Goal: Communication & Community: Answer question/provide support

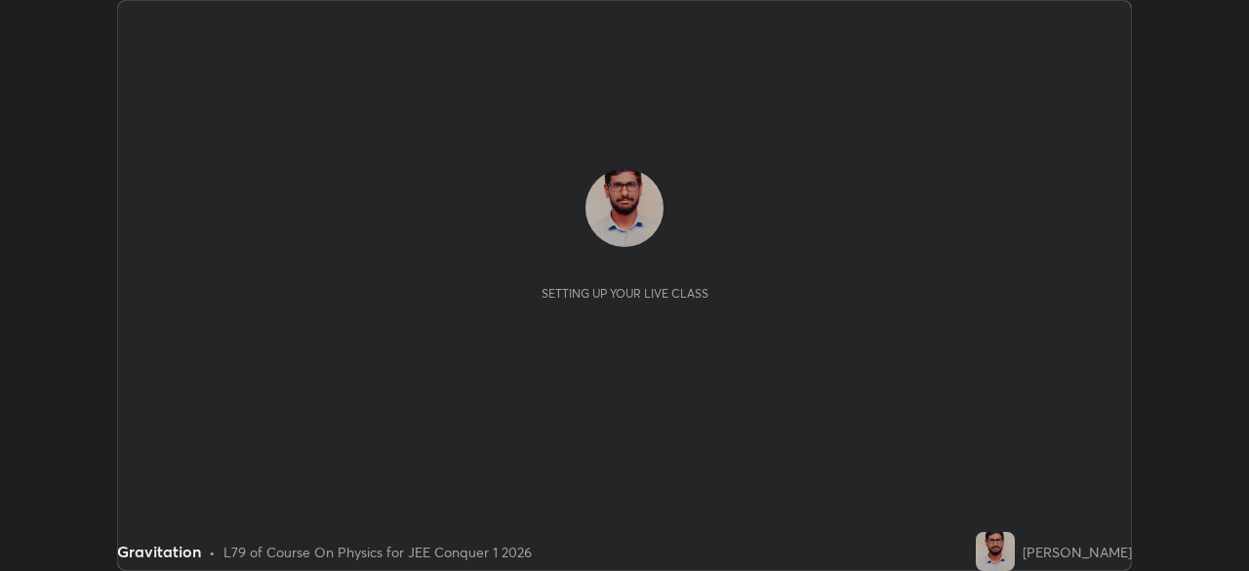
scroll to position [571, 1248]
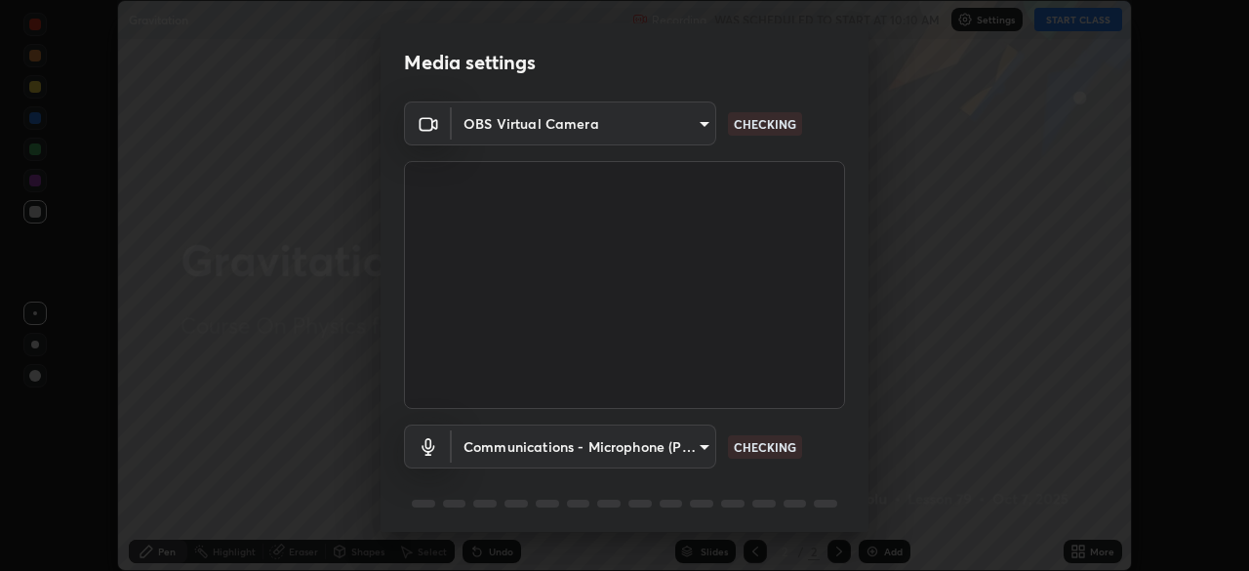
type input "2055d6b4886d5bb201a281e5a31a67b5b42155ec06478ebd21392b7472ee883e"
type input "communications"
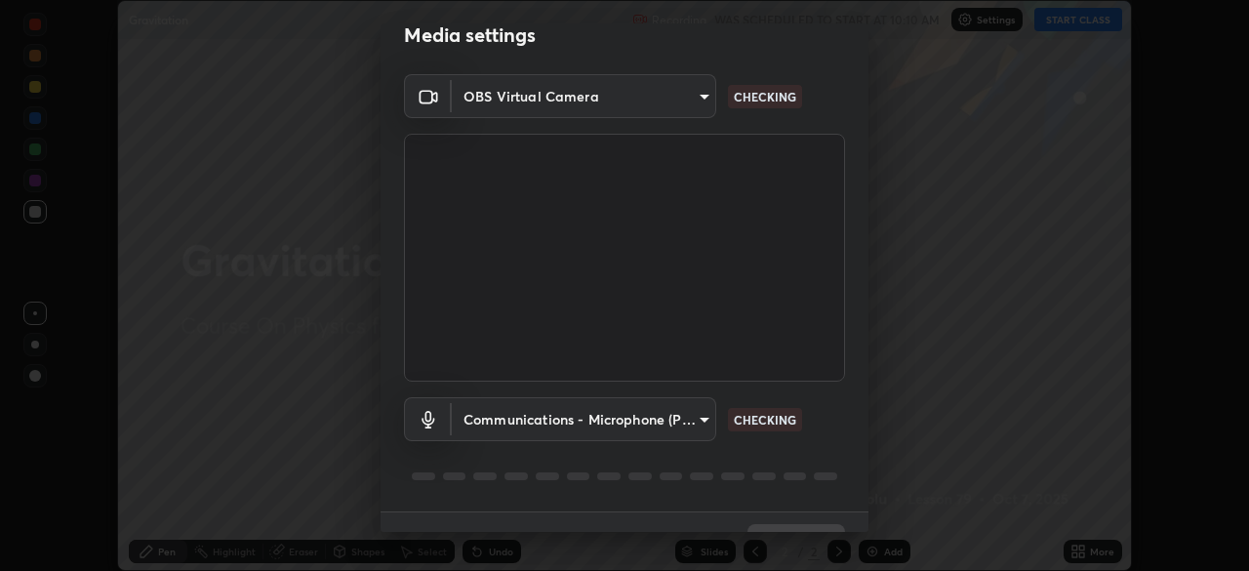
scroll to position [69, 0]
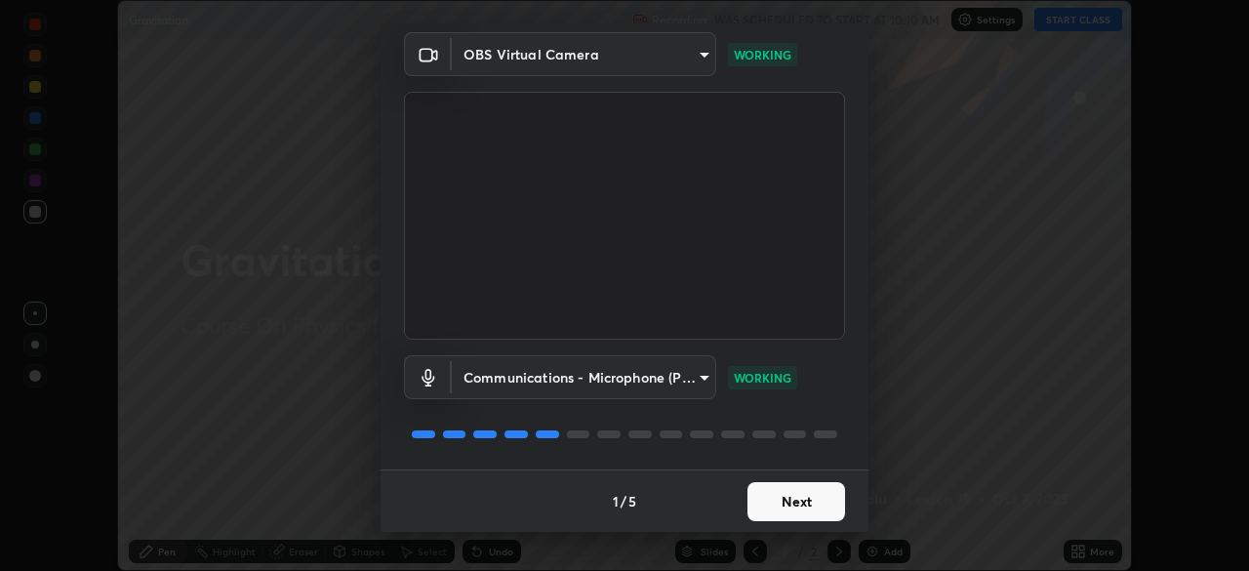
click at [793, 515] on button "Next" at bounding box center [796, 501] width 98 height 39
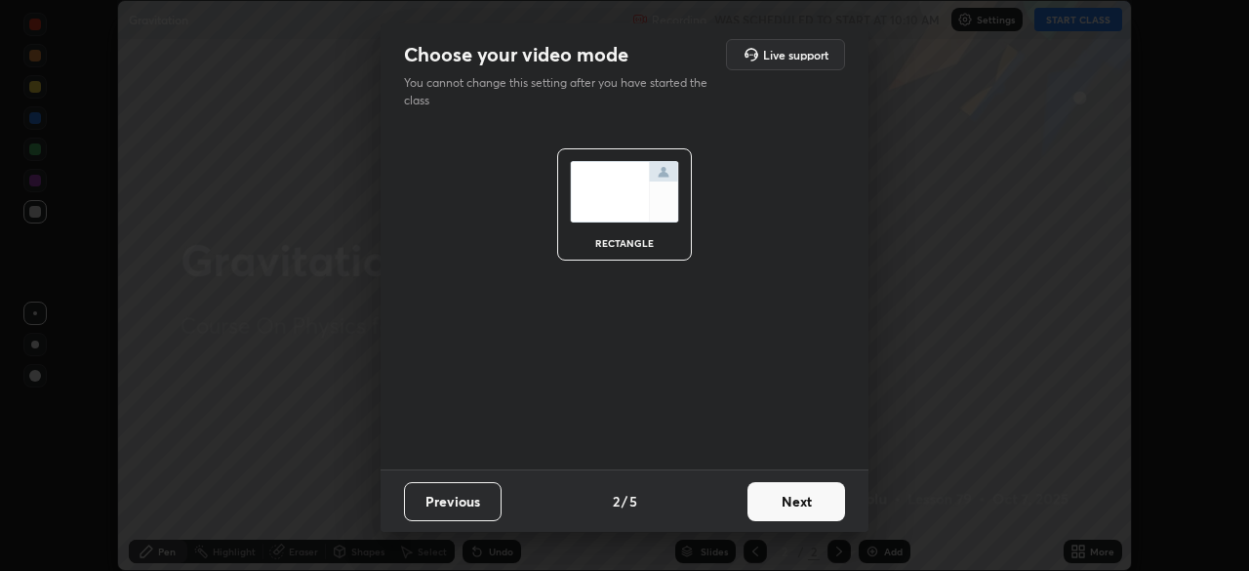
scroll to position [0, 0]
click at [803, 503] on button "Next" at bounding box center [796, 501] width 98 height 39
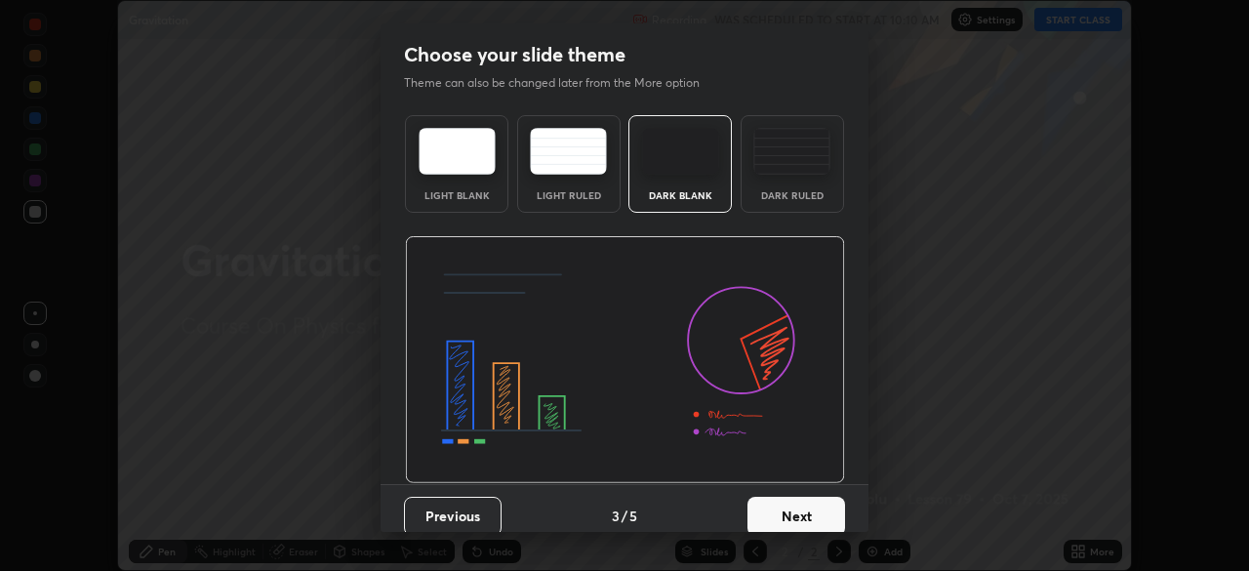
click at [803, 513] on button "Next" at bounding box center [796, 516] width 98 height 39
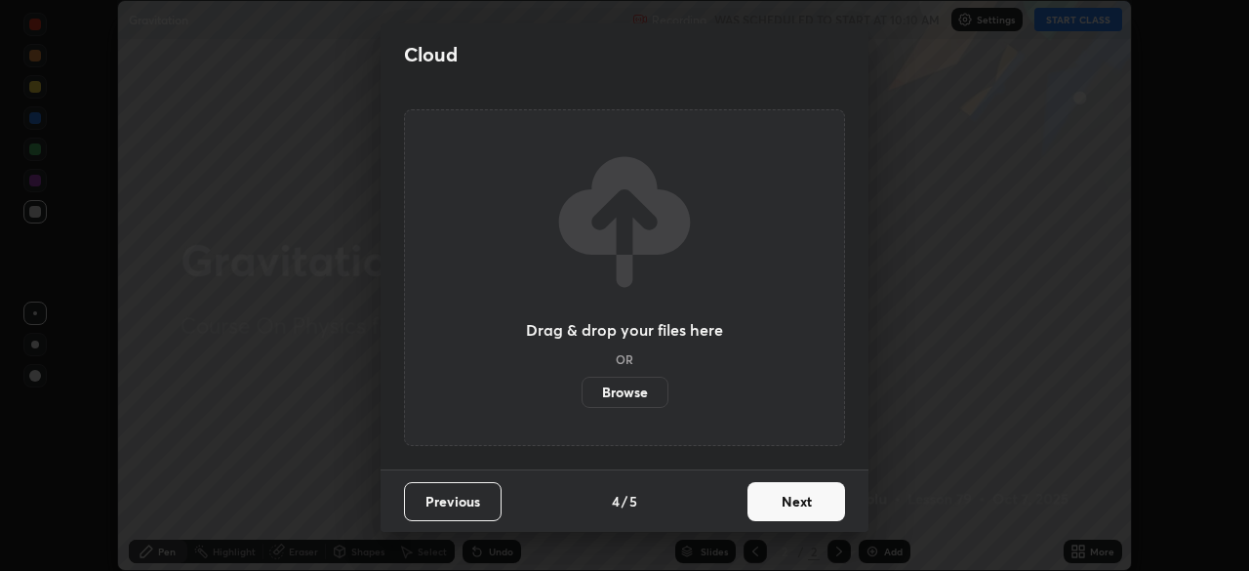
click at [806, 510] on button "Next" at bounding box center [796, 501] width 98 height 39
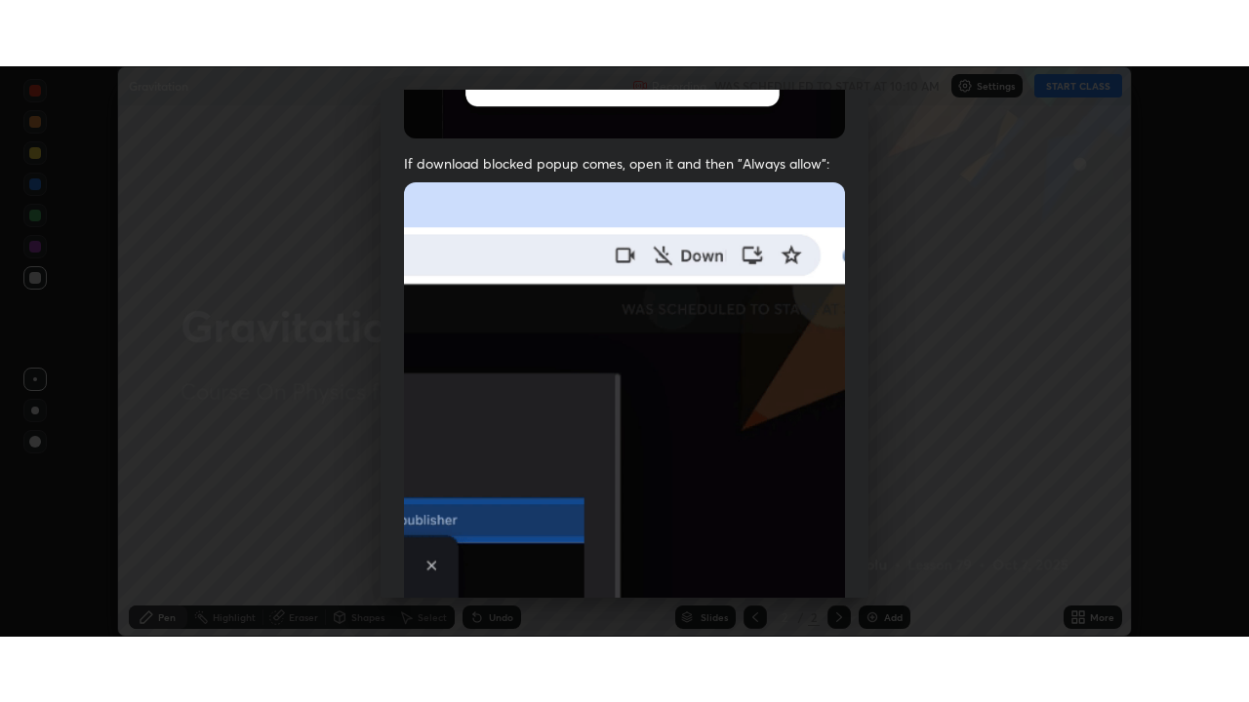
scroll to position [467, 0]
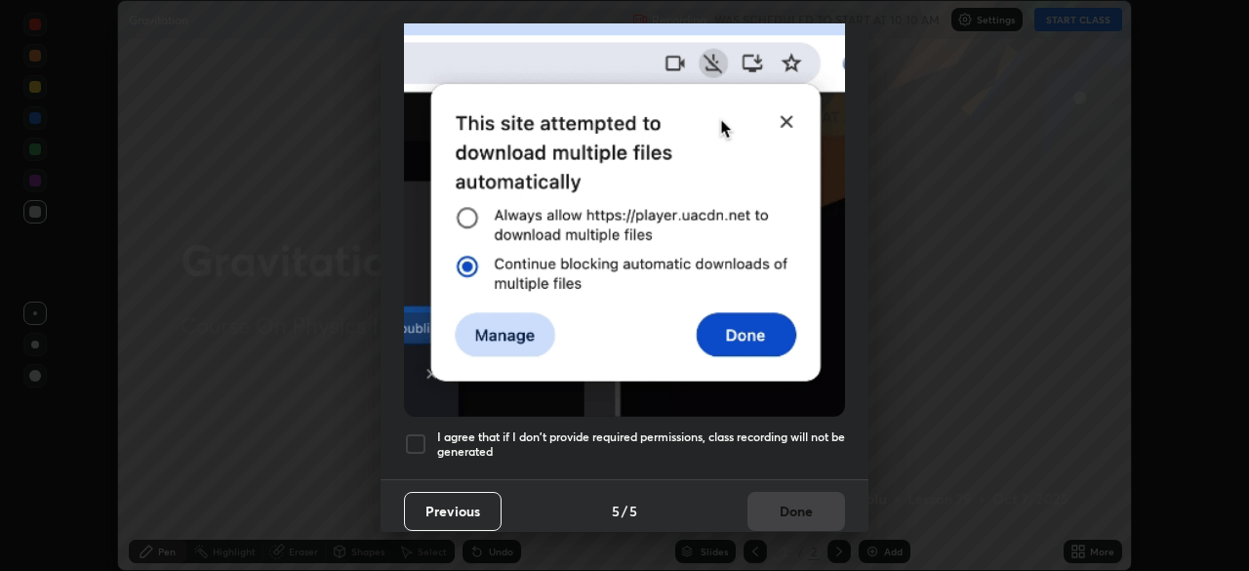
click at [421, 441] on div at bounding box center [415, 443] width 23 height 23
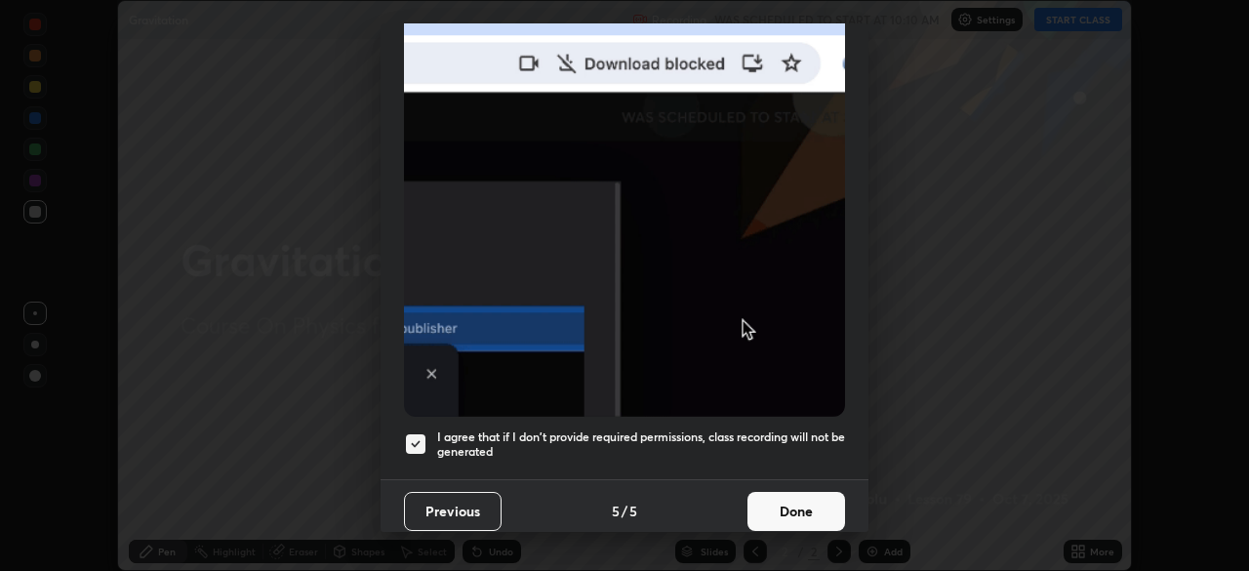
click at [770, 492] on button "Done" at bounding box center [796, 511] width 98 height 39
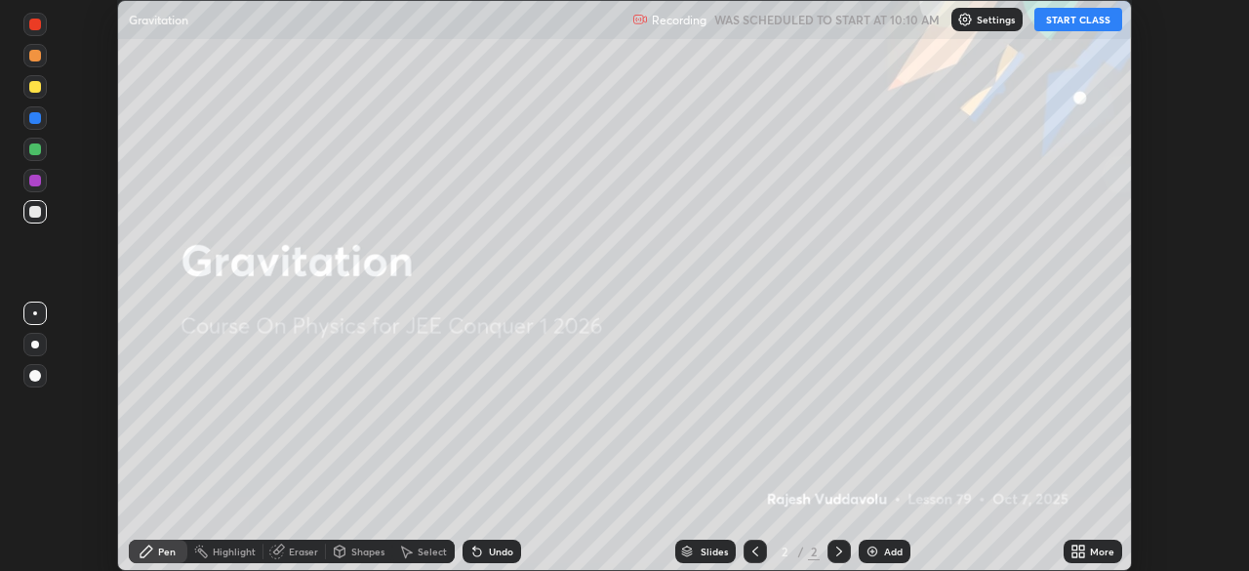
click at [1068, 20] on button "START CLASS" at bounding box center [1078, 19] width 88 height 23
click at [1081, 547] on icon at bounding box center [1081, 547] width 5 height 5
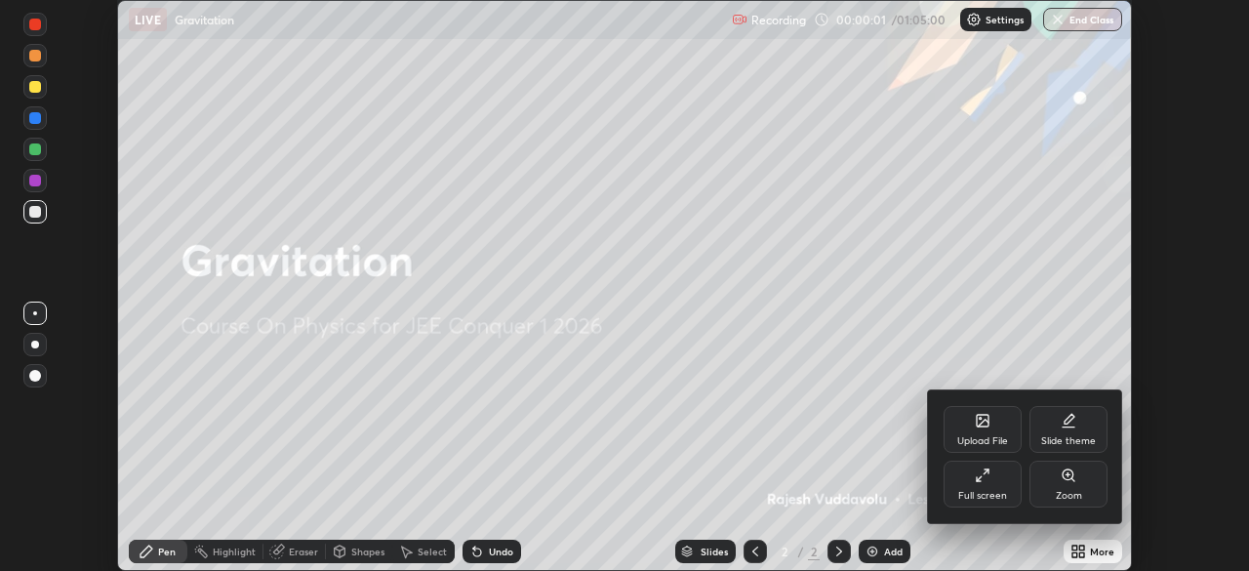
click at [995, 477] on div "Full screen" at bounding box center [982, 484] width 78 height 47
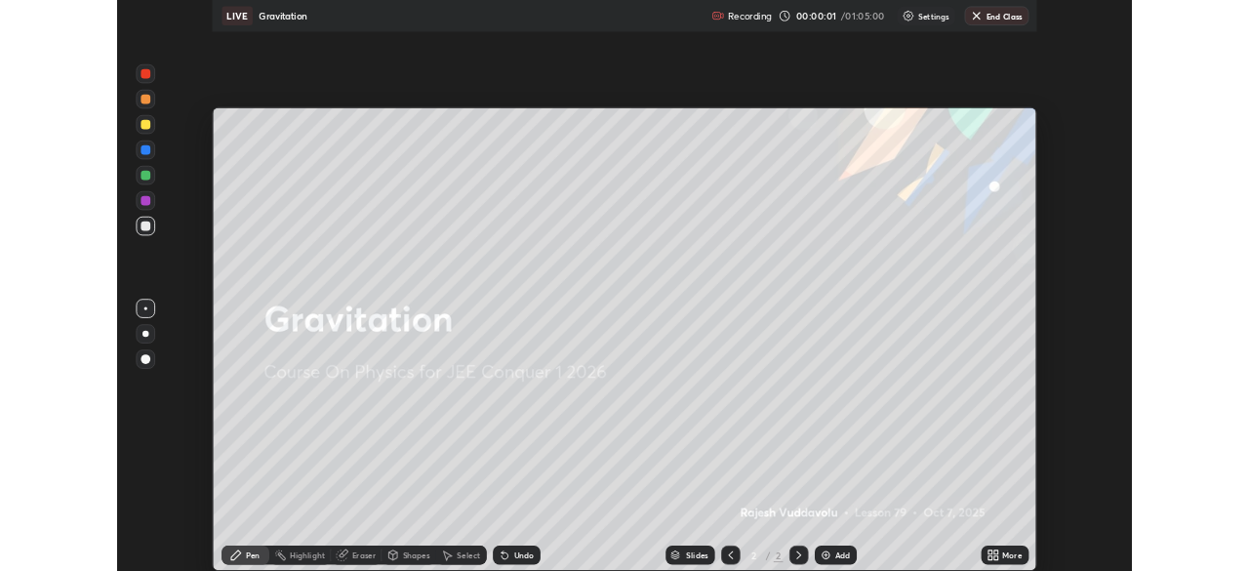
scroll to position [702, 1249]
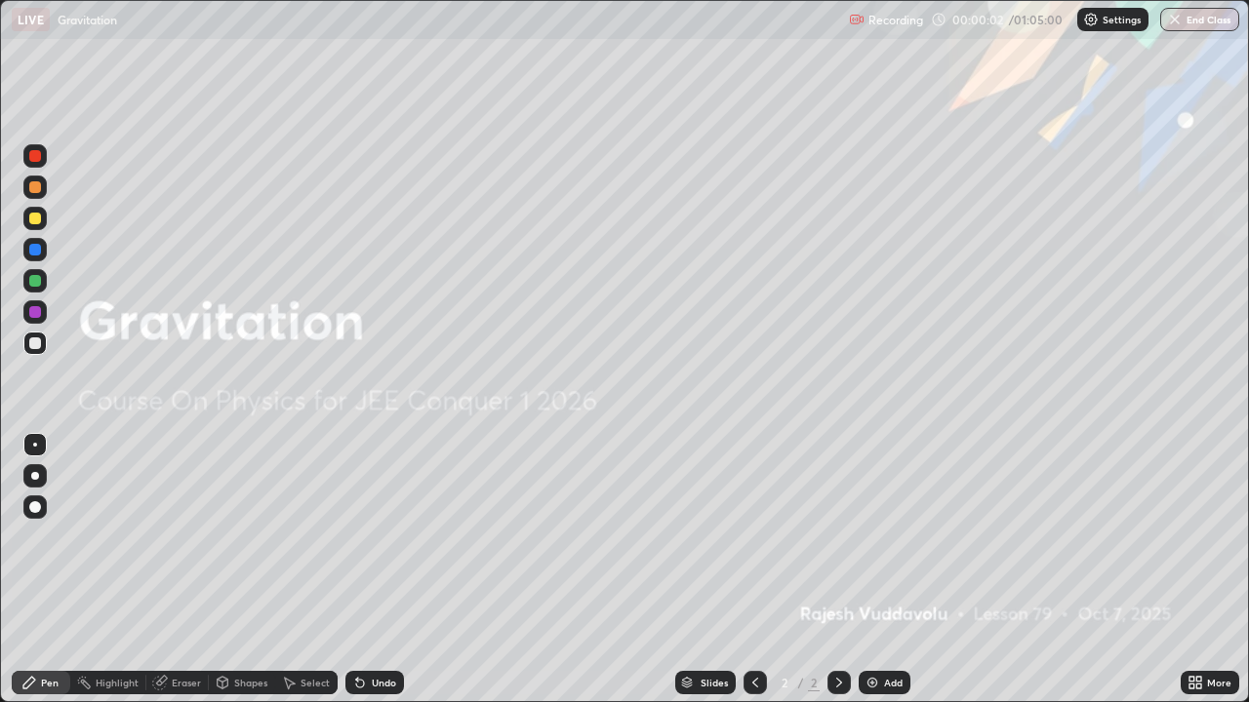
click at [884, 570] on div "Add" at bounding box center [893, 683] width 19 height 10
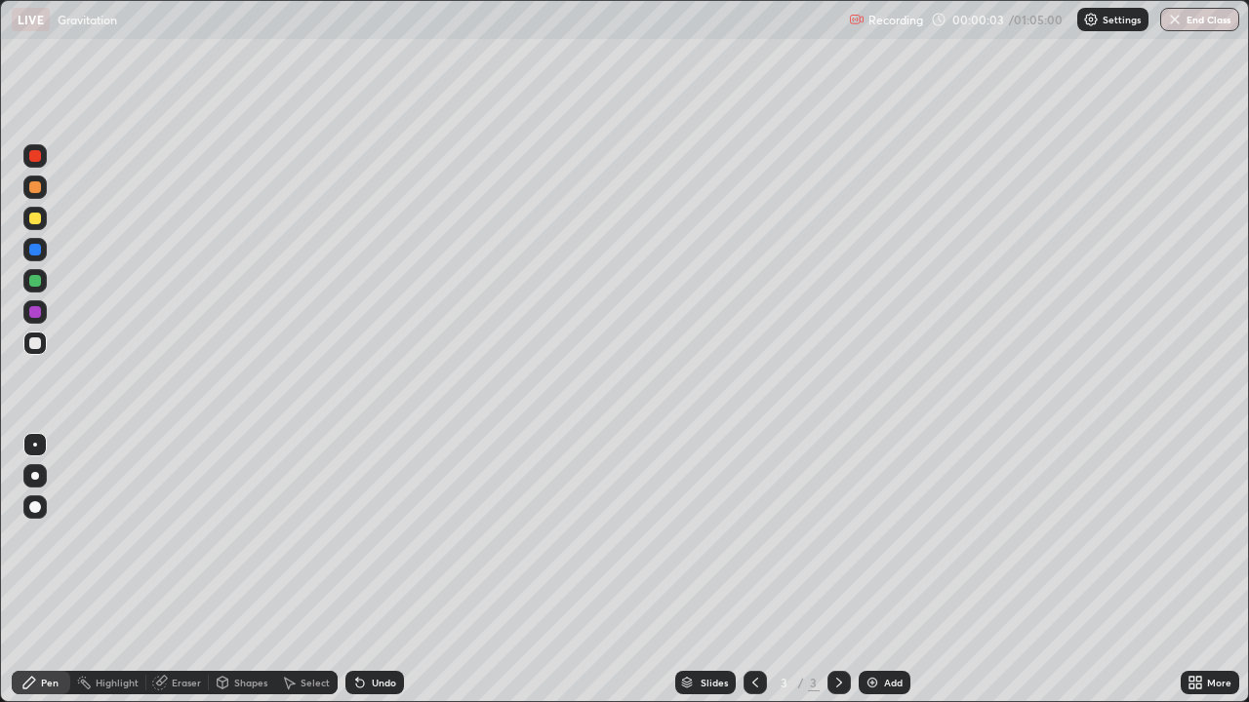
click at [1191, 570] on icon at bounding box center [1191, 679] width 5 height 5
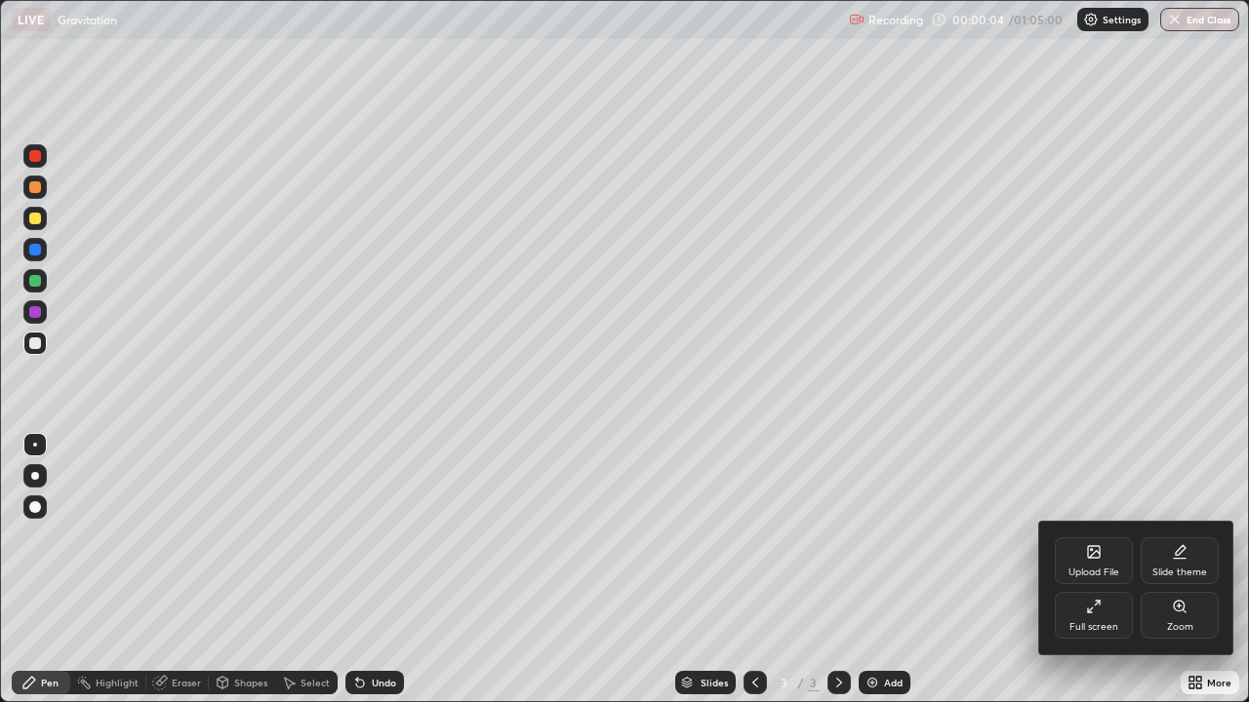
click at [1097, 570] on icon at bounding box center [1094, 607] width 16 height 16
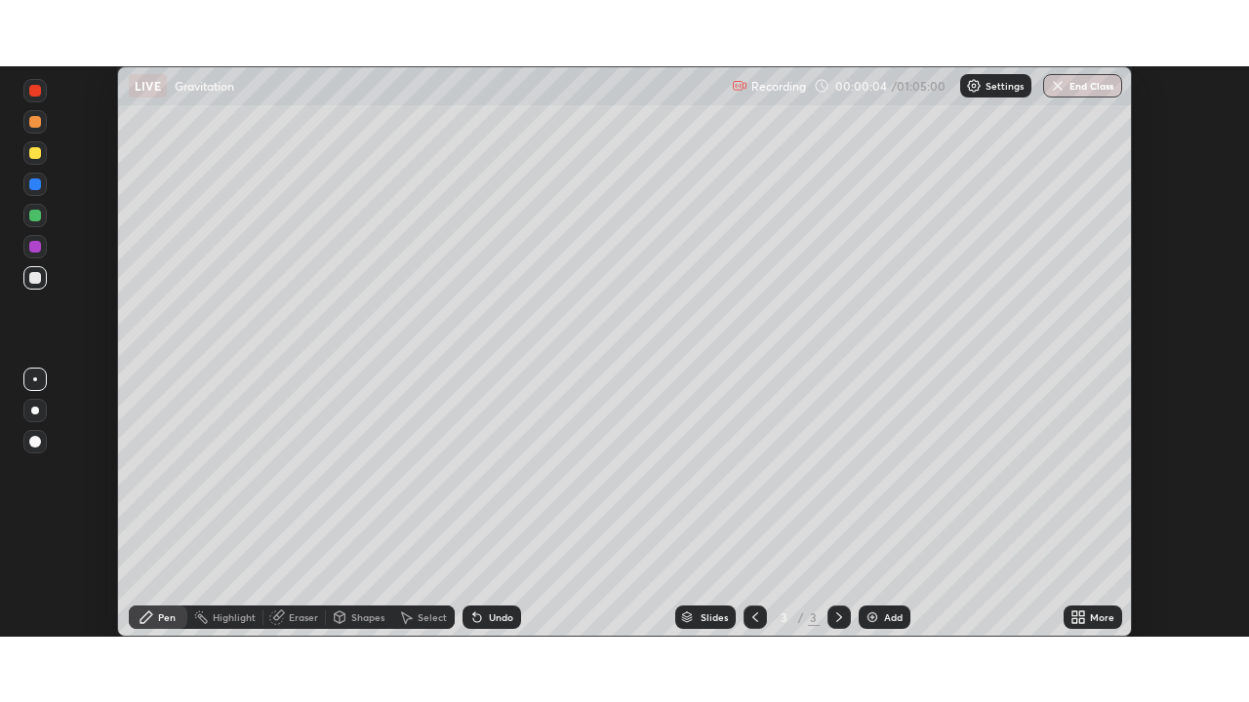
scroll to position [96998, 96320]
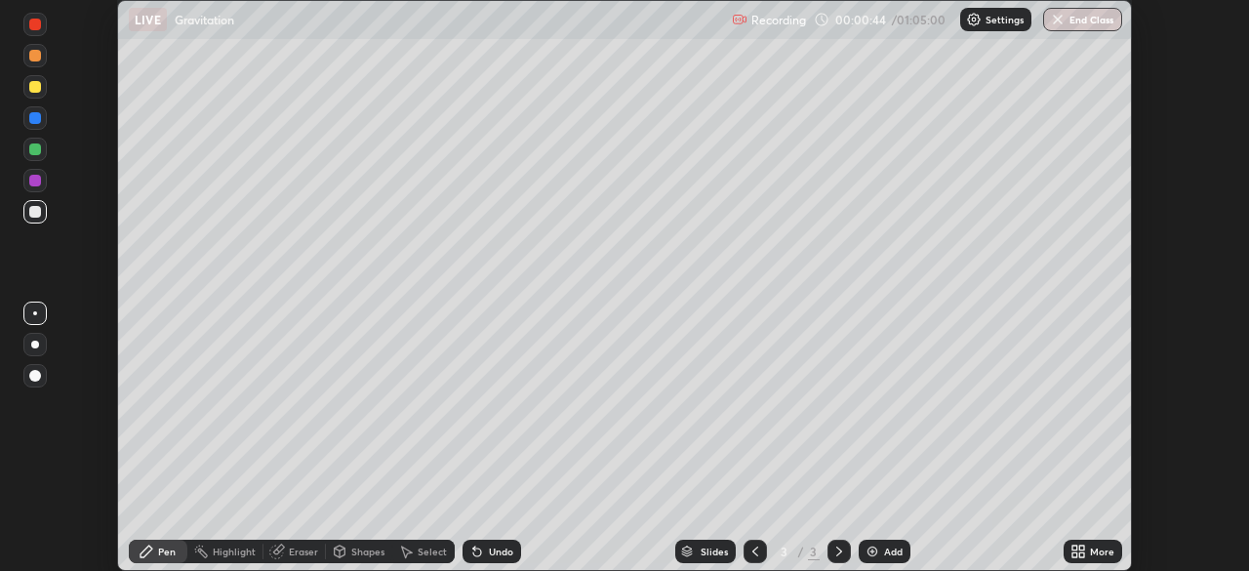
click at [1072, 545] on icon at bounding box center [1074, 547] width 5 height 5
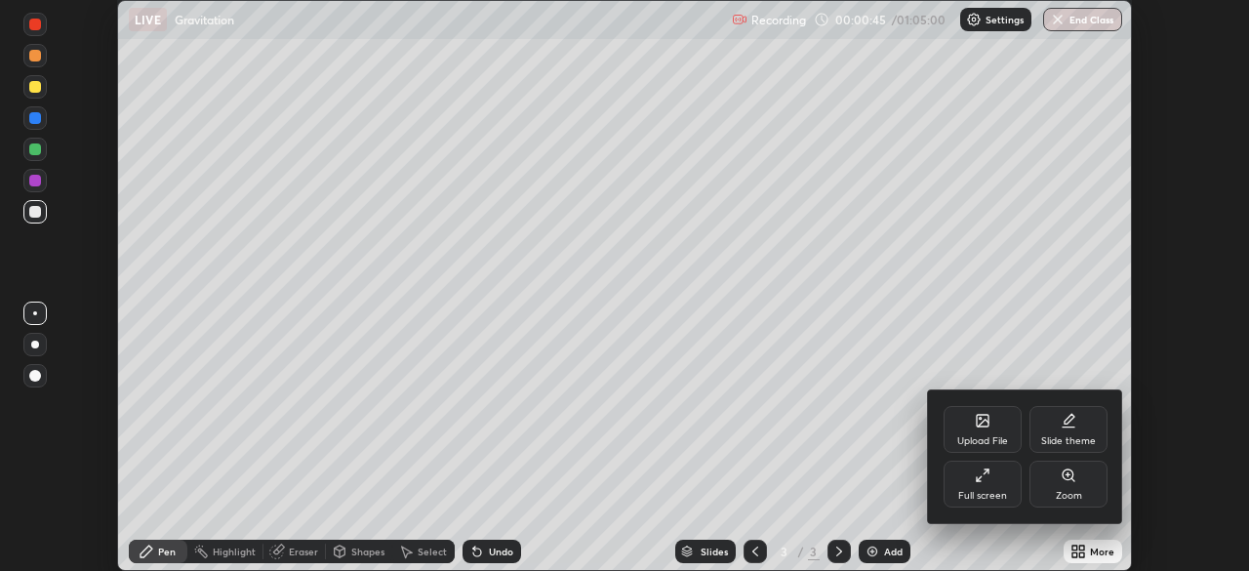
click at [995, 477] on div "Full screen" at bounding box center [982, 484] width 78 height 47
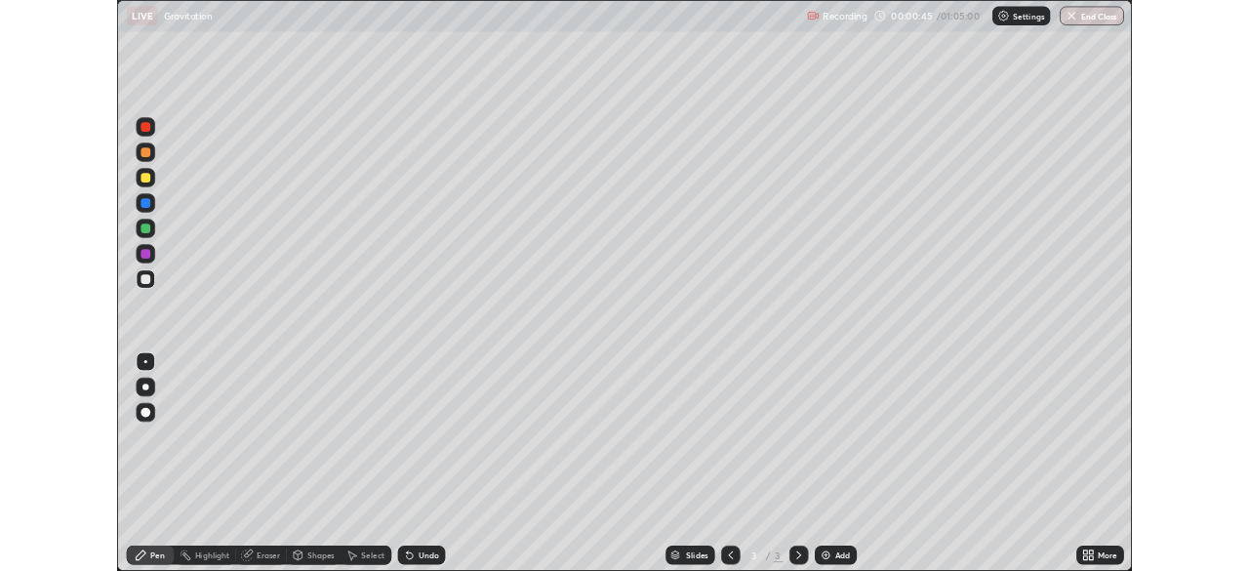
scroll to position [702, 1249]
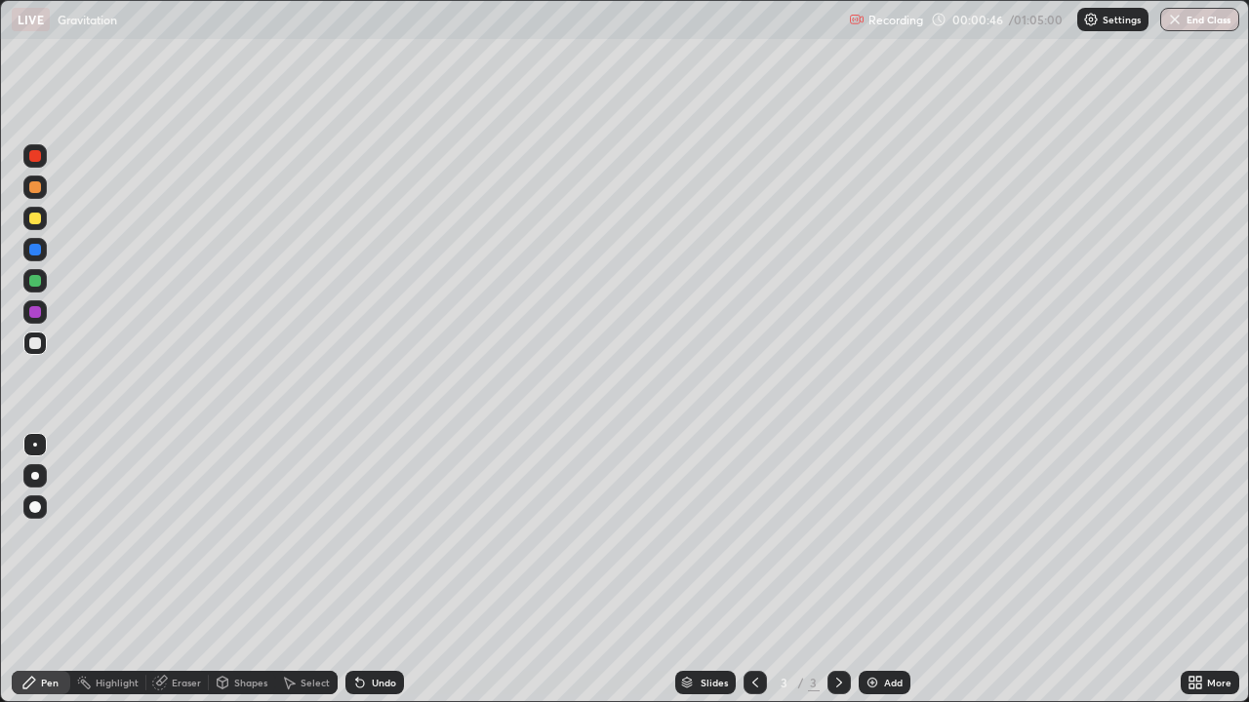
click at [891, 570] on div "Add" at bounding box center [893, 683] width 19 height 10
click at [760, 570] on div at bounding box center [754, 682] width 23 height 23
click at [191, 570] on div "Eraser" at bounding box center [177, 682] width 62 height 23
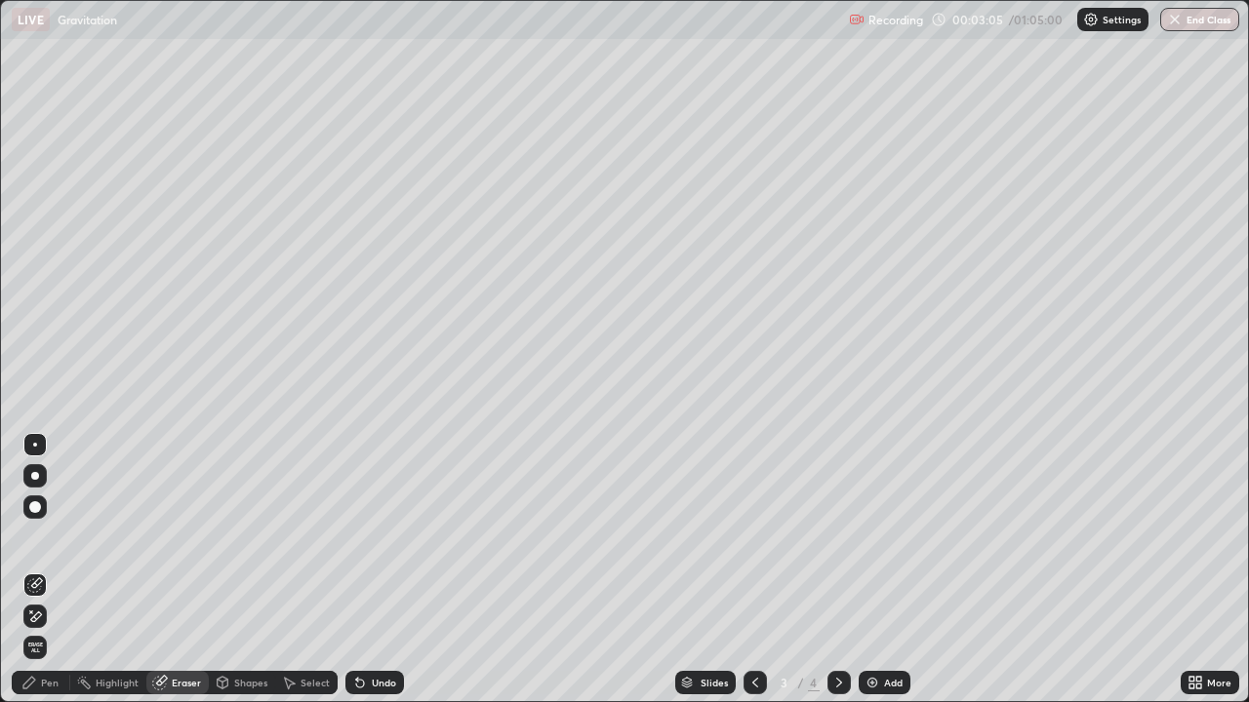
click at [47, 570] on div "Pen" at bounding box center [41, 682] width 59 height 23
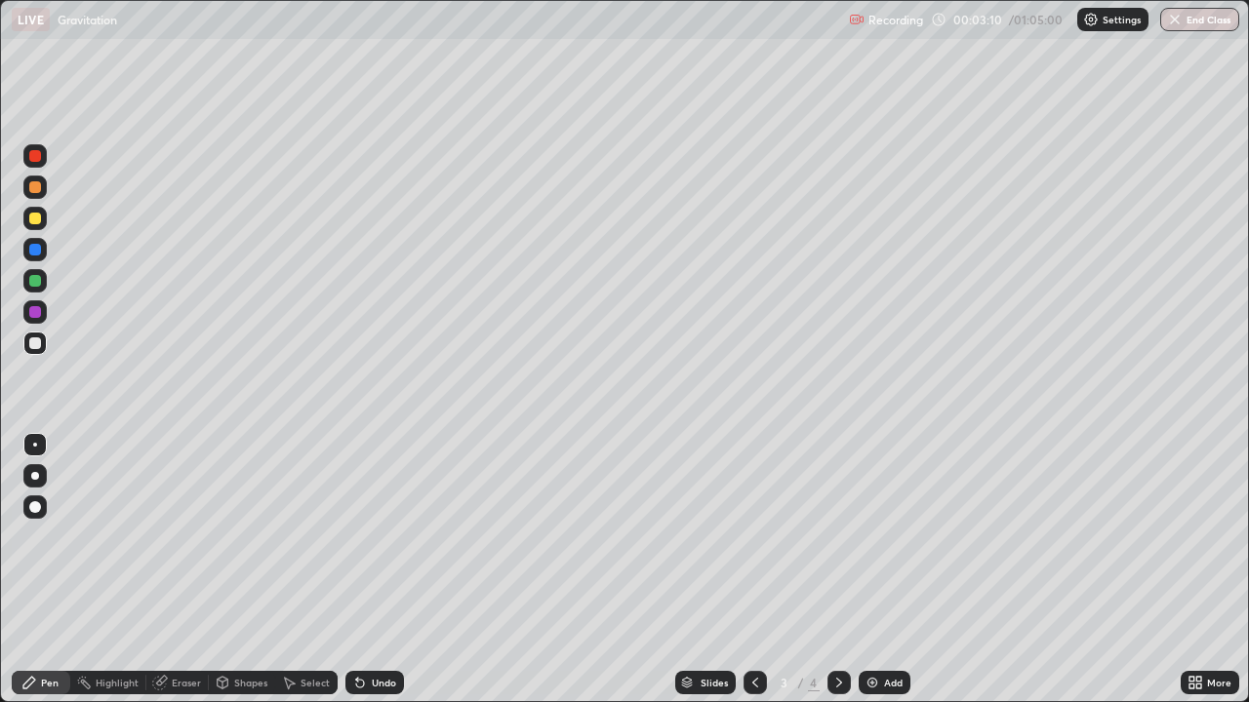
click at [37, 278] on div at bounding box center [35, 281] width 12 height 12
click at [29, 215] on div at bounding box center [35, 219] width 12 height 12
click at [106, 570] on div "Highlight" at bounding box center [117, 683] width 43 height 10
click at [179, 570] on div "Eraser" at bounding box center [186, 683] width 29 height 10
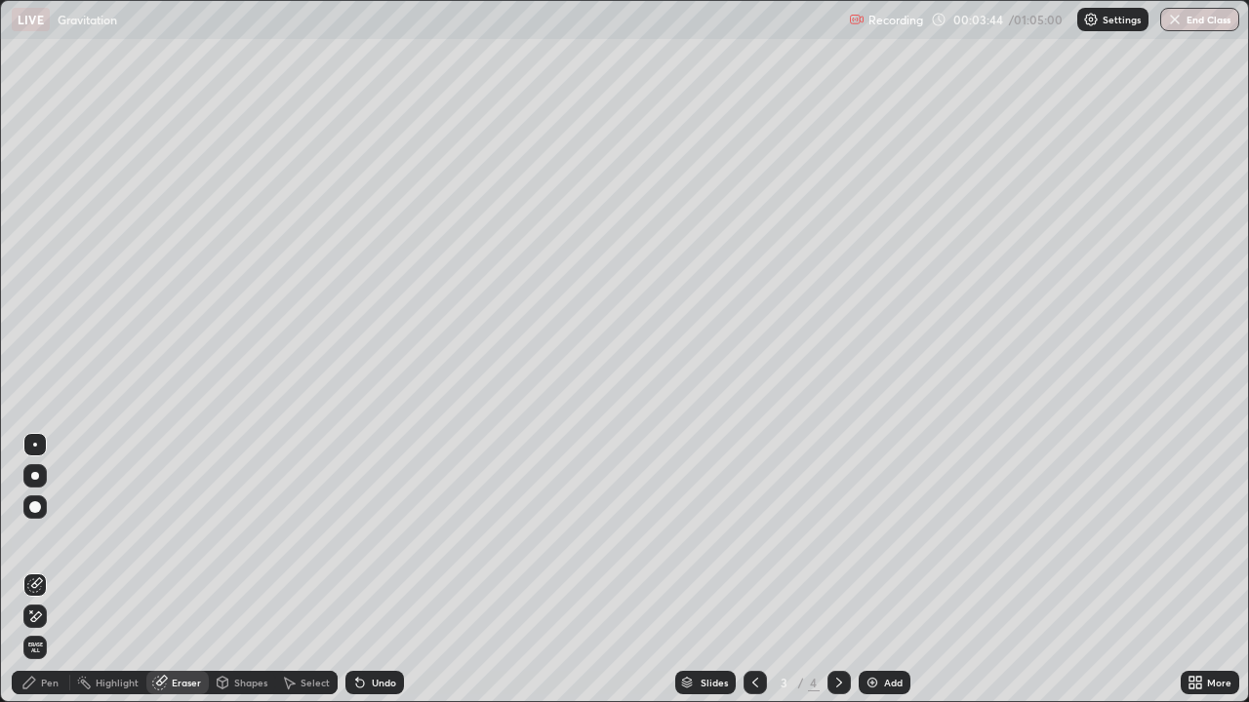
click at [42, 570] on div "Pen" at bounding box center [41, 682] width 59 height 23
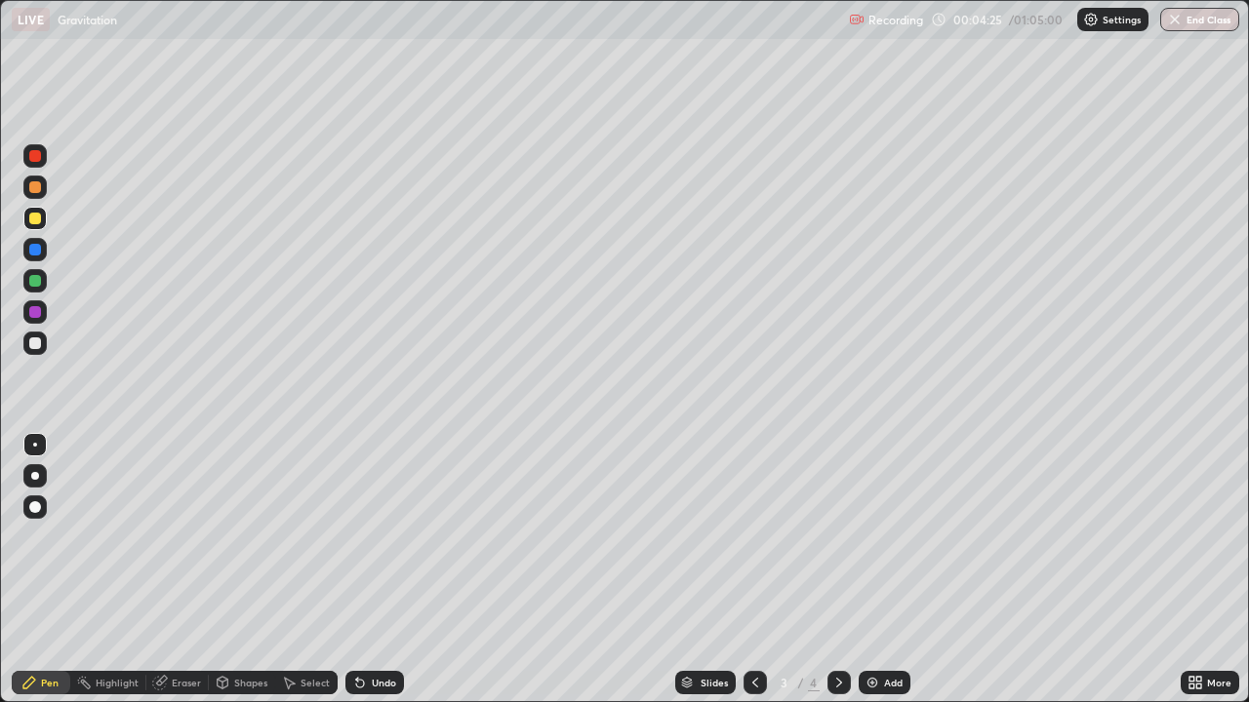
click at [384, 570] on div "Undo" at bounding box center [384, 683] width 24 height 10
click at [889, 570] on div "Add" at bounding box center [893, 683] width 19 height 10
click at [37, 341] on div at bounding box center [35, 344] width 12 height 12
click at [392, 570] on div "Undo" at bounding box center [384, 683] width 24 height 10
click at [378, 570] on div "Undo" at bounding box center [384, 683] width 24 height 10
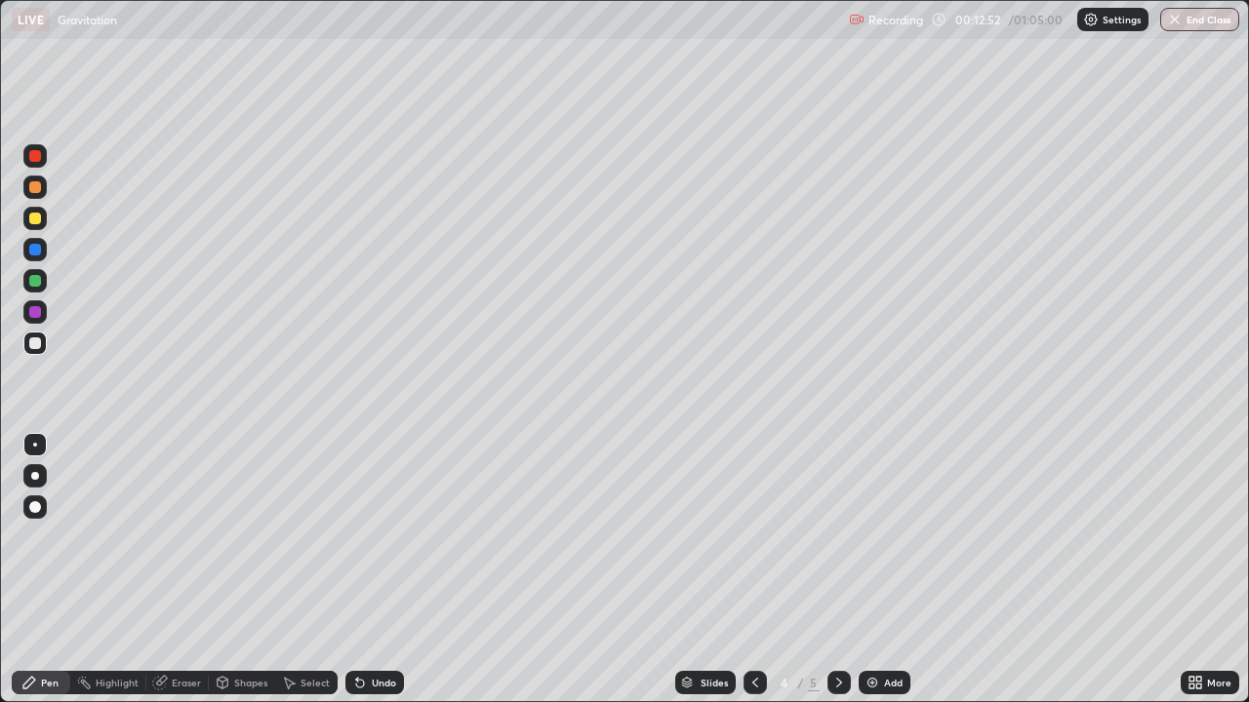
click at [378, 570] on div "Undo" at bounding box center [384, 683] width 24 height 10
click at [383, 570] on div "Undo" at bounding box center [384, 683] width 24 height 10
click at [375, 570] on div "Undo" at bounding box center [374, 682] width 59 height 23
click at [379, 570] on div "Undo" at bounding box center [384, 683] width 24 height 10
click at [381, 570] on div "Undo" at bounding box center [384, 683] width 24 height 10
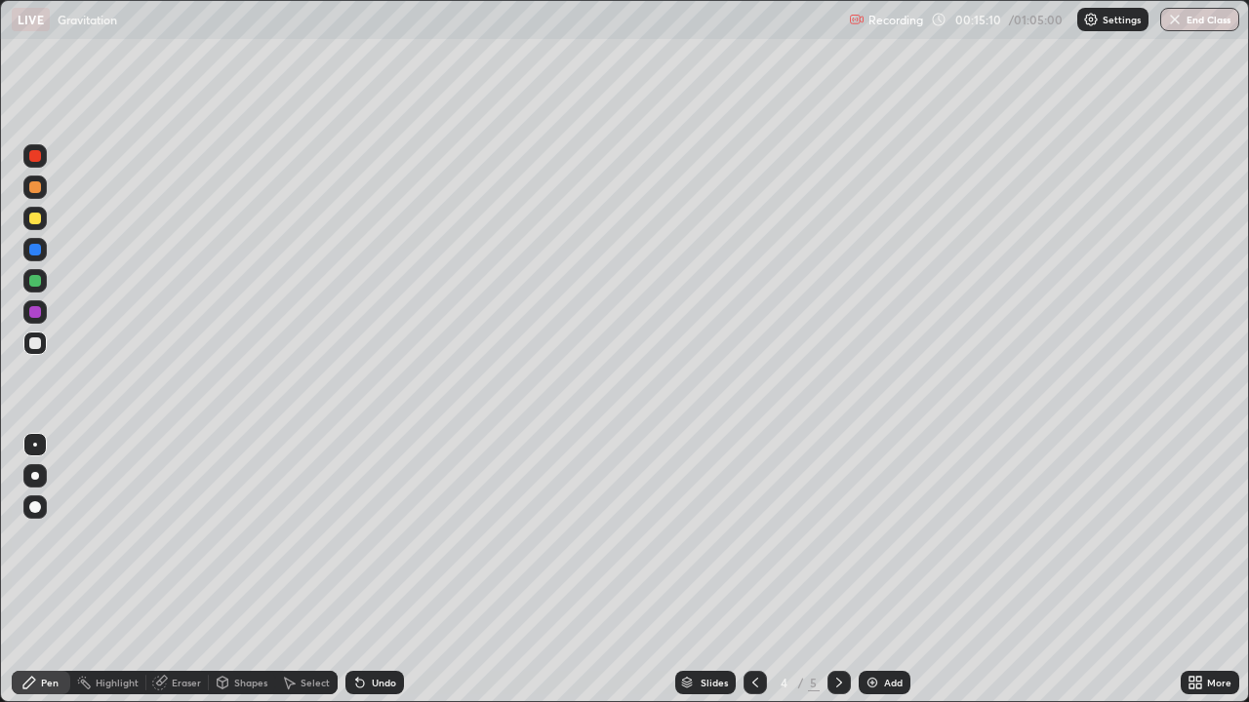
click at [34, 220] on div at bounding box center [35, 219] width 12 height 12
click at [372, 570] on div "Undo" at bounding box center [384, 683] width 24 height 10
click at [369, 570] on div "Undo" at bounding box center [374, 682] width 59 height 23
click at [37, 281] on div at bounding box center [35, 281] width 12 height 12
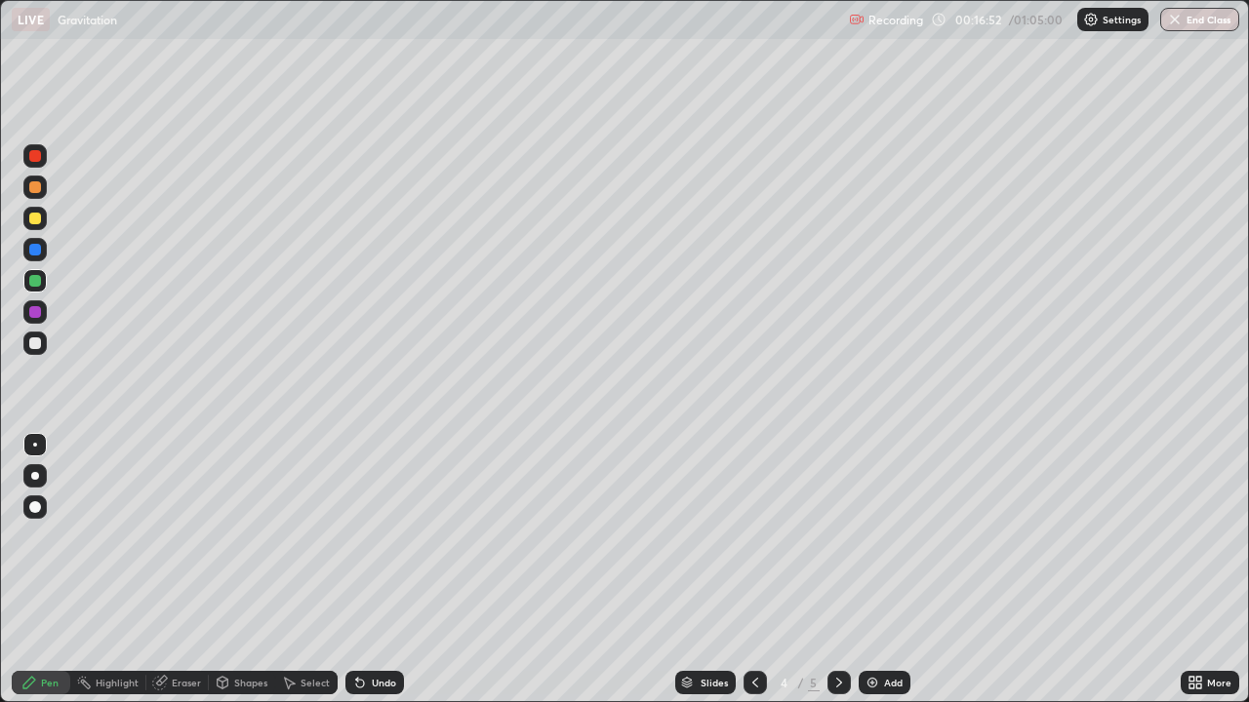
click at [172, 570] on div "Eraser" at bounding box center [186, 683] width 29 height 10
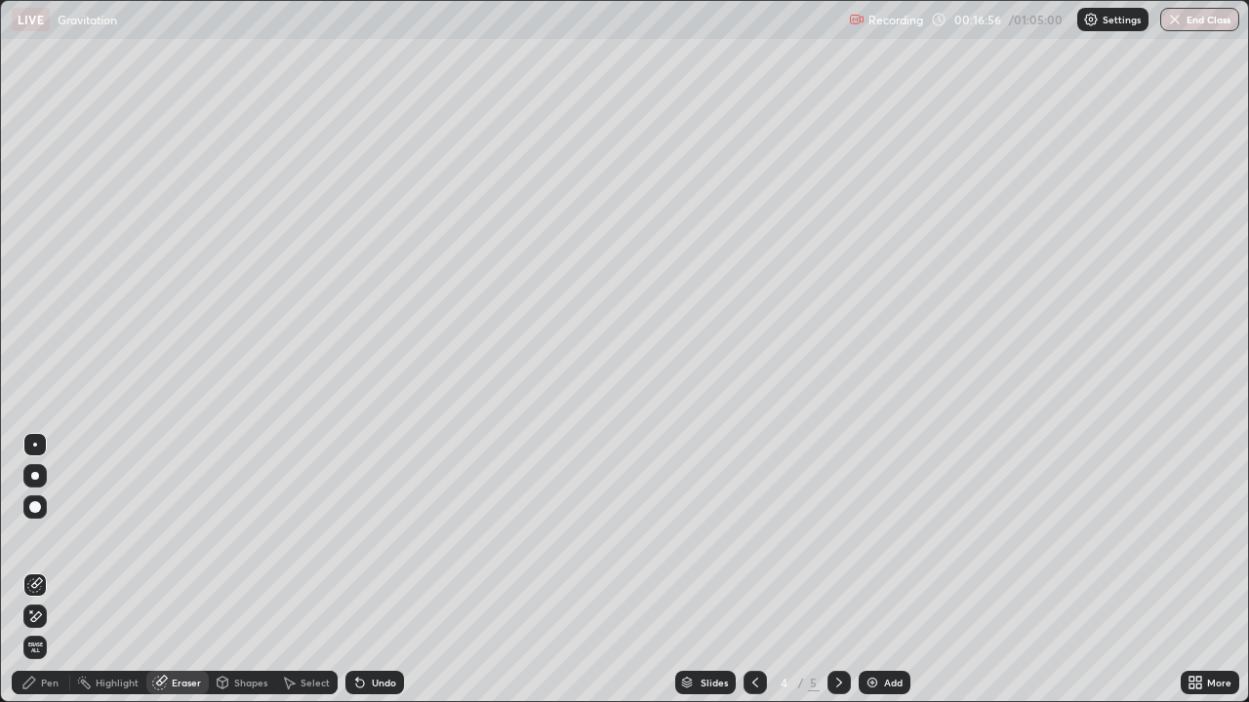
click at [48, 570] on div "Pen" at bounding box center [41, 682] width 59 height 23
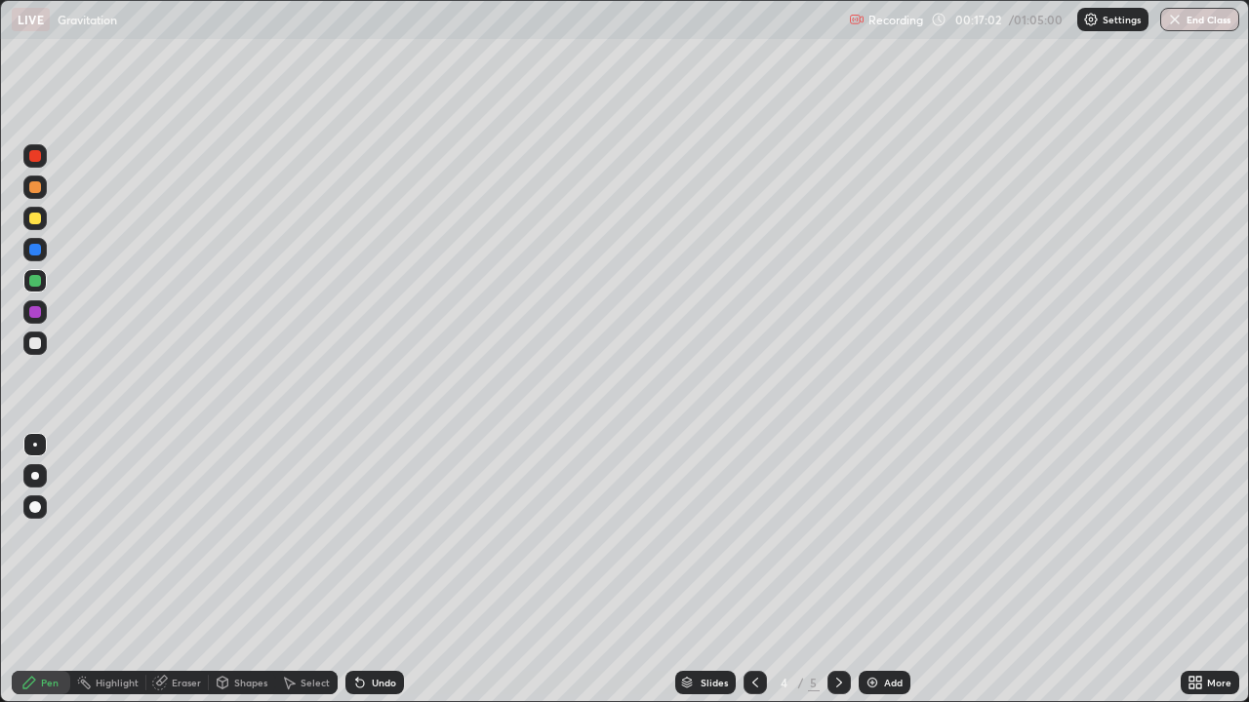
click at [38, 570] on div "Pen" at bounding box center [41, 682] width 59 height 23
click at [192, 570] on div "Eraser" at bounding box center [177, 682] width 62 height 23
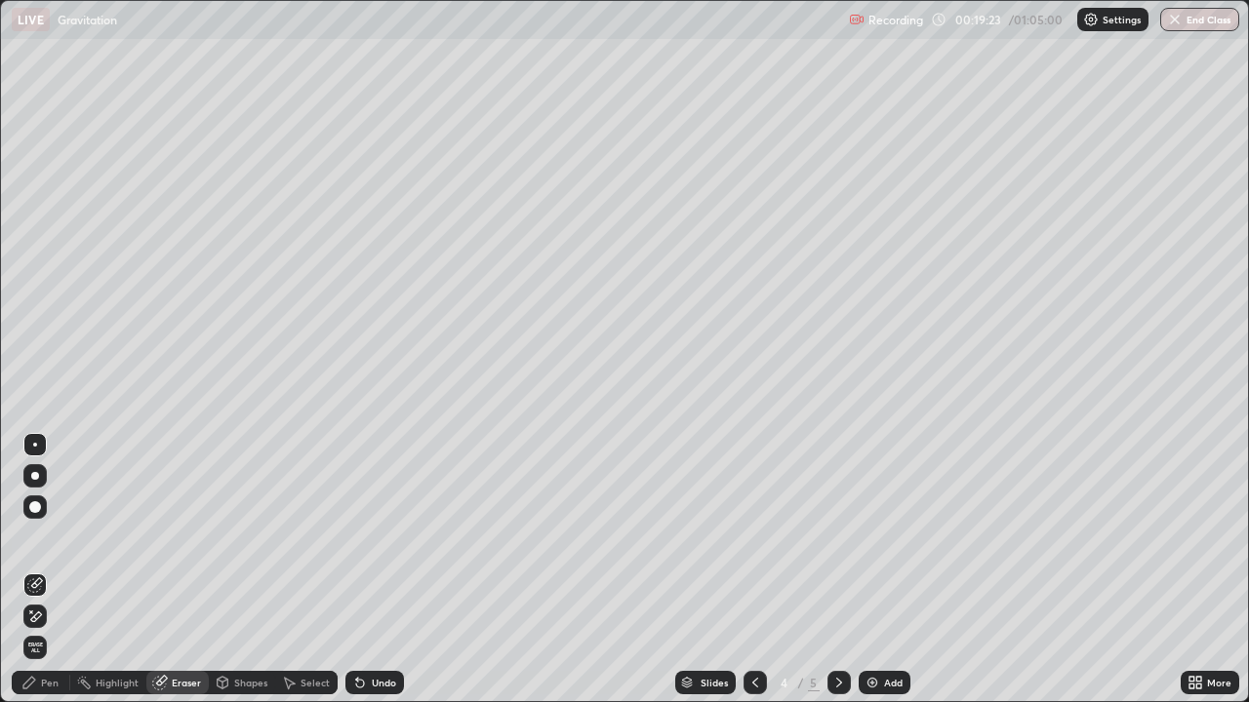
click at [42, 570] on div "Pen" at bounding box center [50, 683] width 18 height 10
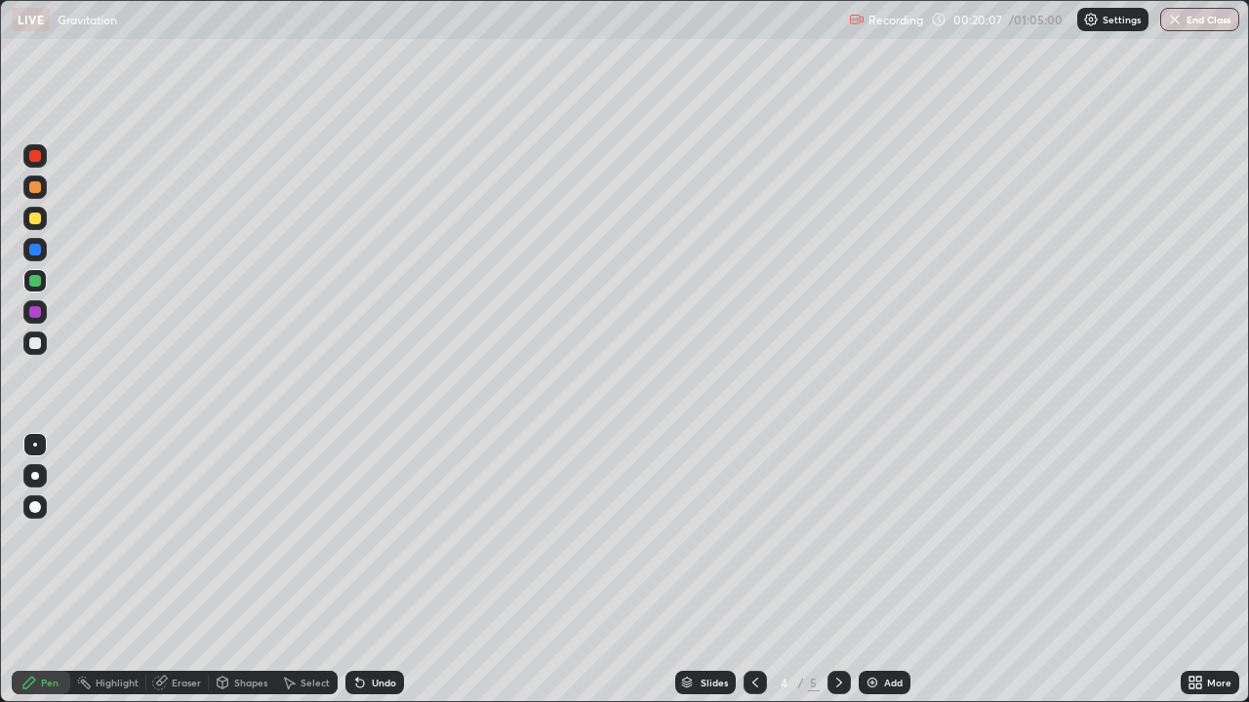
click at [307, 570] on div "Select" at bounding box center [315, 683] width 29 height 10
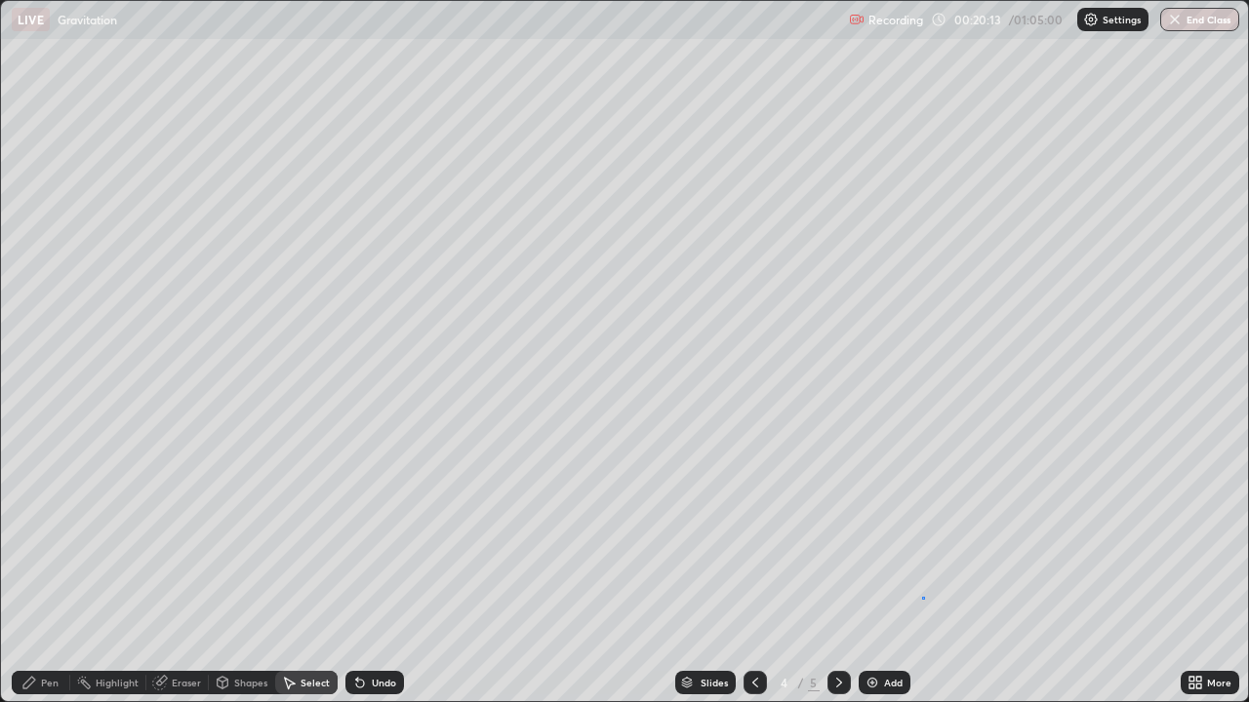
click at [922, 570] on div "0 ° Undo Copy Duplicate Duplicate to new slide Delete" at bounding box center [624, 351] width 1247 height 701
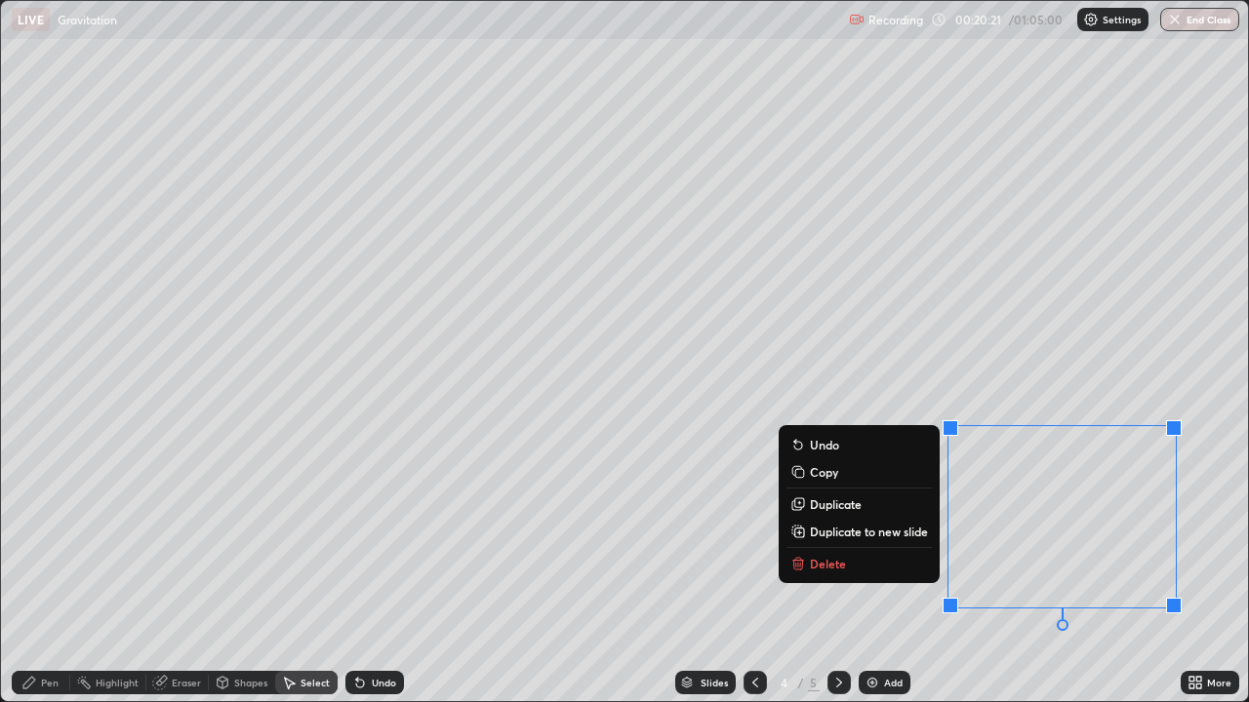
click at [885, 534] on p "Duplicate to new slide" at bounding box center [869, 532] width 118 height 16
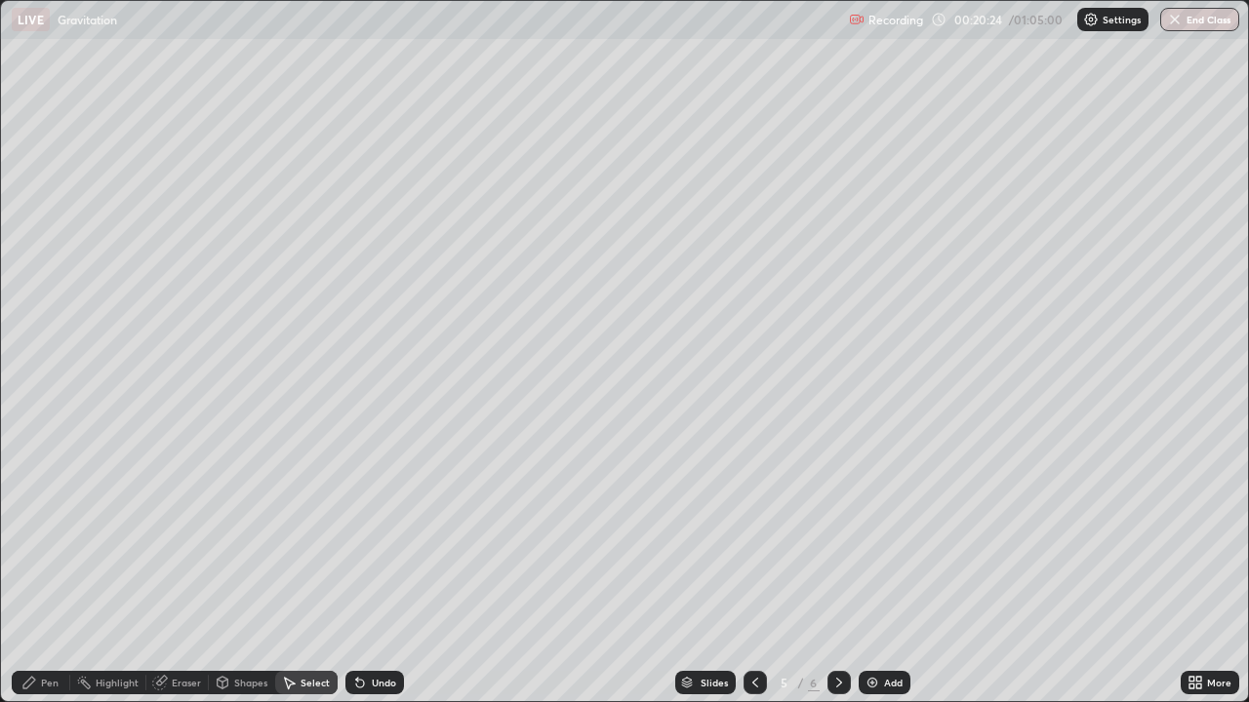
click at [752, 570] on icon at bounding box center [755, 683] width 6 height 10
click at [45, 570] on div "Pen" at bounding box center [50, 683] width 18 height 10
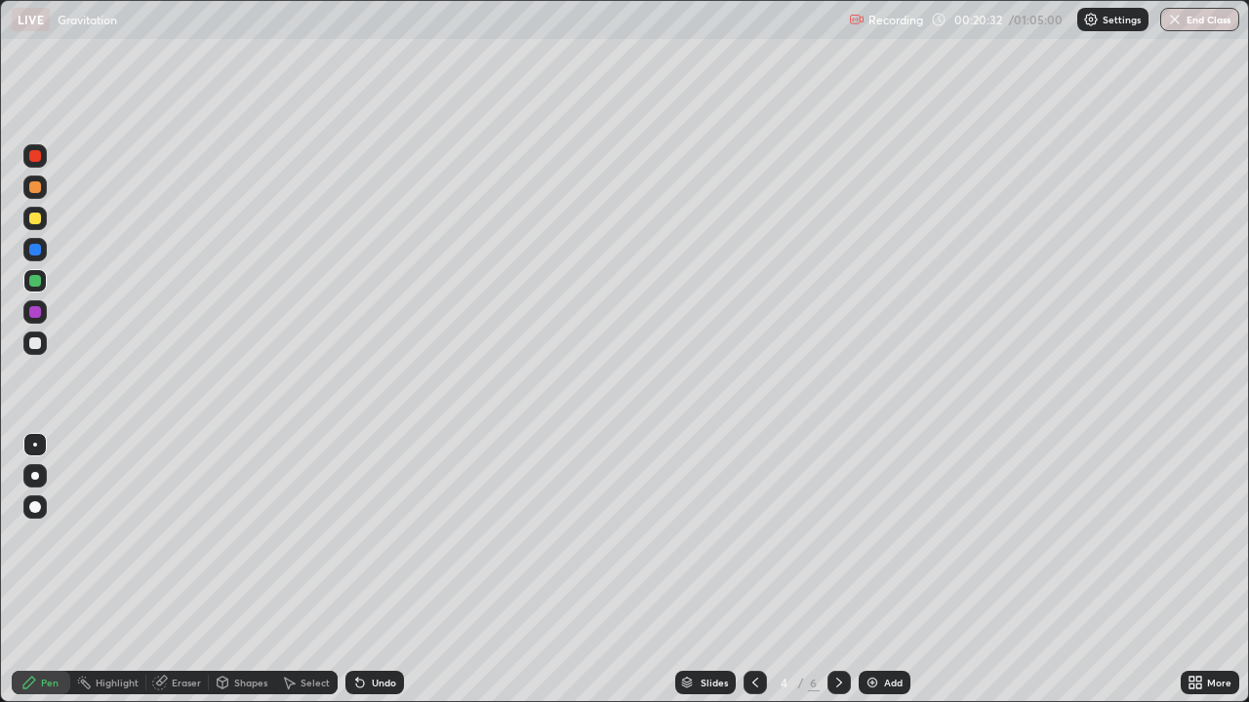
click at [38, 346] on div at bounding box center [35, 344] width 12 height 12
click at [884, 570] on div "Add" at bounding box center [893, 683] width 19 height 10
click at [1194, 570] on div "More" at bounding box center [1210, 682] width 59 height 23
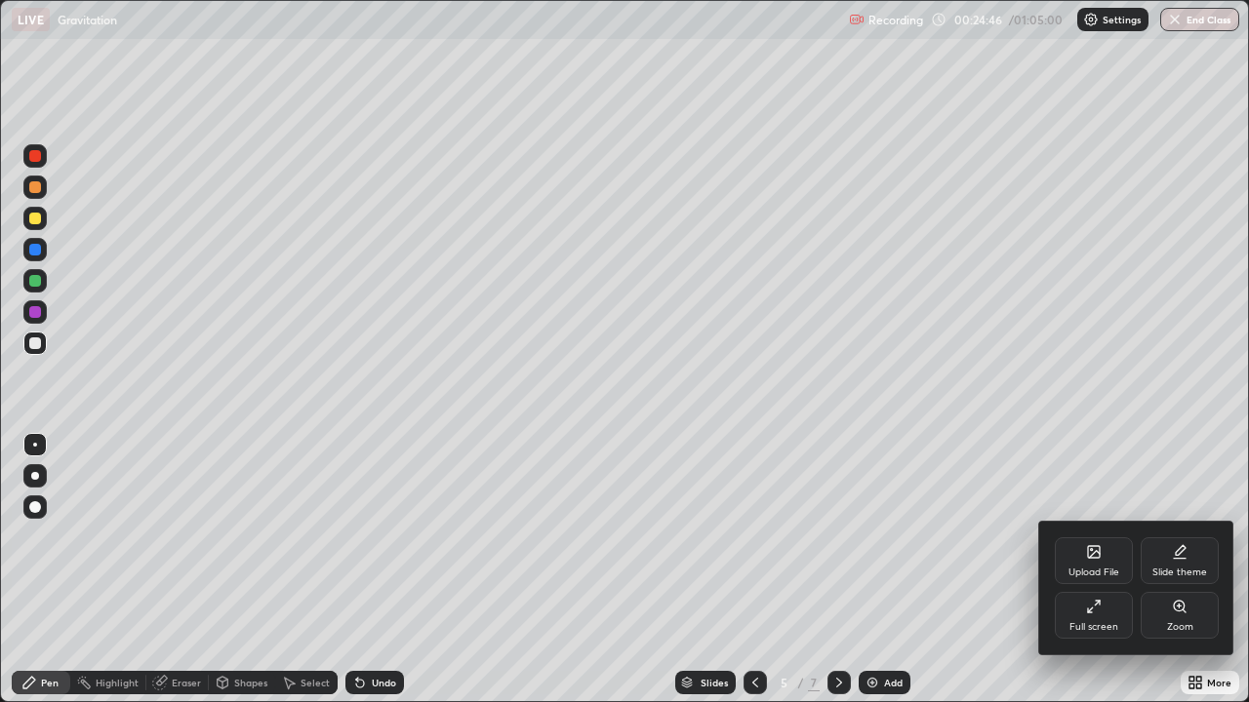
click at [1095, 570] on div "Full screen" at bounding box center [1093, 627] width 49 height 10
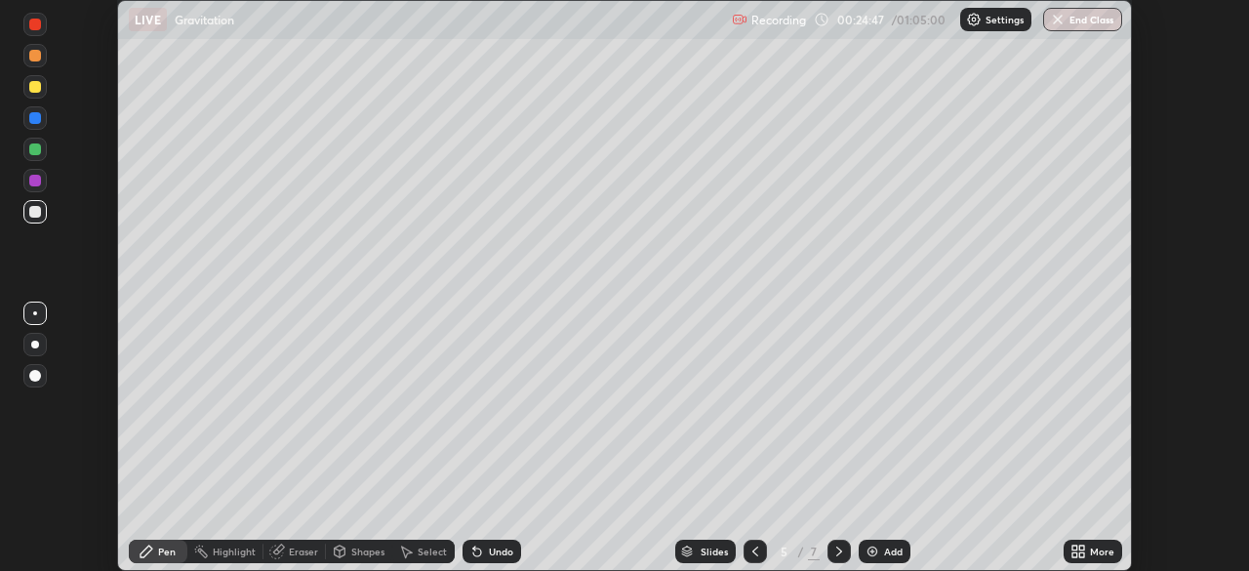
scroll to position [96998, 96320]
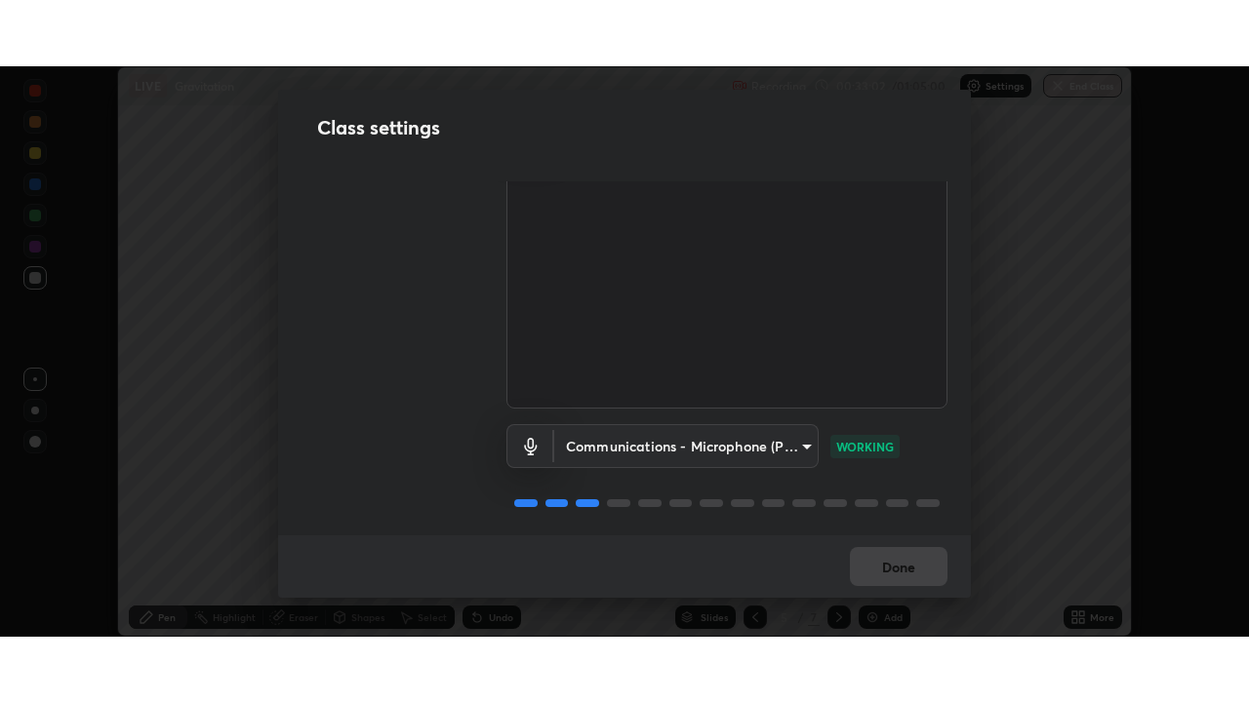
scroll to position [89, 0]
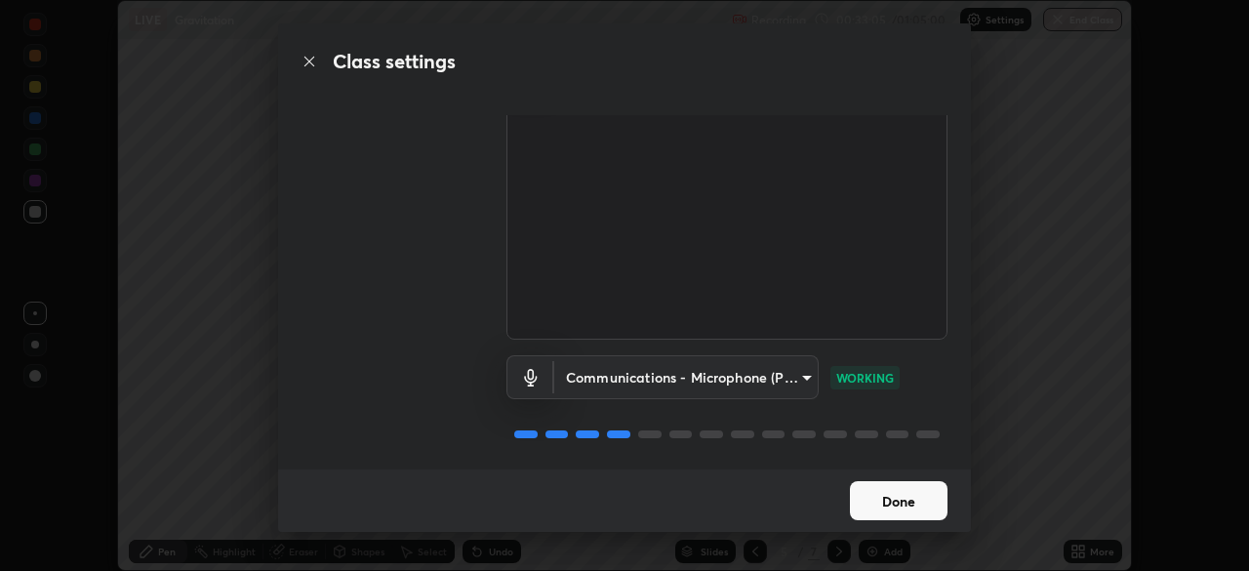
click at [896, 499] on button "Done" at bounding box center [899, 500] width 98 height 39
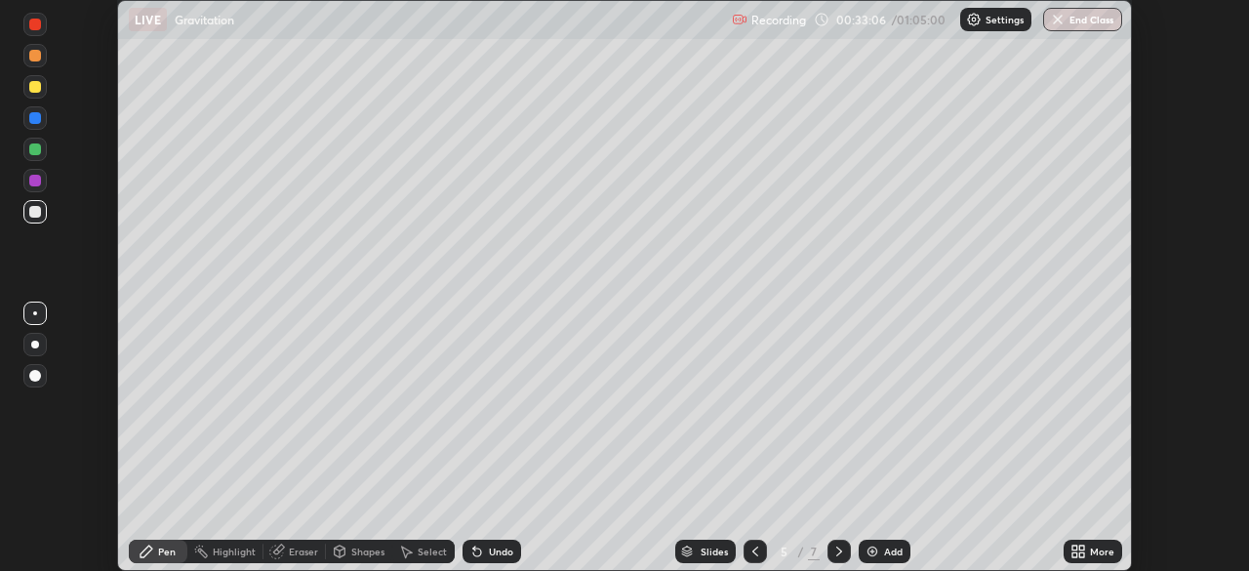
click at [1081, 547] on icon at bounding box center [1081, 547] width 5 height 5
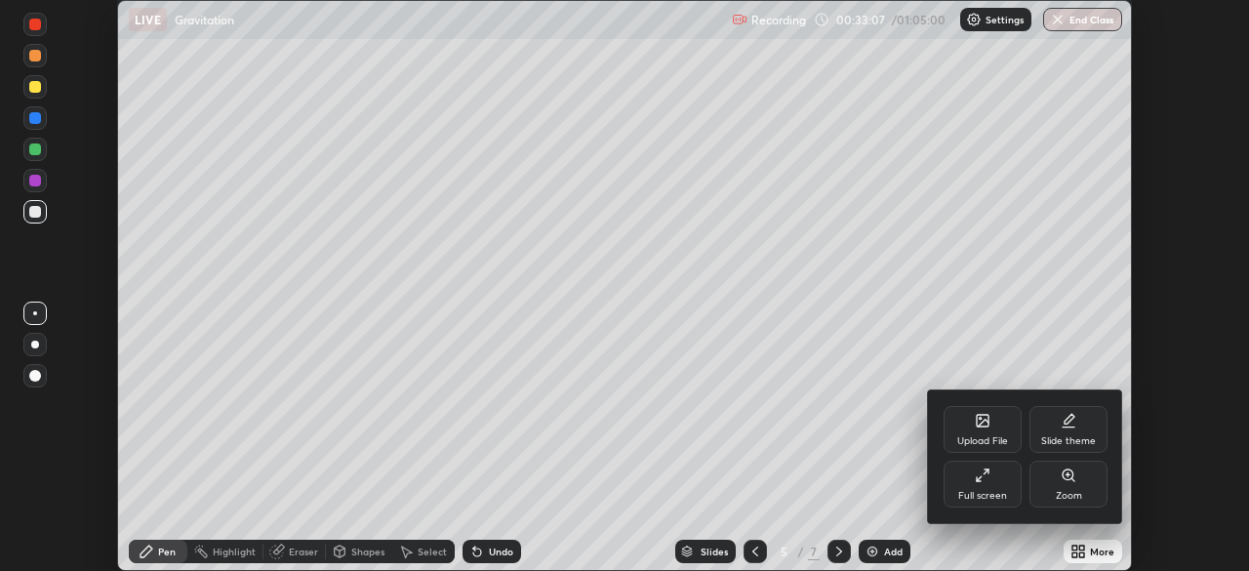
click at [976, 491] on div "Full screen" at bounding box center [982, 496] width 49 height 10
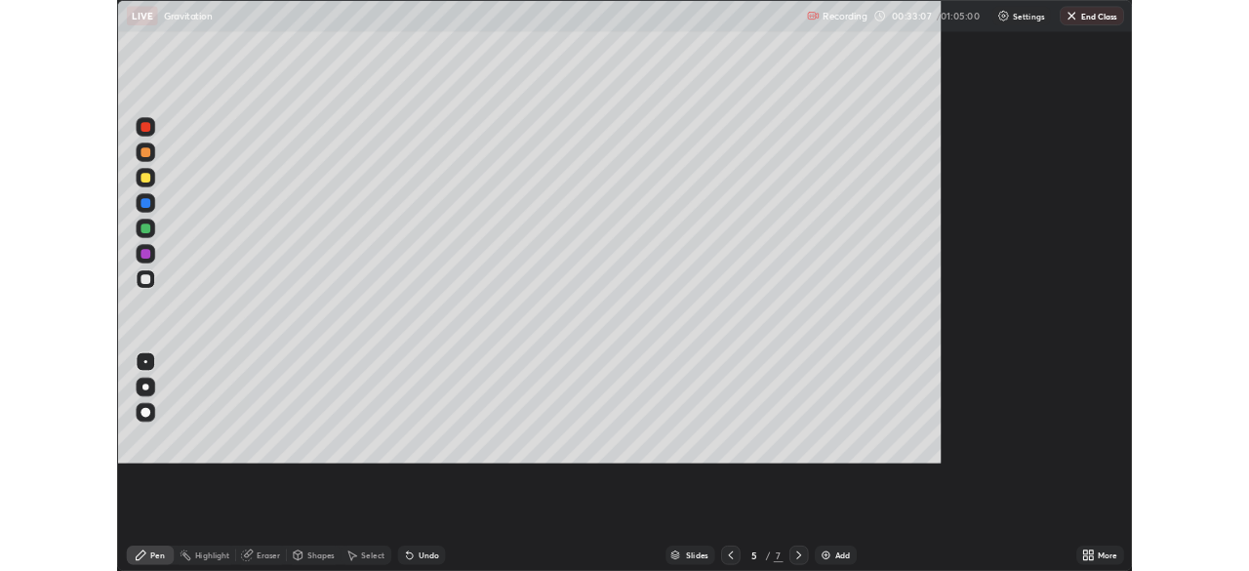
scroll to position [702, 1249]
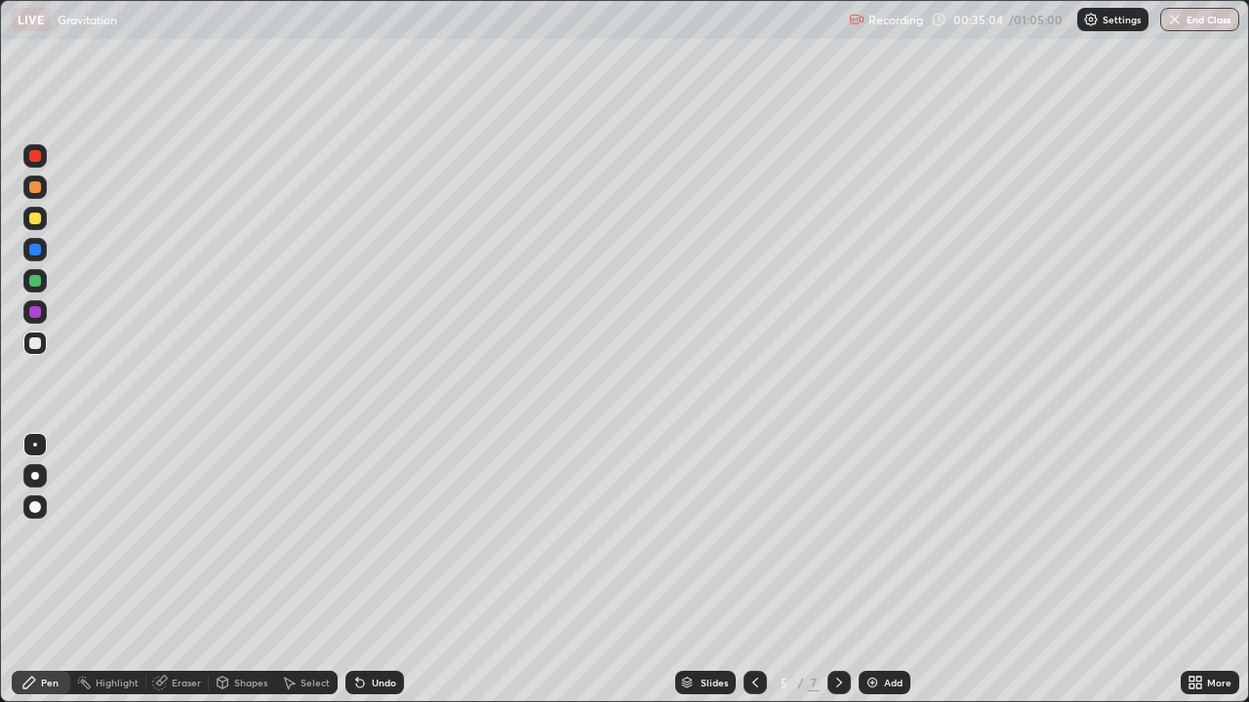
click at [186, 570] on div "Eraser" at bounding box center [177, 682] width 62 height 23
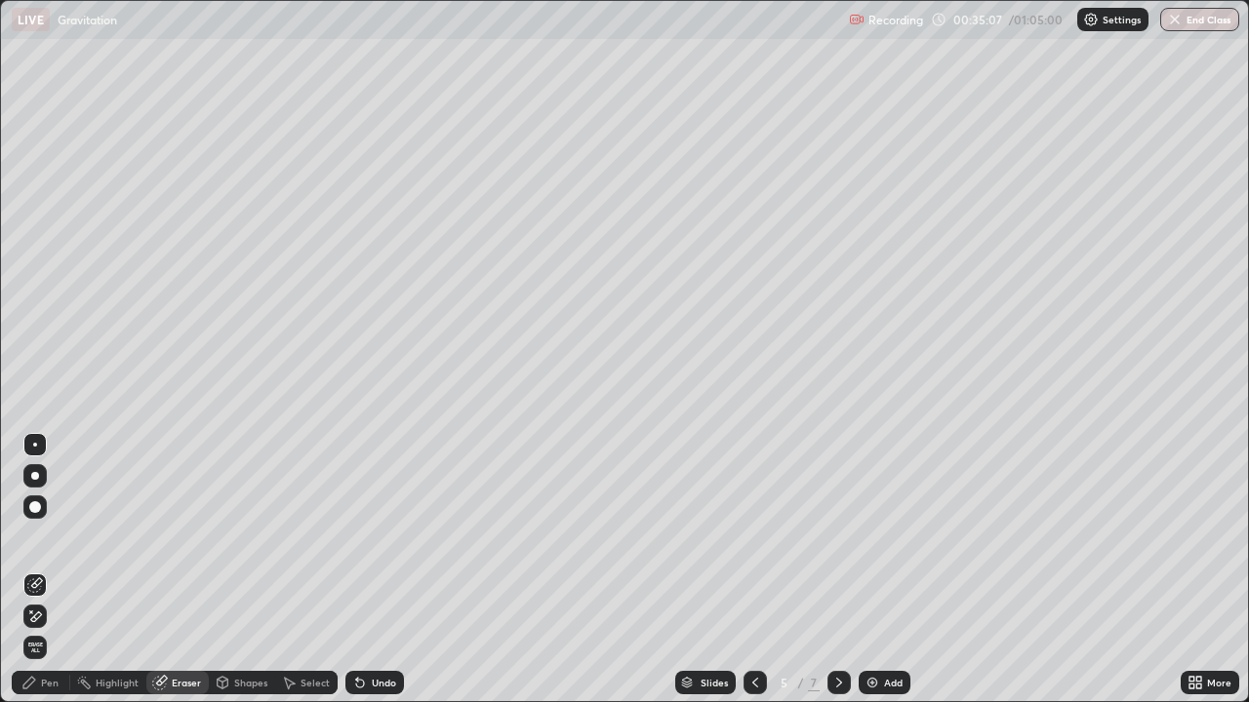
click at [51, 570] on div "Pen" at bounding box center [50, 683] width 18 height 10
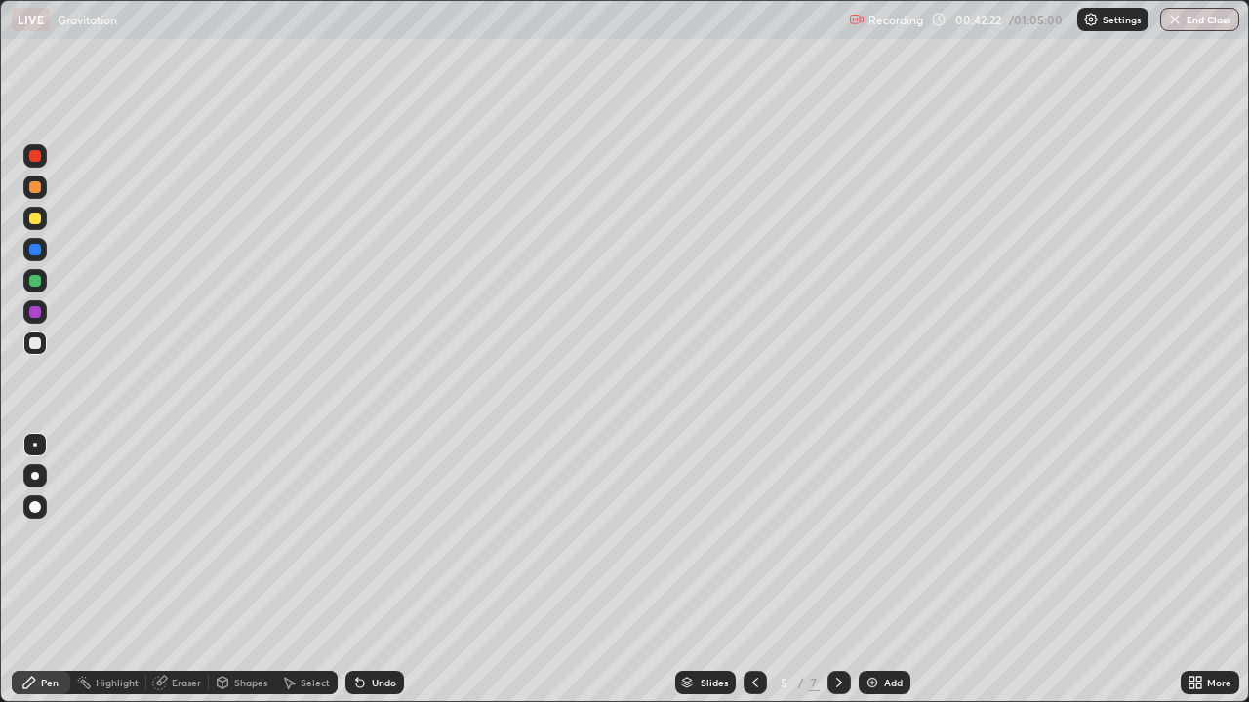
click at [304, 570] on div "Select" at bounding box center [315, 683] width 29 height 10
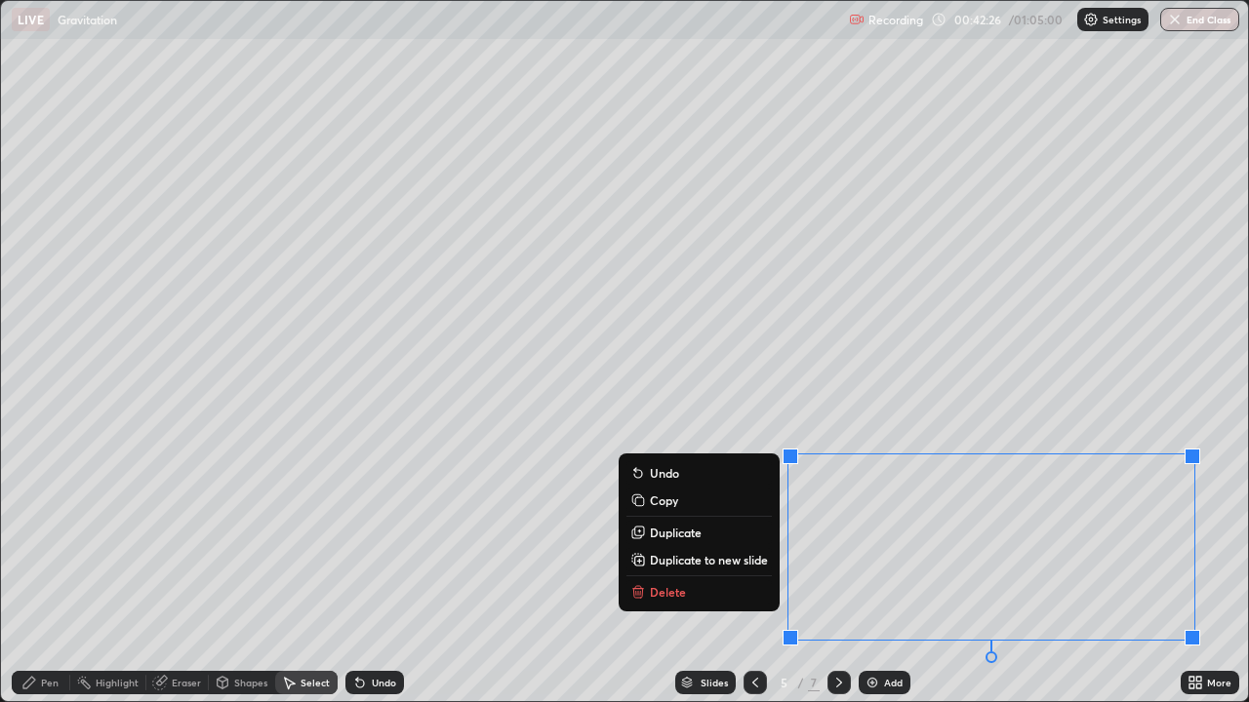
click at [667, 570] on p "Delete" at bounding box center [668, 592] width 36 height 16
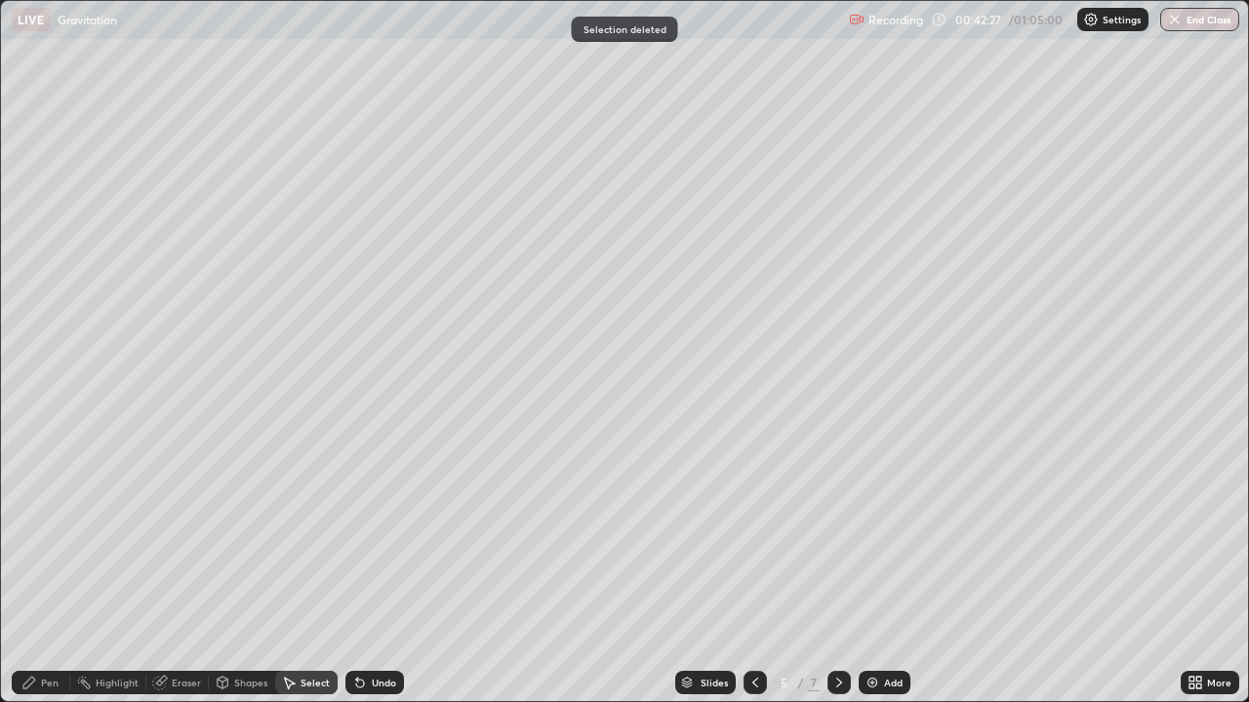
click at [886, 570] on div "Add" at bounding box center [893, 683] width 19 height 10
click at [40, 89] on div "Erase all" at bounding box center [35, 351] width 47 height 624
click at [37, 82] on div "Erase all" at bounding box center [35, 351] width 47 height 624
click at [46, 570] on div "Pen" at bounding box center [50, 683] width 18 height 10
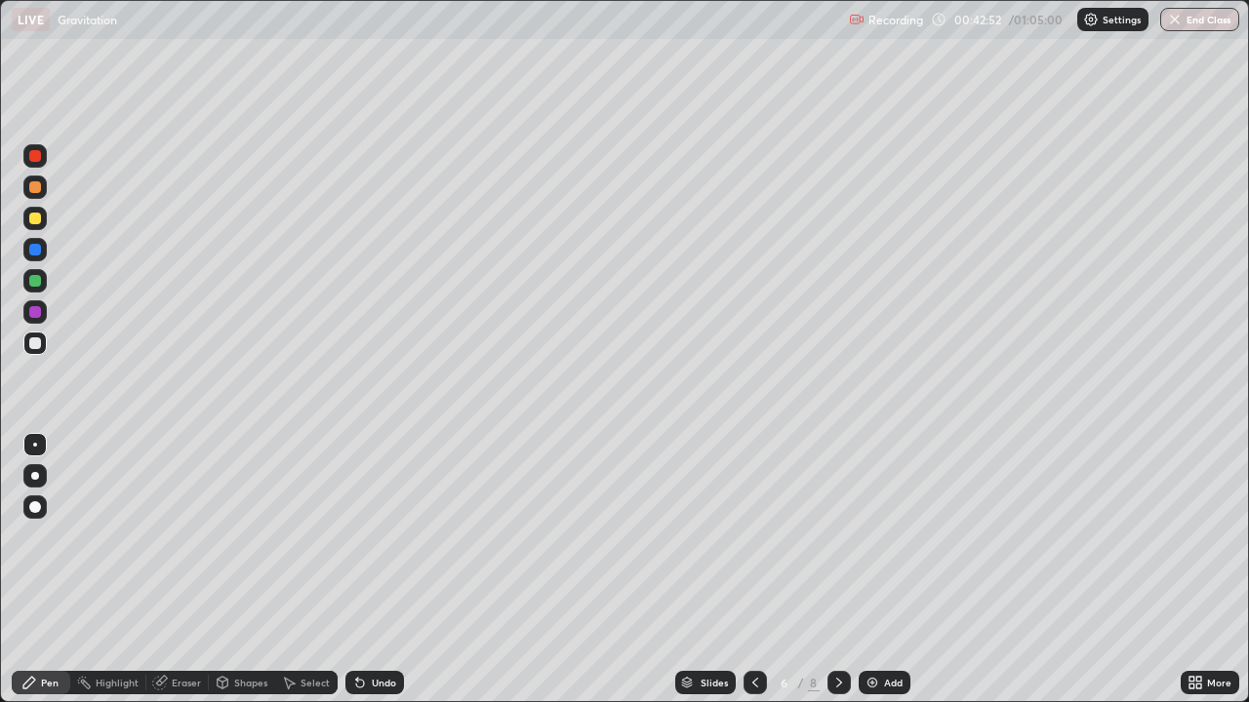
click at [183, 570] on div "Eraser" at bounding box center [186, 683] width 29 height 10
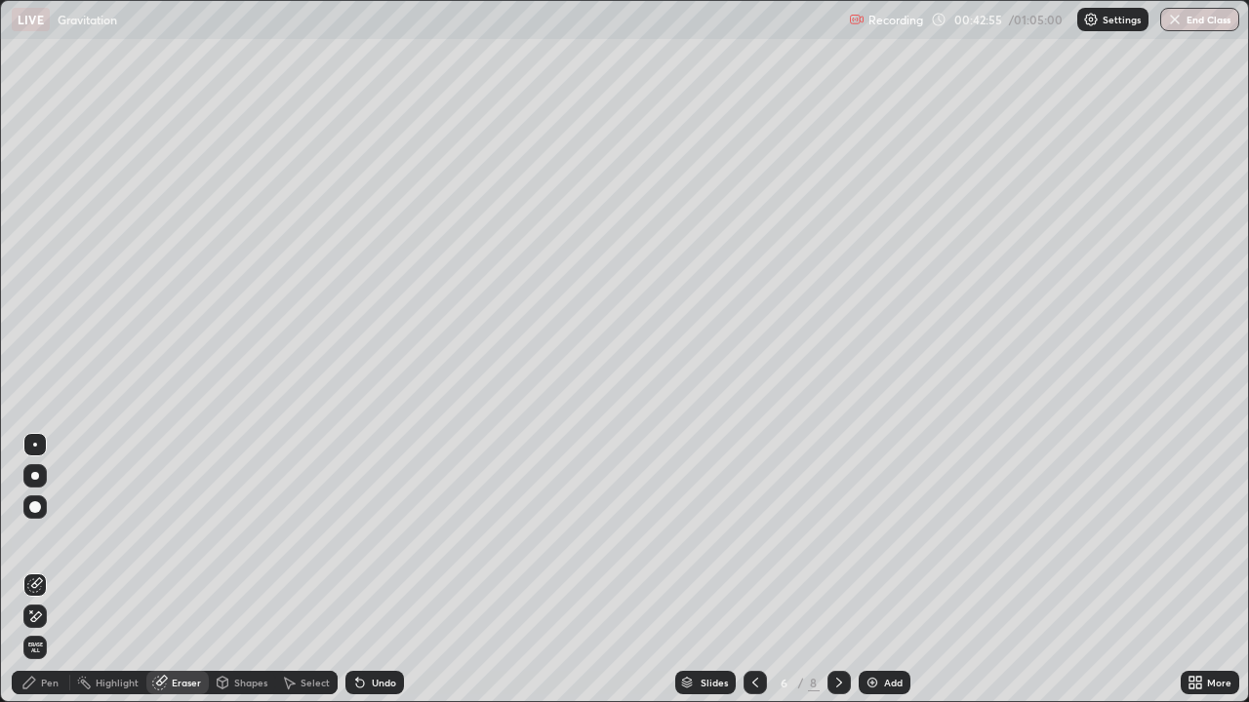
click at [57, 570] on div "Pen" at bounding box center [50, 683] width 18 height 10
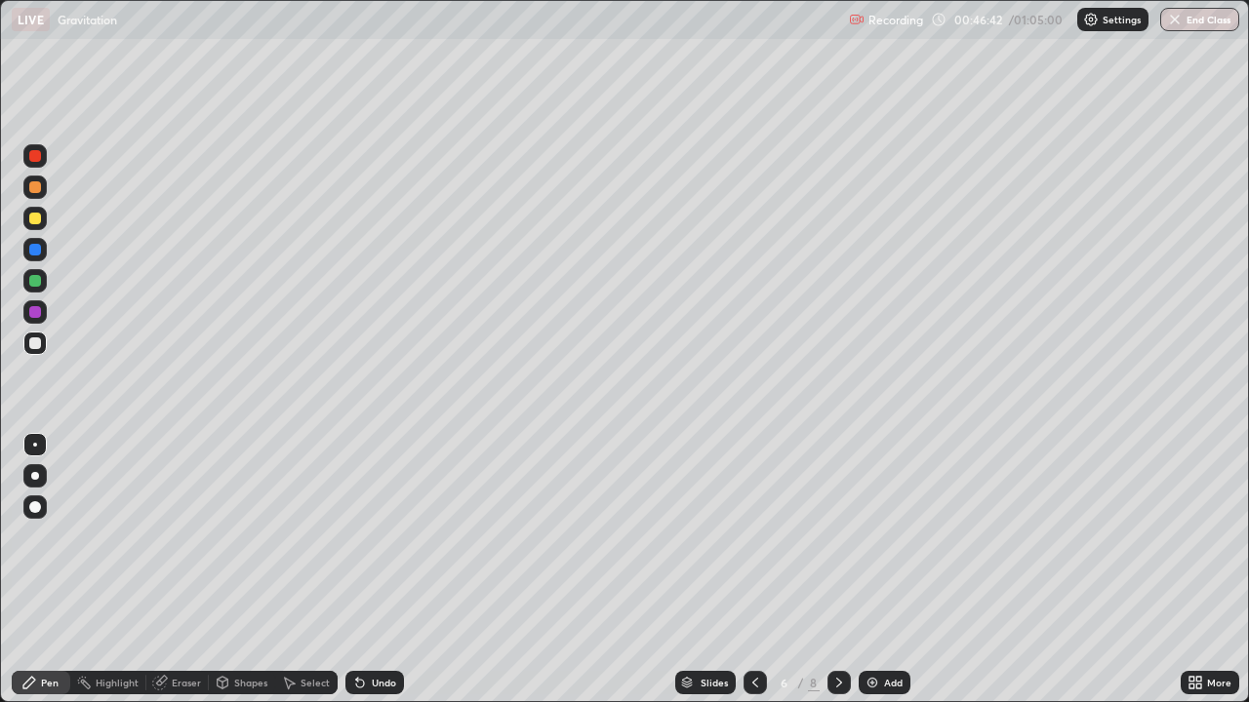
click at [174, 570] on div "Eraser" at bounding box center [186, 683] width 29 height 10
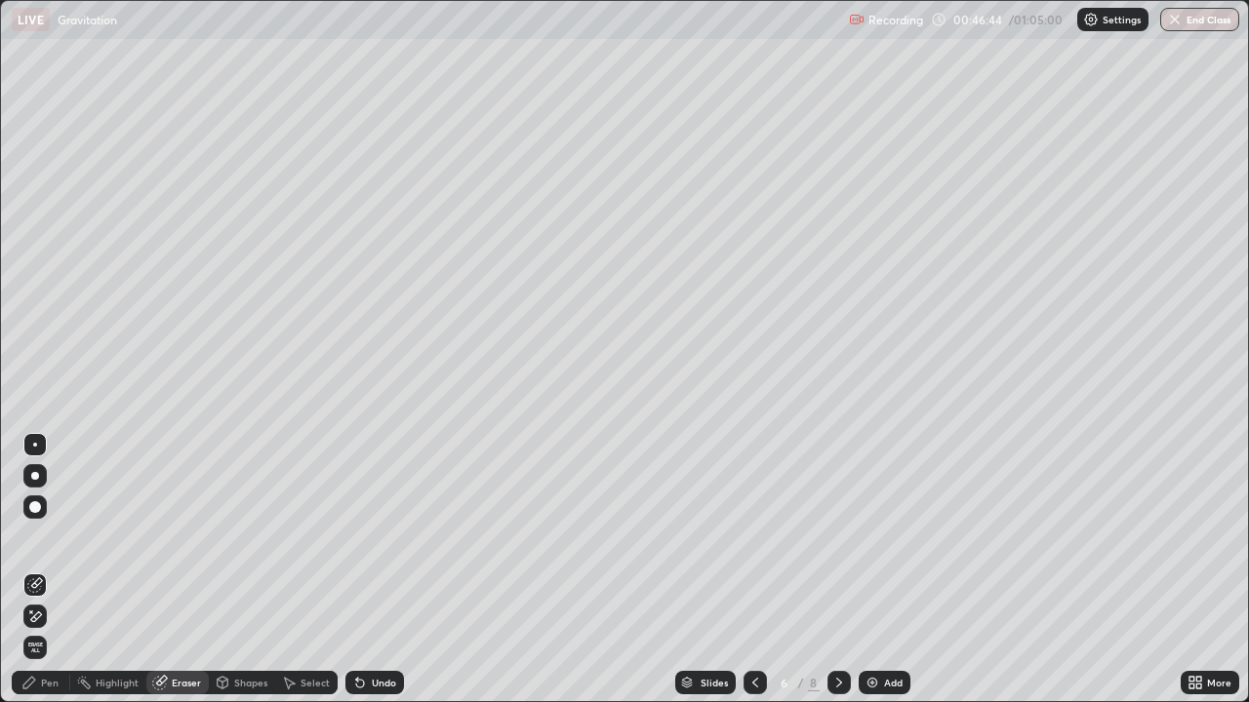
click at [37, 570] on icon at bounding box center [29, 683] width 16 height 16
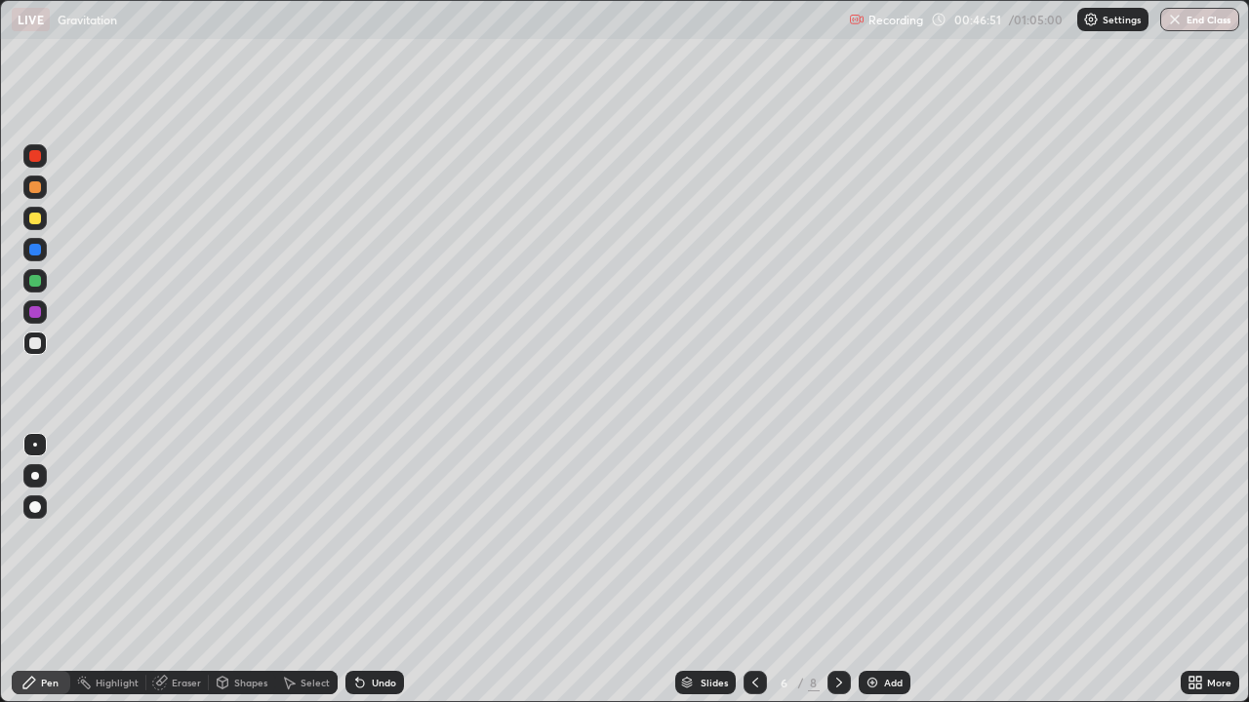
click at [175, 570] on div "Eraser" at bounding box center [186, 683] width 29 height 10
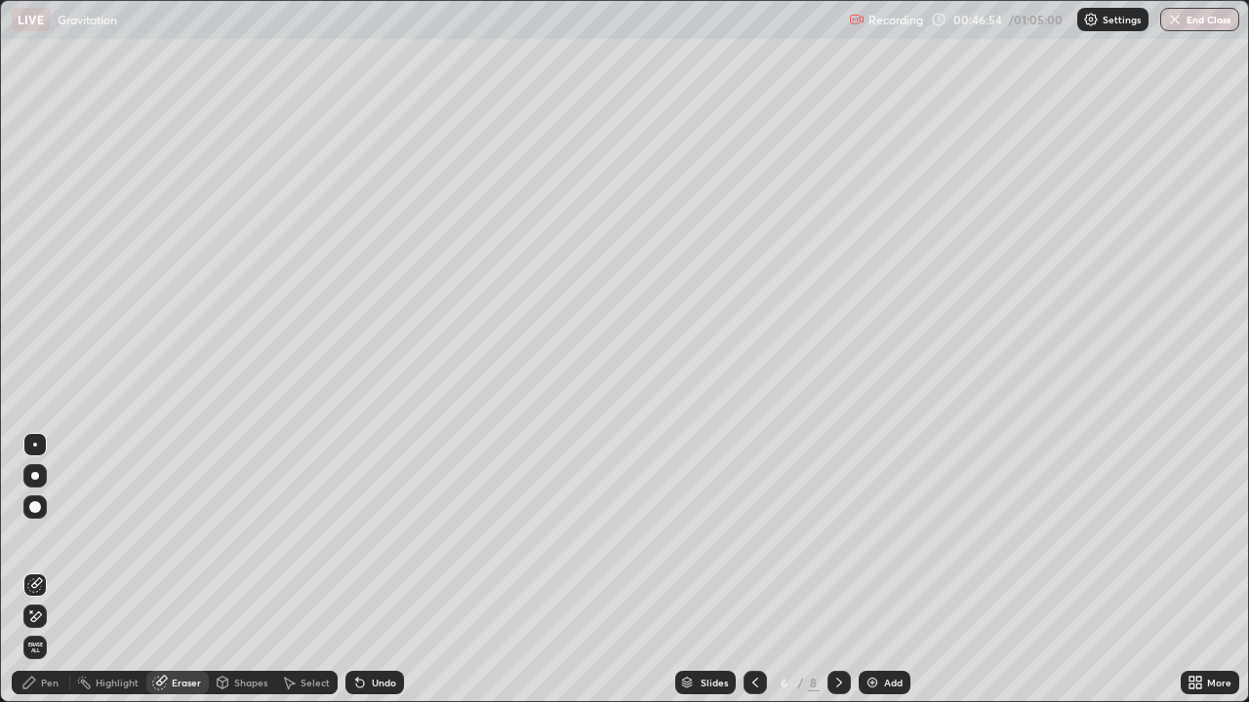
click at [50, 570] on div "Pen" at bounding box center [50, 683] width 18 height 10
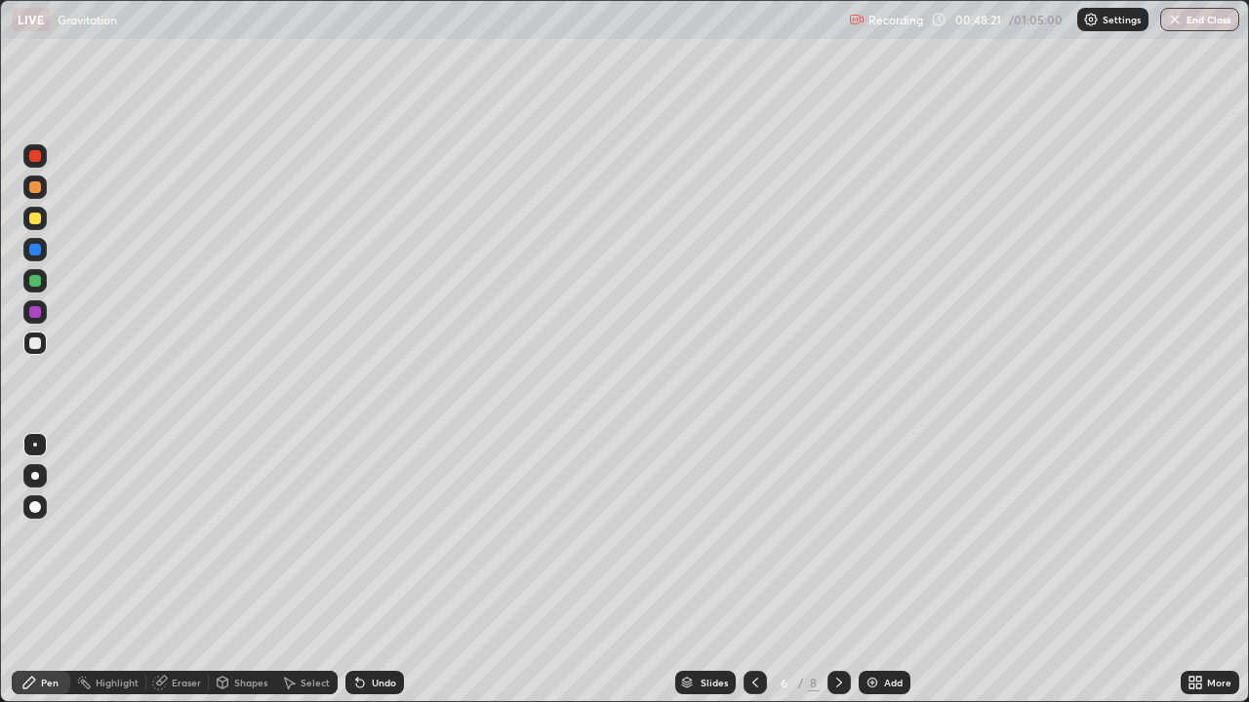
click at [299, 570] on div "Select" at bounding box center [306, 682] width 62 height 23
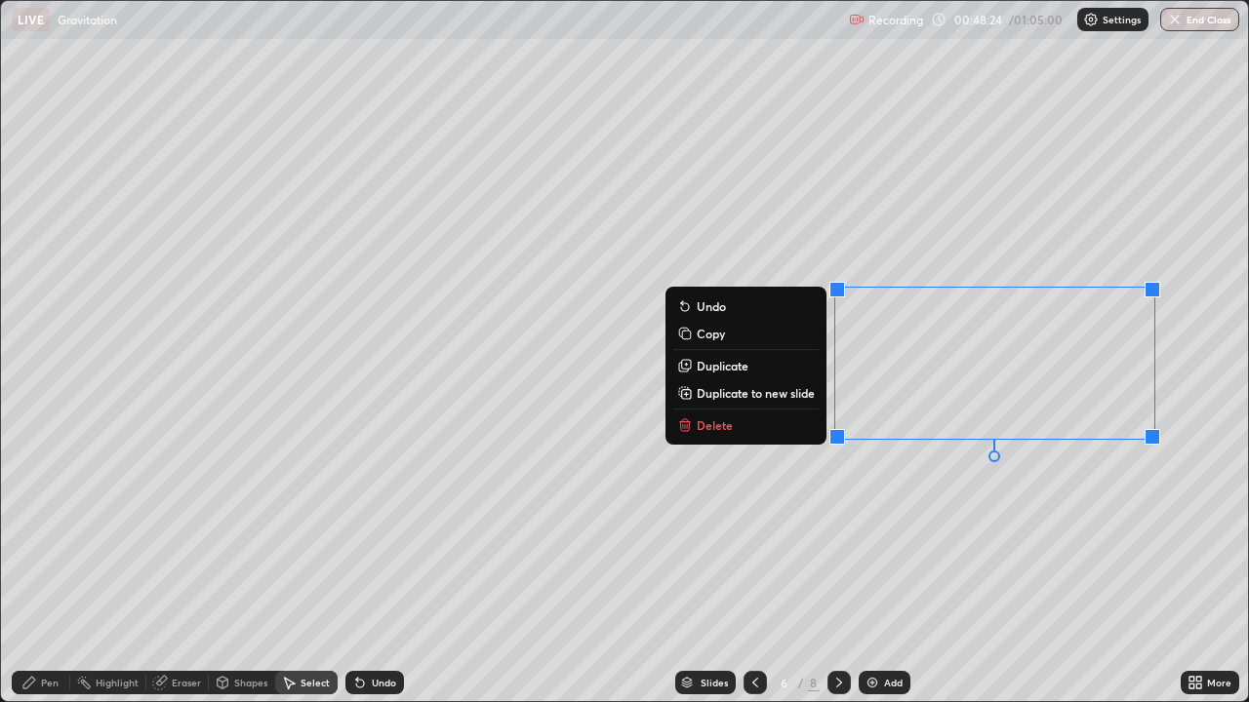
click at [726, 426] on p "Delete" at bounding box center [715, 426] width 36 height 16
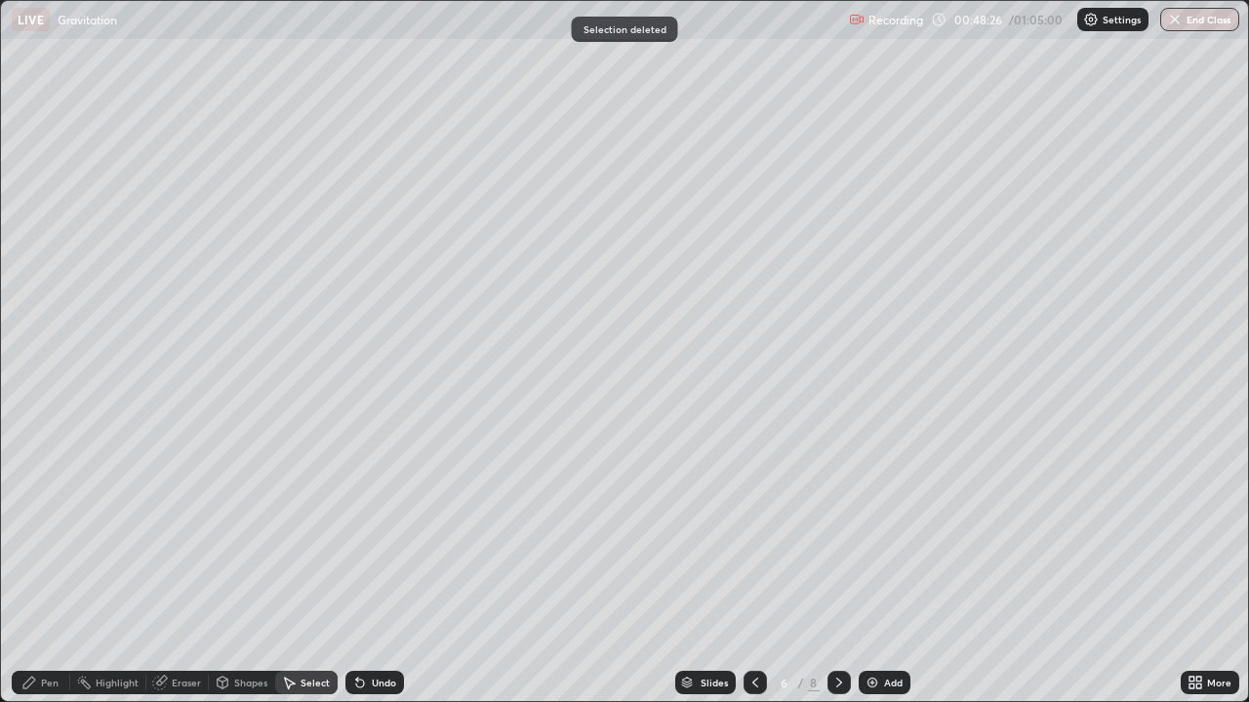
click at [42, 570] on div "Pen" at bounding box center [50, 683] width 18 height 10
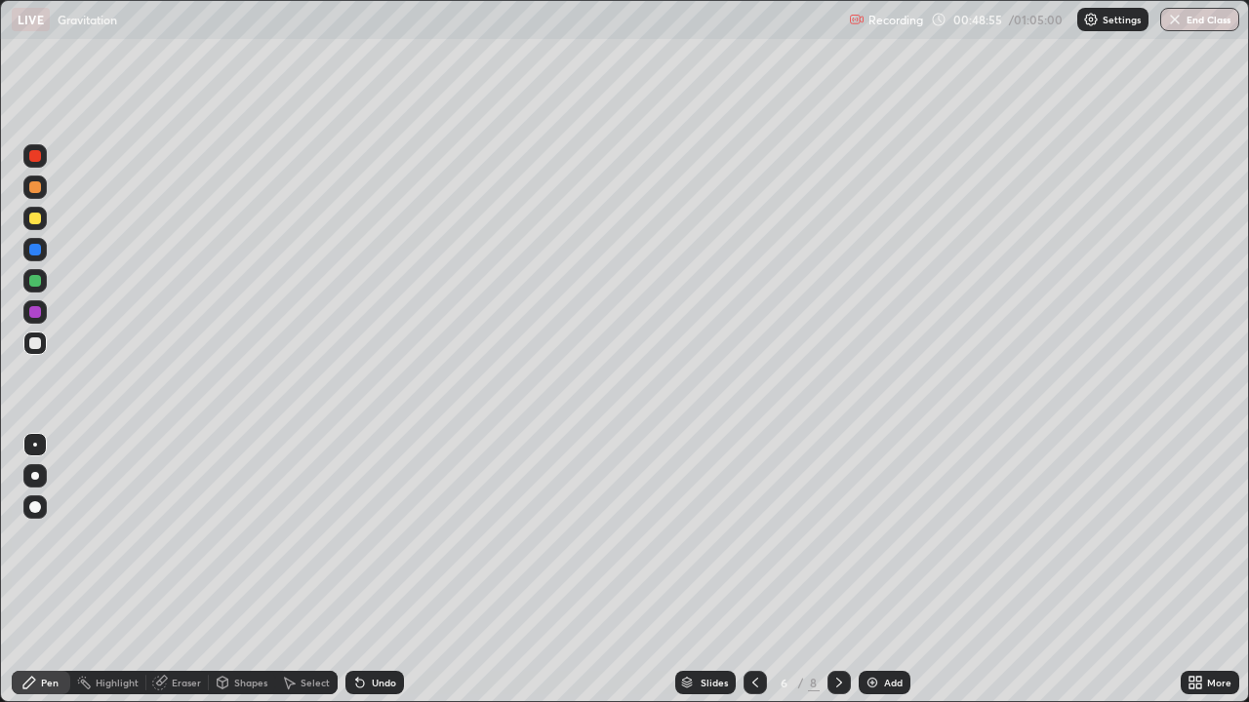
click at [382, 570] on div "Undo" at bounding box center [384, 683] width 24 height 10
click at [381, 570] on div "Undo" at bounding box center [384, 683] width 24 height 10
click at [190, 570] on div "Eraser" at bounding box center [186, 683] width 29 height 10
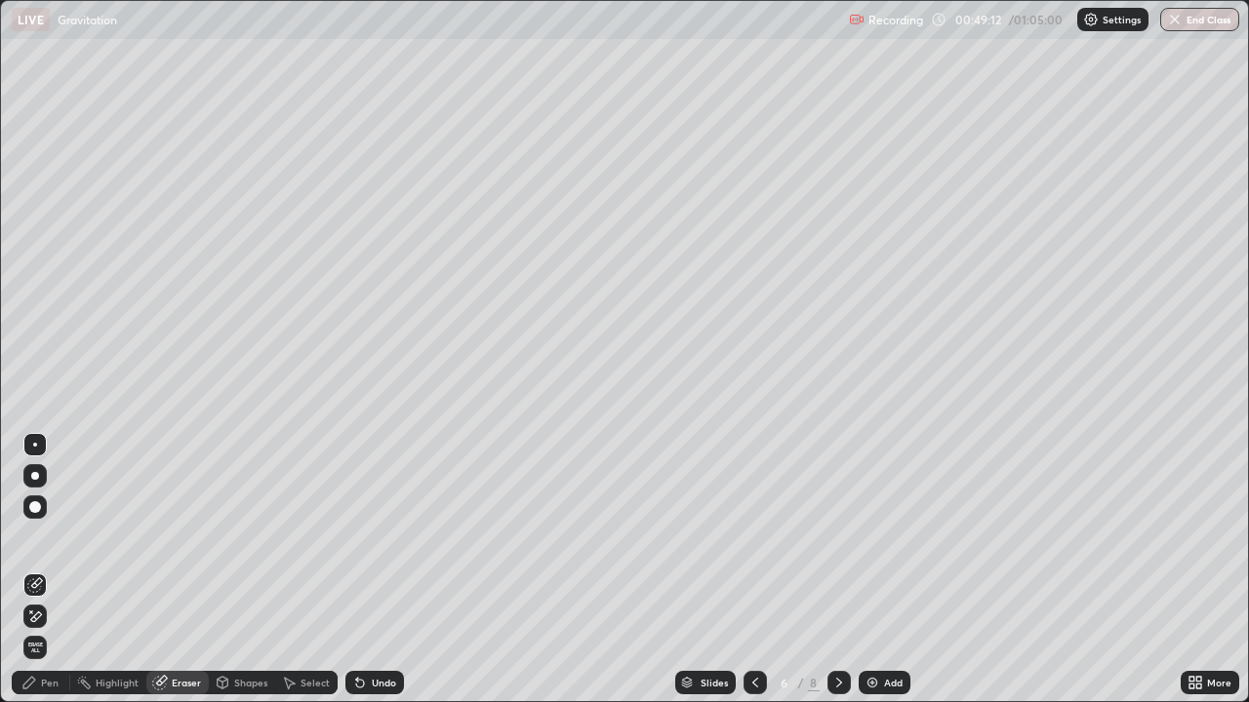
click at [55, 570] on div "Pen" at bounding box center [50, 683] width 18 height 10
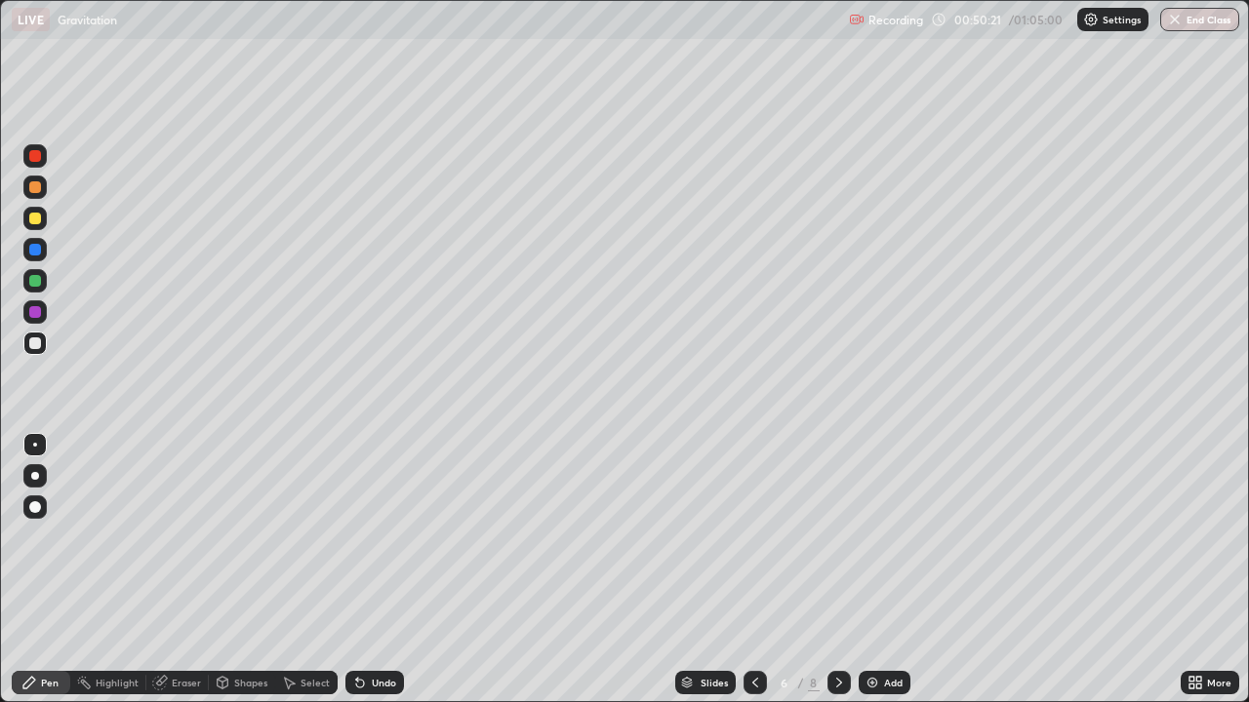
click at [310, 570] on div "Select" at bounding box center [306, 682] width 62 height 23
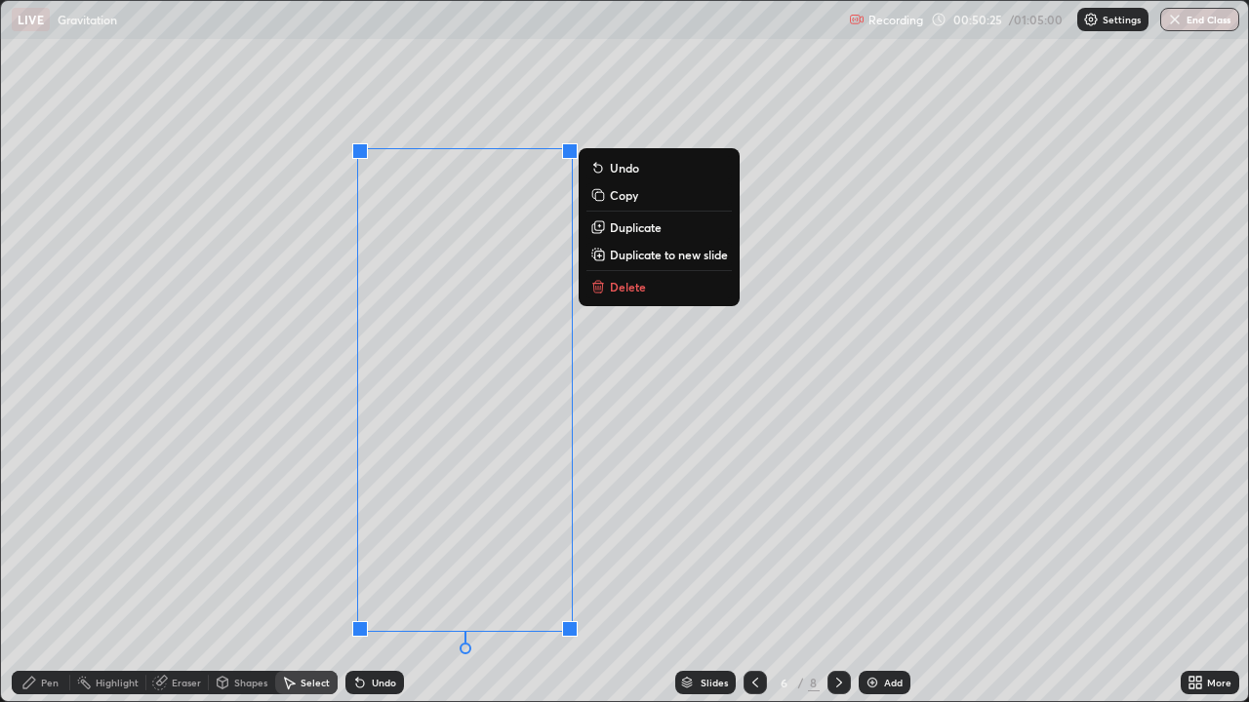
click at [614, 285] on p "Delete" at bounding box center [628, 287] width 36 height 16
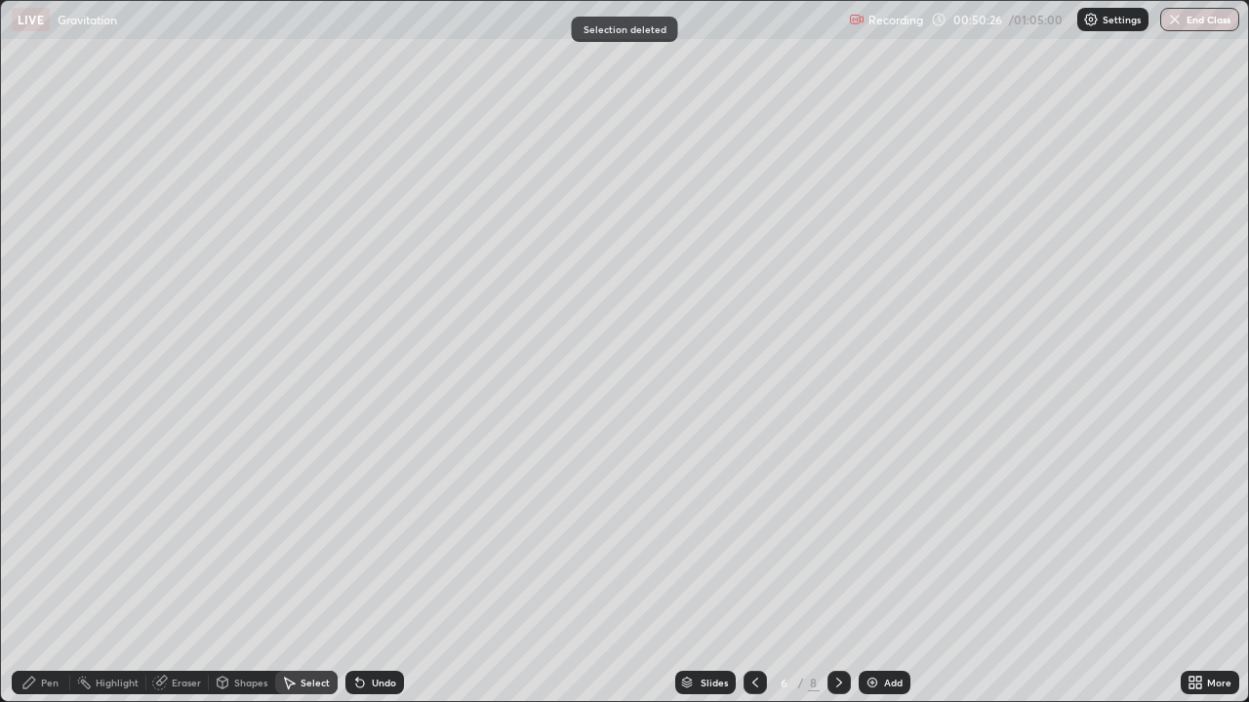
click at [39, 570] on div "Pen" at bounding box center [41, 682] width 59 height 23
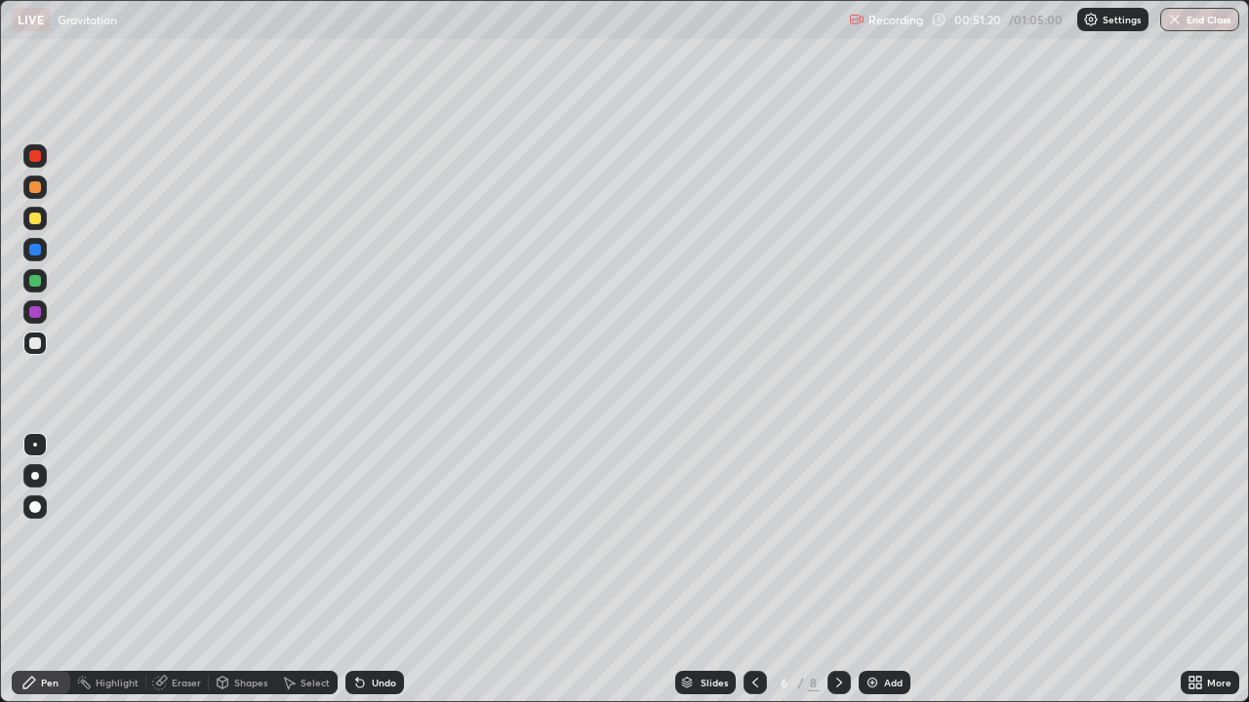
click at [178, 570] on div "Eraser" at bounding box center [186, 683] width 29 height 10
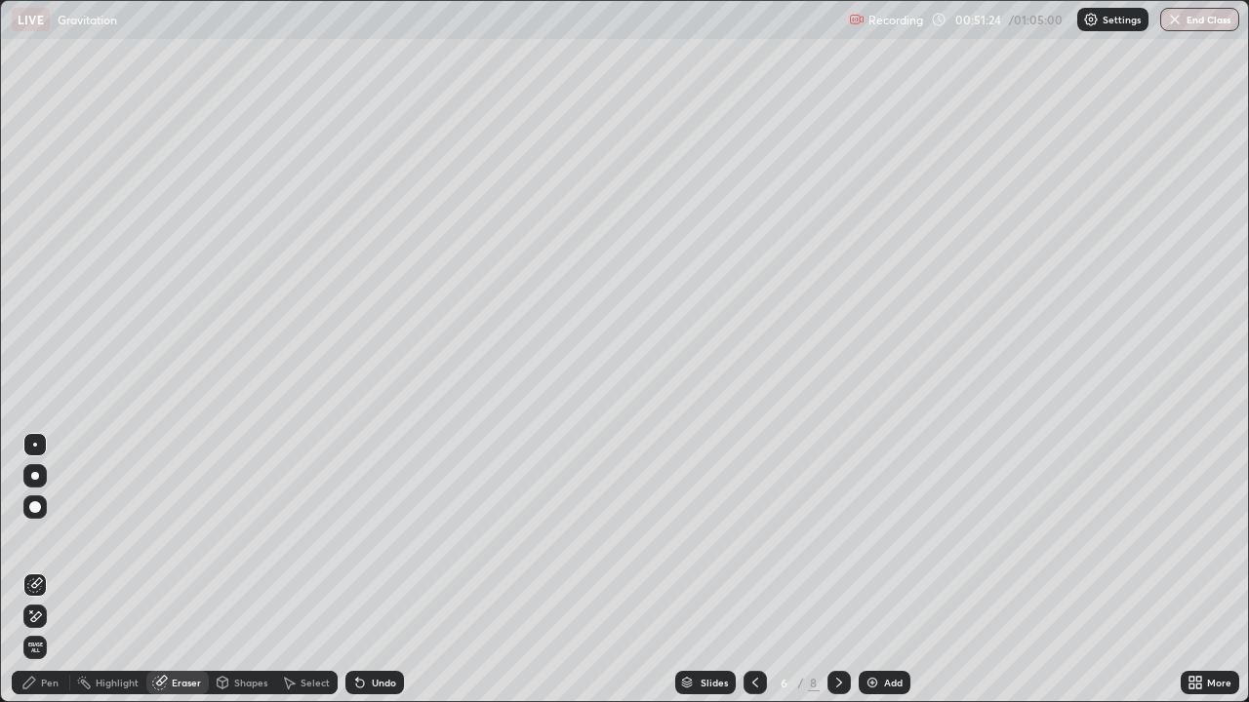
click at [46, 570] on div "Pen" at bounding box center [50, 683] width 18 height 10
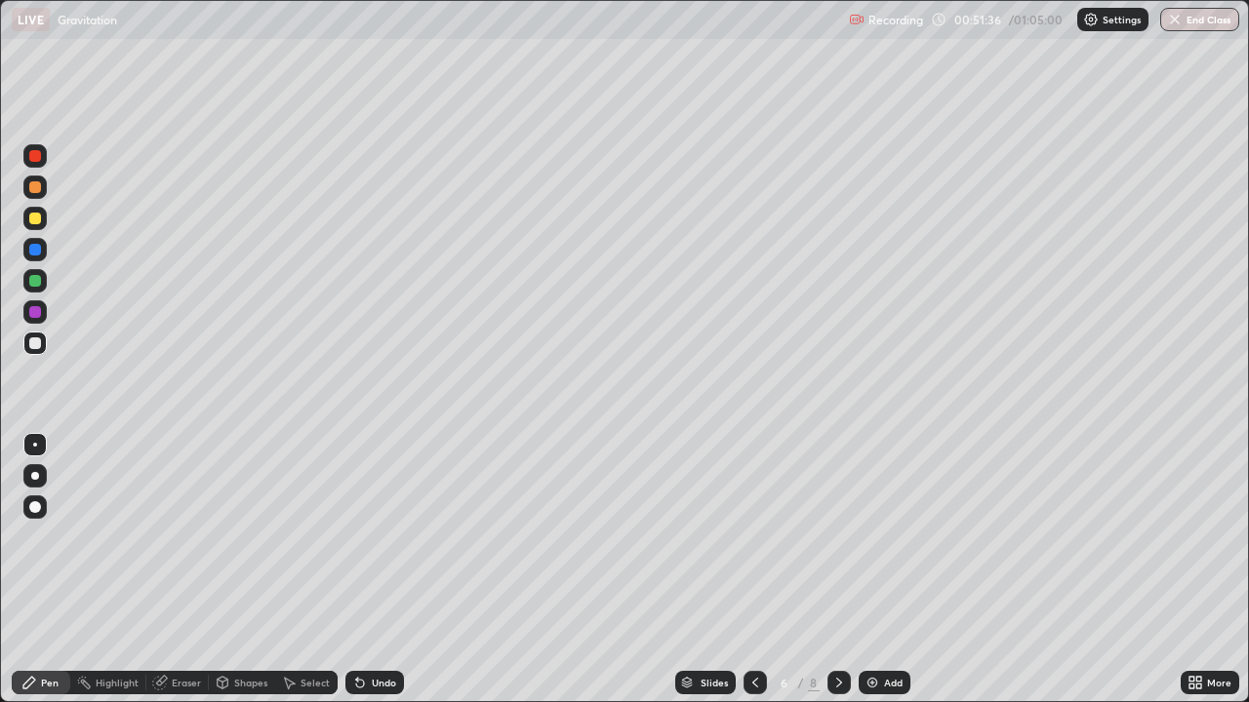
click at [174, 570] on div "Eraser" at bounding box center [177, 682] width 62 height 23
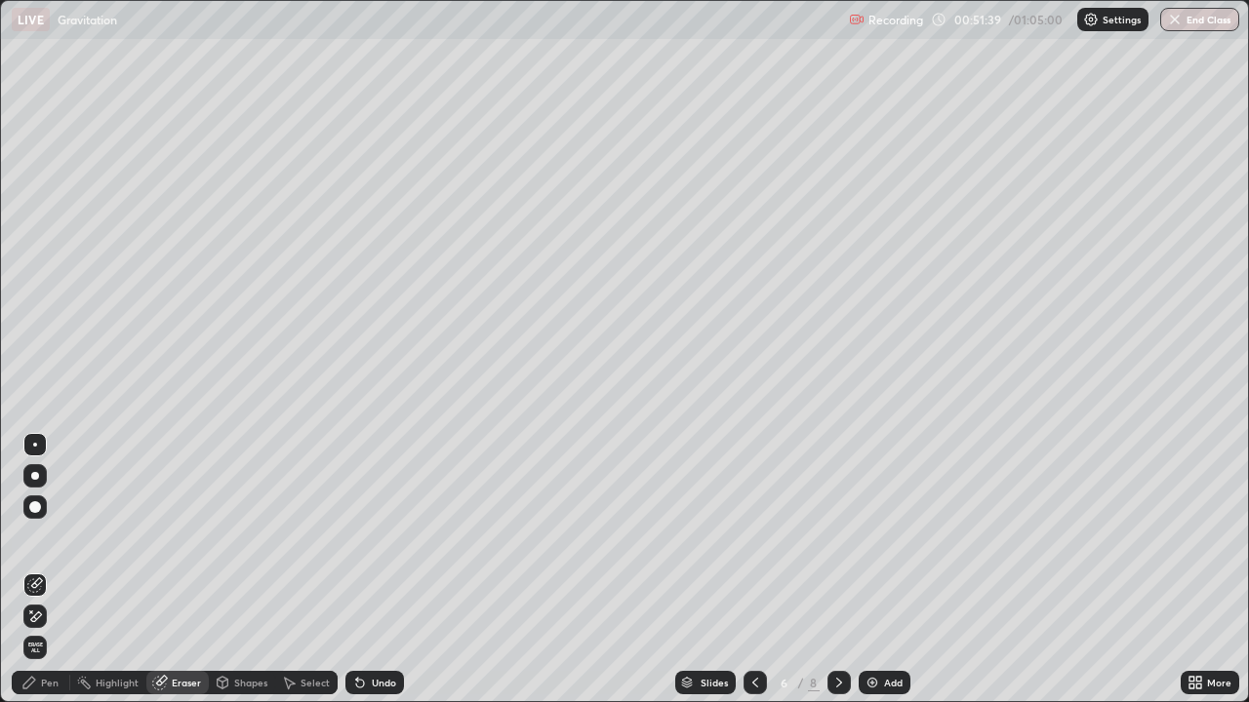
click at [42, 570] on div "Pen" at bounding box center [50, 683] width 18 height 10
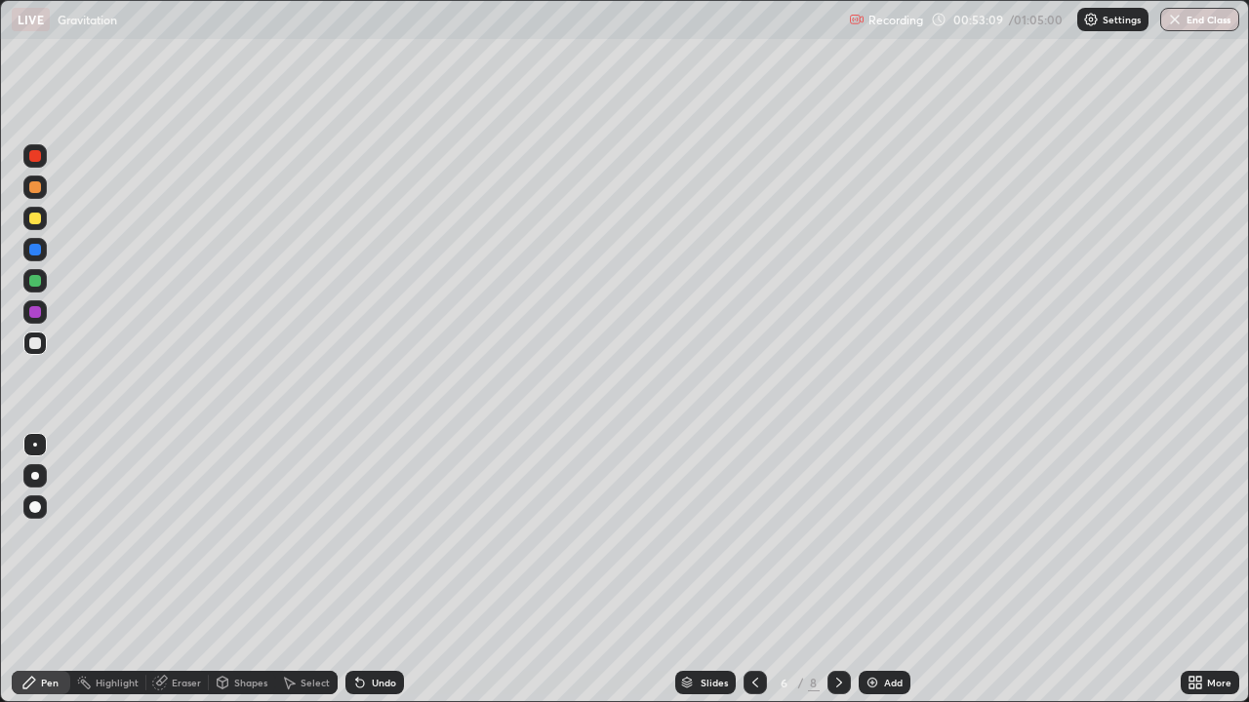
click at [836, 570] on icon at bounding box center [839, 683] width 6 height 10
click at [753, 570] on icon at bounding box center [755, 683] width 16 height 16
click at [837, 570] on icon at bounding box center [839, 683] width 16 height 16
click at [301, 570] on div "Select" at bounding box center [315, 683] width 29 height 10
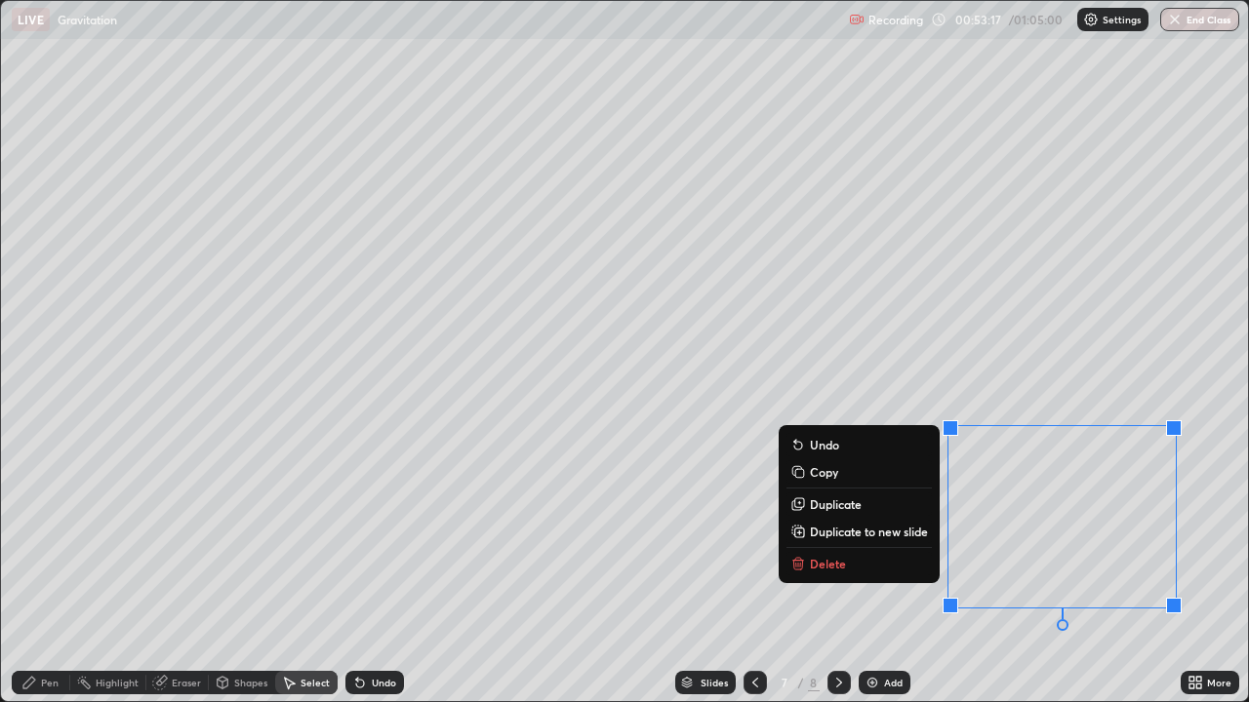
click at [826, 570] on p "Delete" at bounding box center [828, 564] width 36 height 16
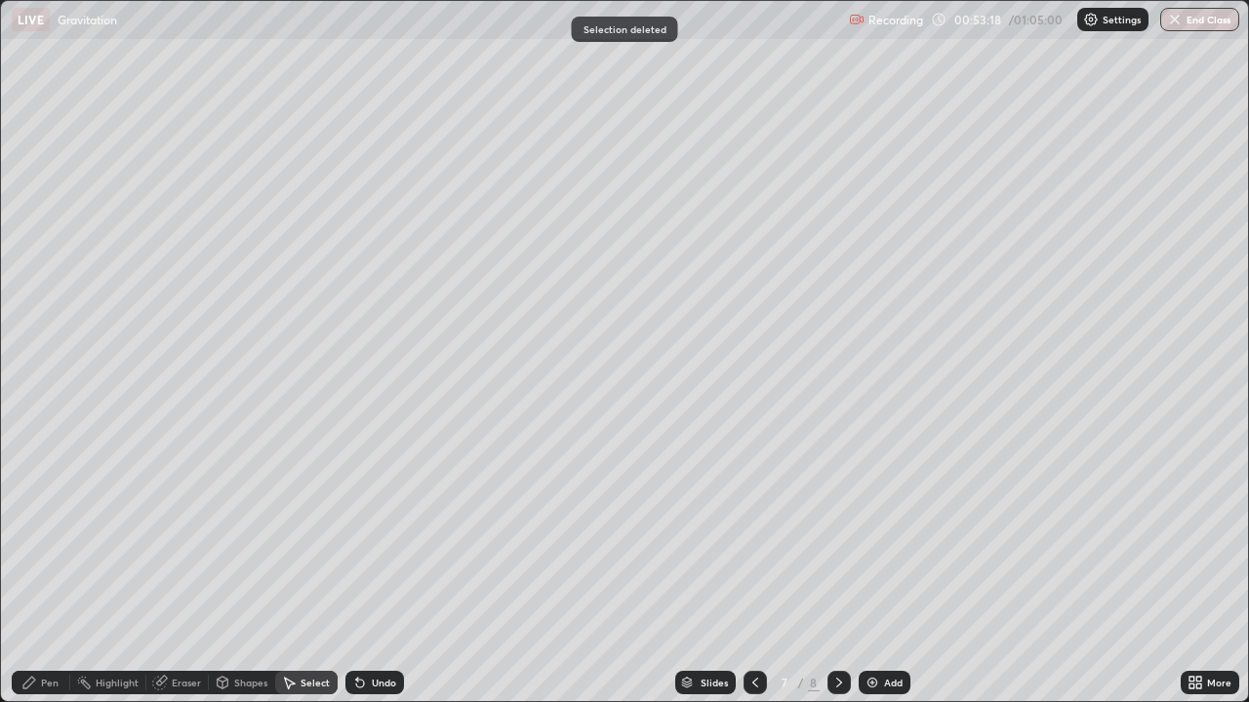
click at [49, 570] on div "Pen" at bounding box center [50, 683] width 18 height 10
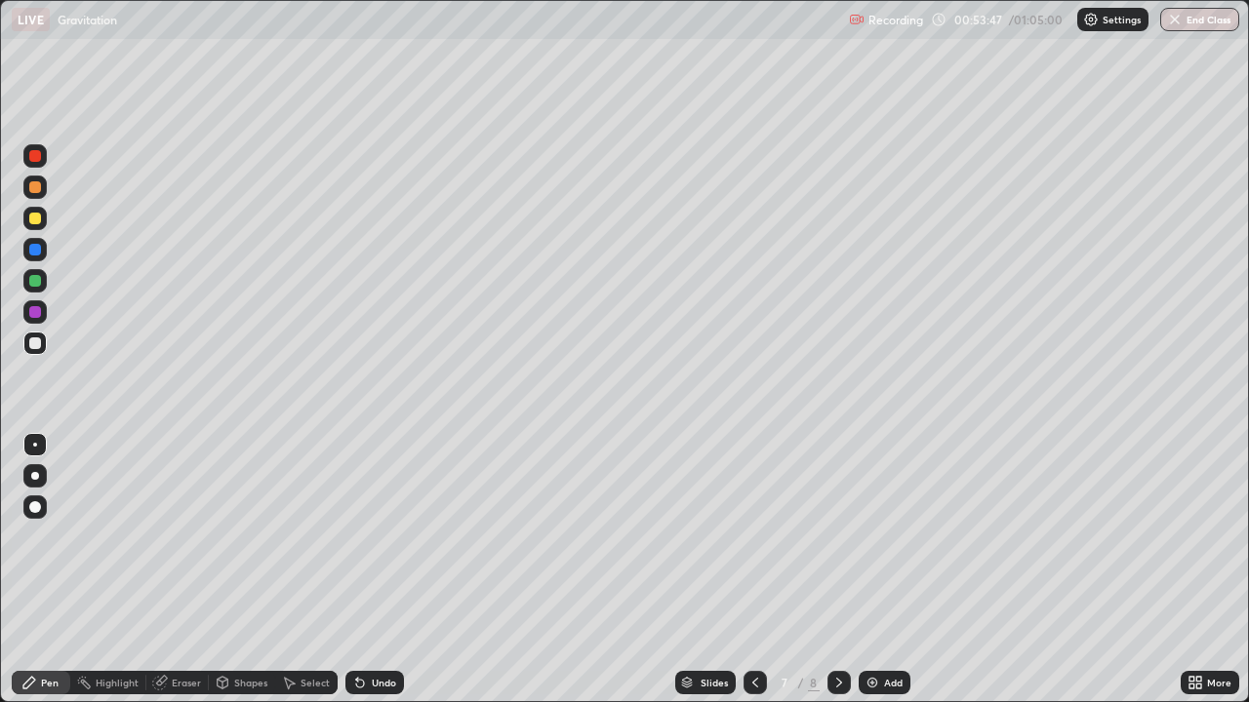
click at [36, 221] on div at bounding box center [35, 219] width 12 height 12
click at [182, 570] on div "Eraser" at bounding box center [177, 682] width 62 height 23
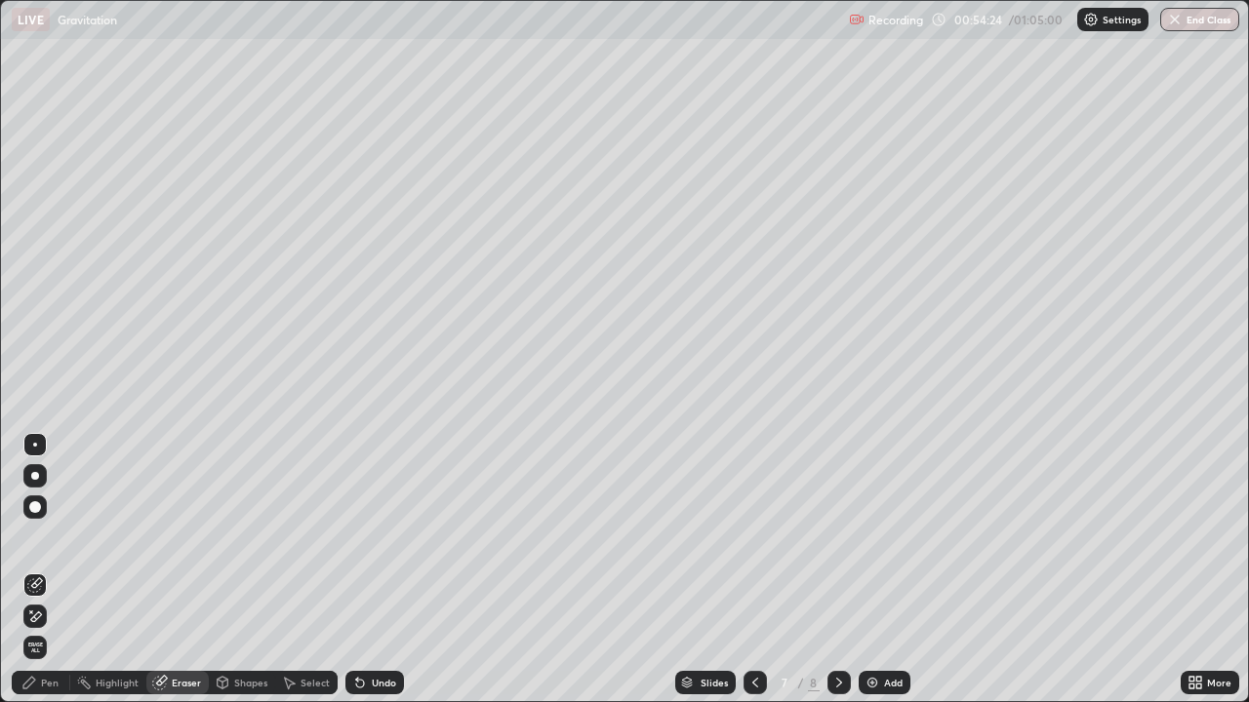
click at [55, 570] on div "Pen" at bounding box center [41, 682] width 59 height 23
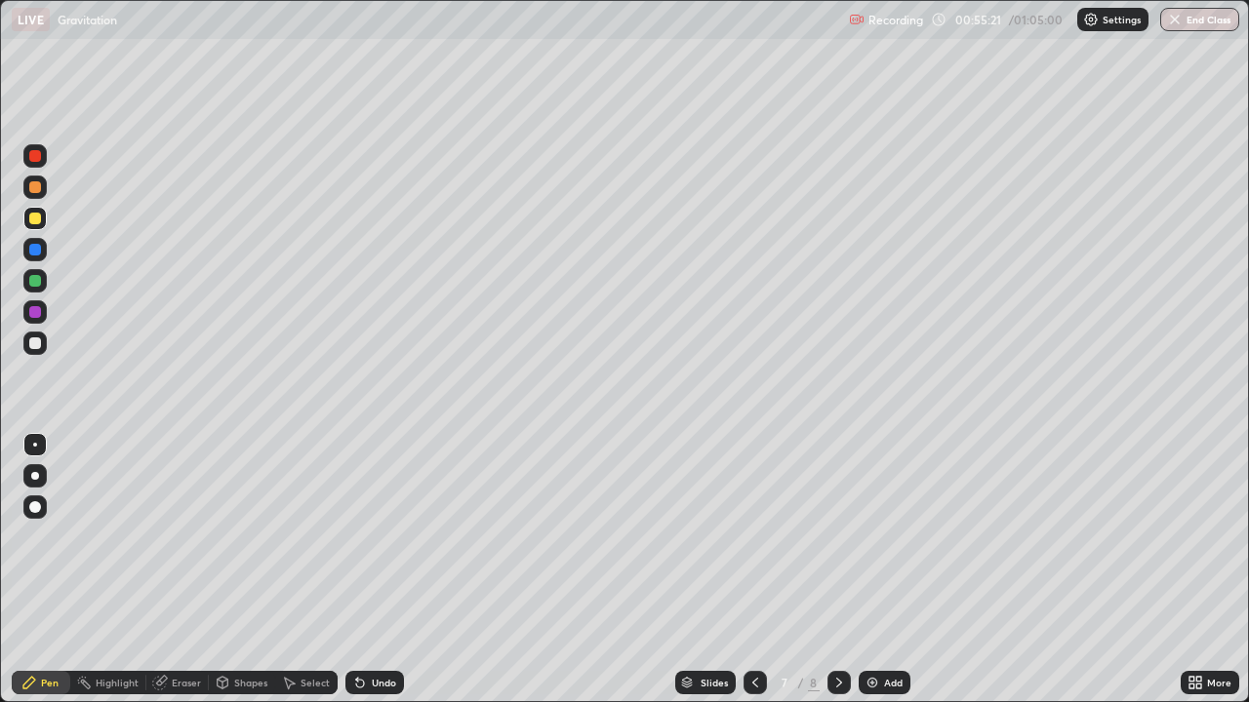
click at [188, 570] on div "Eraser" at bounding box center [186, 683] width 29 height 10
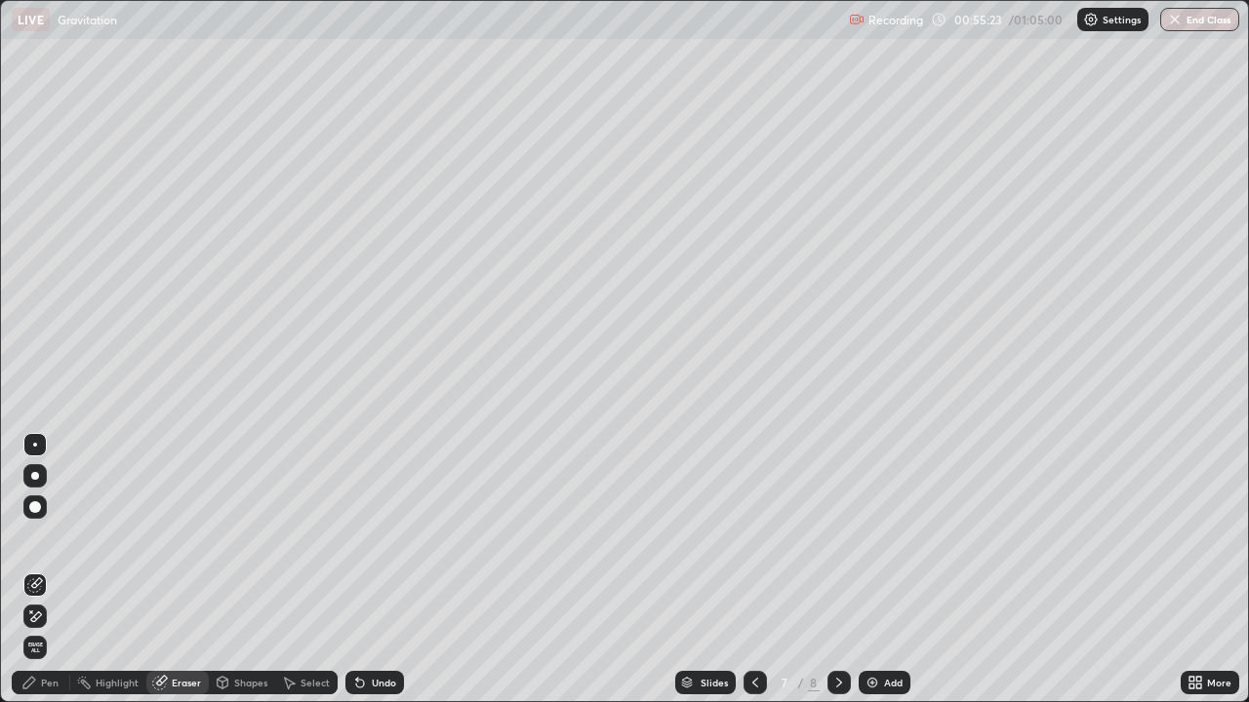
click at [57, 570] on div "Pen" at bounding box center [50, 683] width 18 height 10
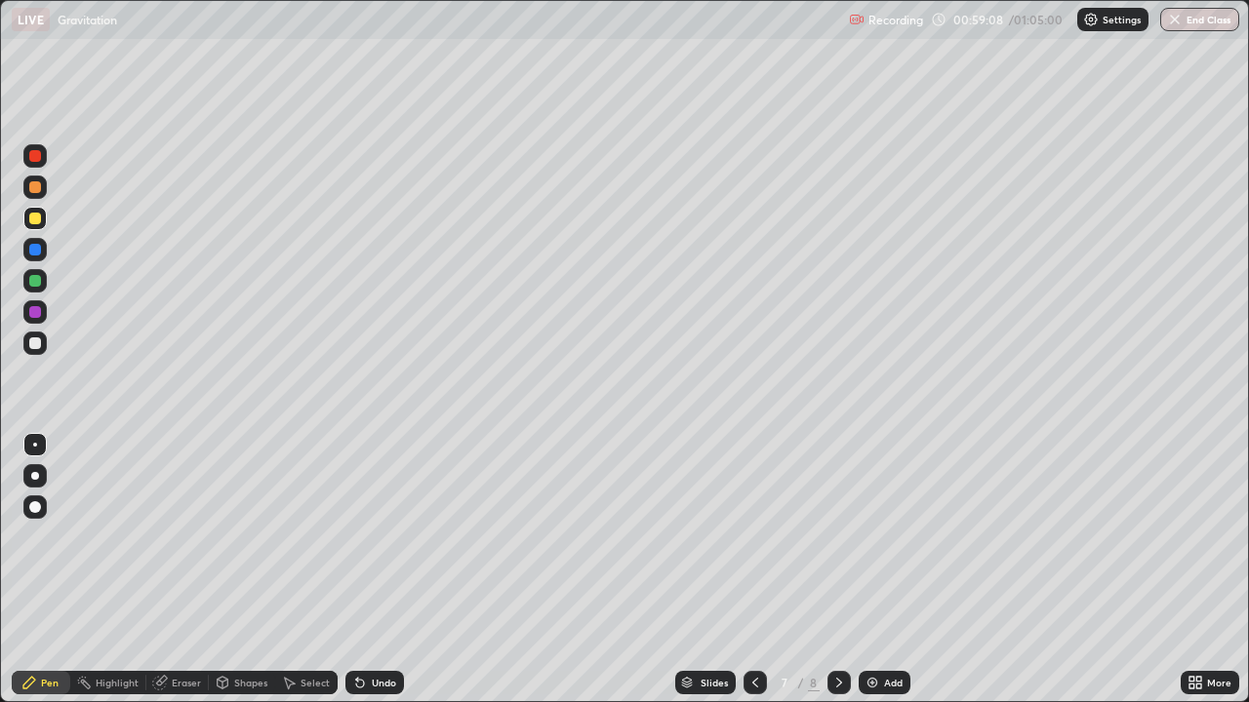
click at [38, 338] on div at bounding box center [35, 344] width 12 height 12
click at [32, 221] on div at bounding box center [35, 219] width 12 height 12
click at [38, 283] on div at bounding box center [35, 281] width 12 height 12
click at [381, 570] on div "Undo" at bounding box center [374, 682] width 59 height 23
click at [375, 570] on div "Undo" at bounding box center [384, 683] width 24 height 10
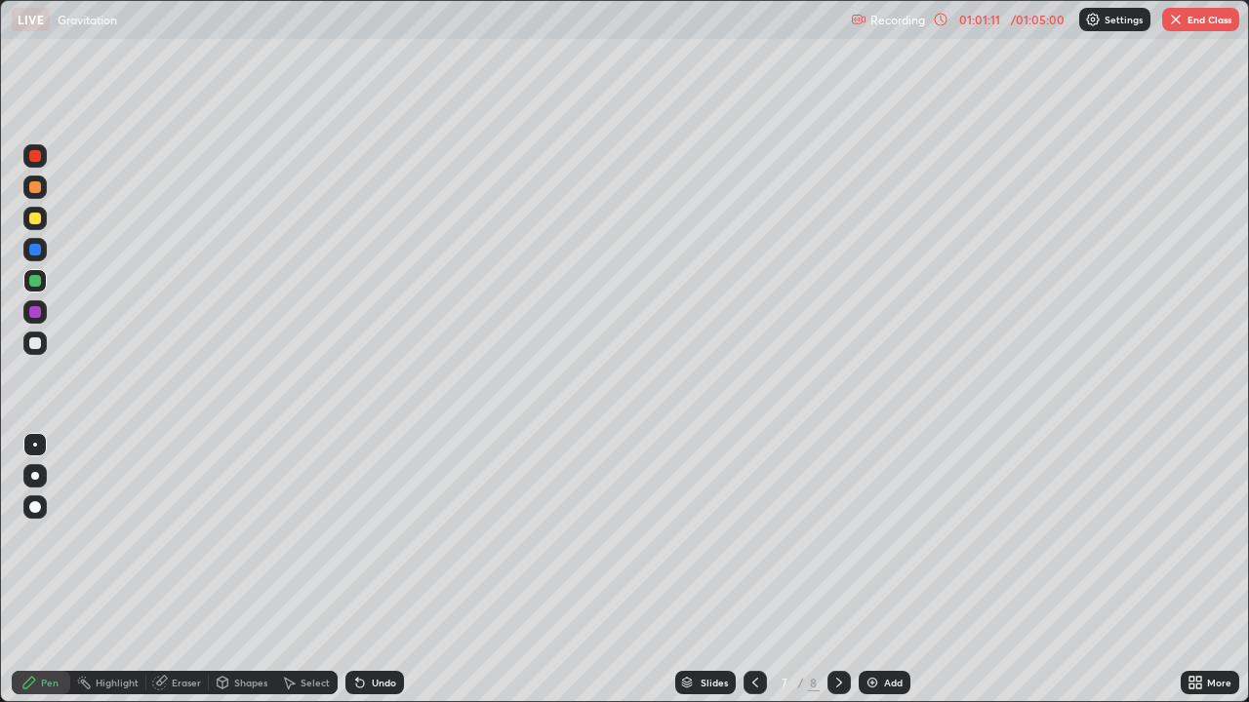
click at [374, 570] on div "Undo" at bounding box center [384, 683] width 24 height 10
click at [179, 570] on div "Eraser" at bounding box center [186, 683] width 29 height 10
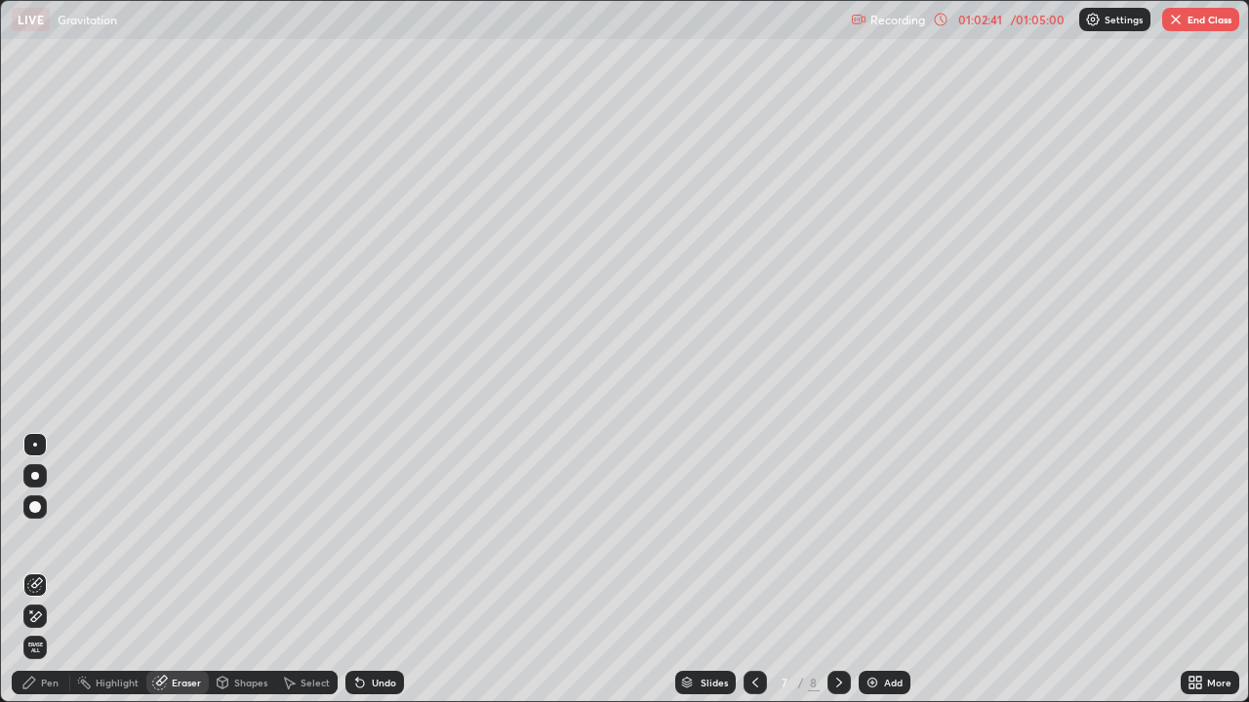
click at [58, 570] on div "Pen" at bounding box center [41, 682] width 59 height 23
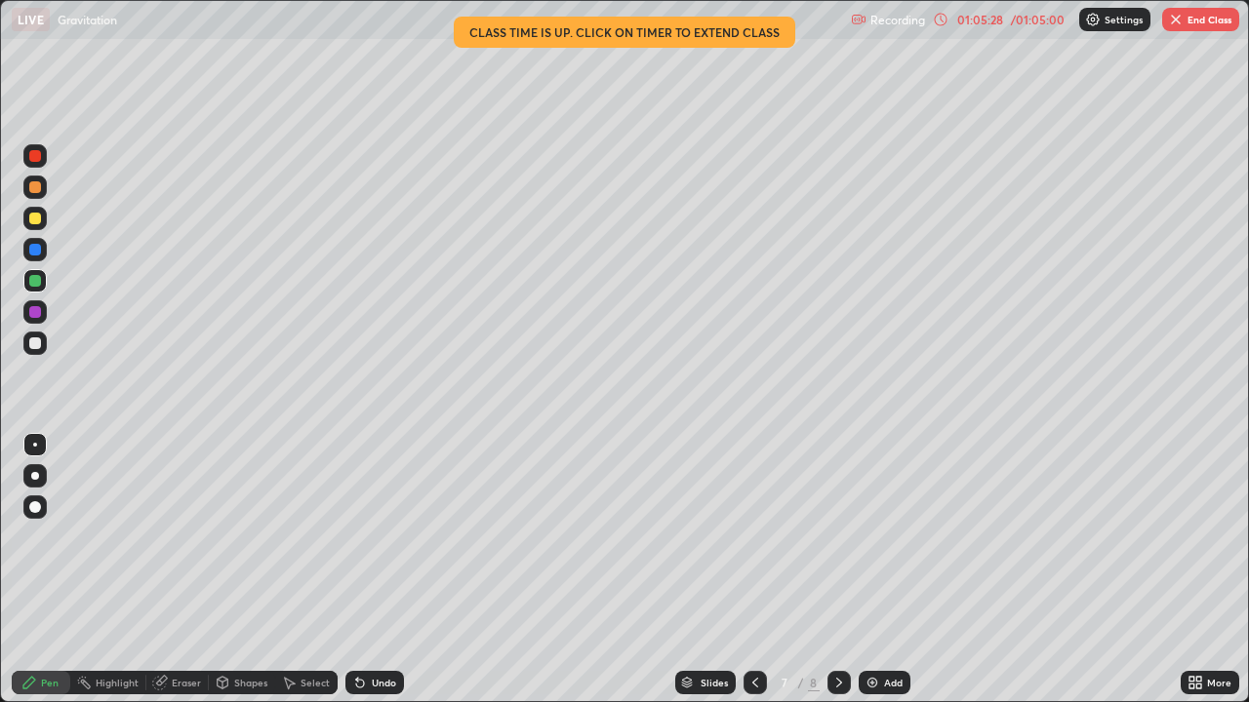
click at [181, 570] on div "Eraser" at bounding box center [186, 683] width 29 height 10
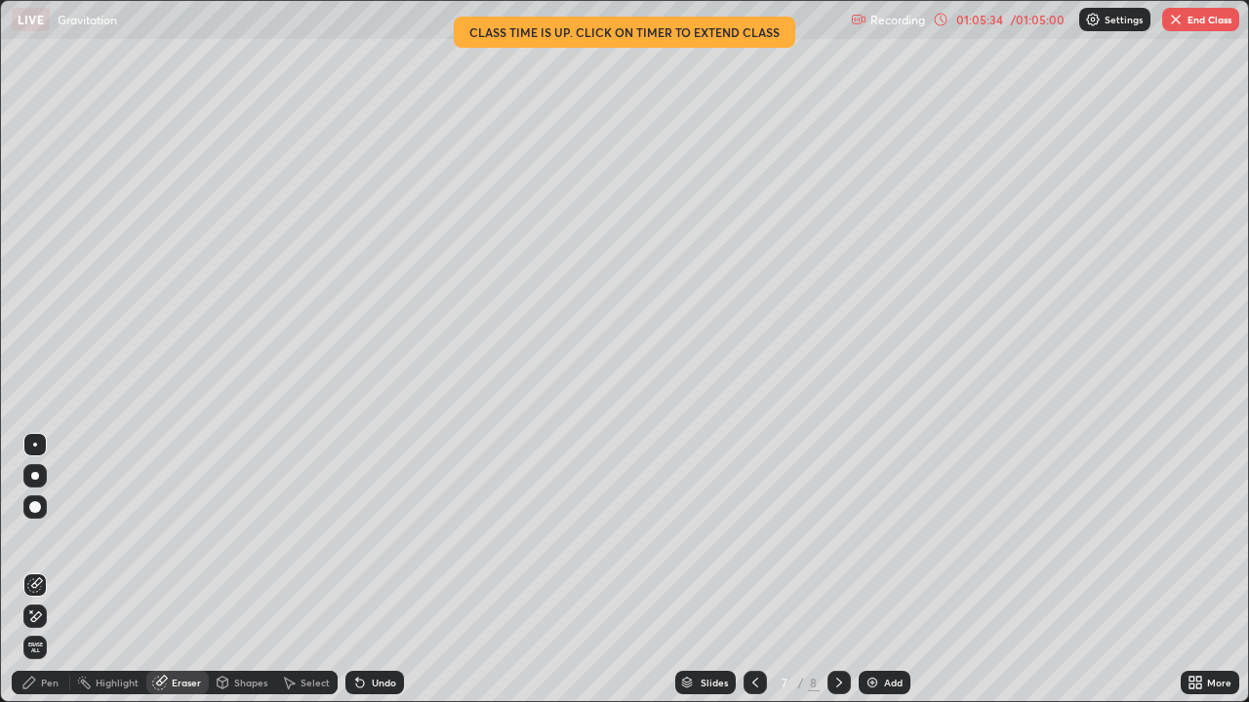
click at [52, 570] on div "Pen" at bounding box center [50, 683] width 18 height 10
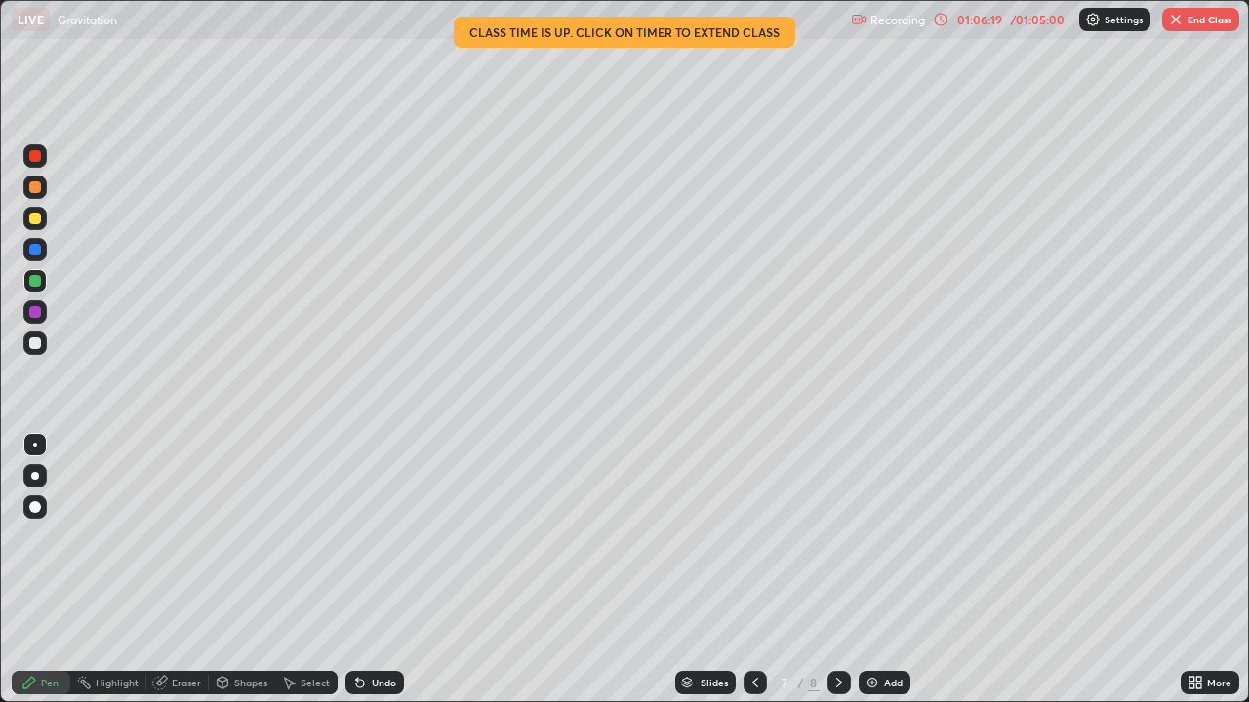
click at [372, 570] on div "Undo" at bounding box center [384, 683] width 24 height 10
click at [304, 570] on div "Select" at bounding box center [315, 683] width 29 height 10
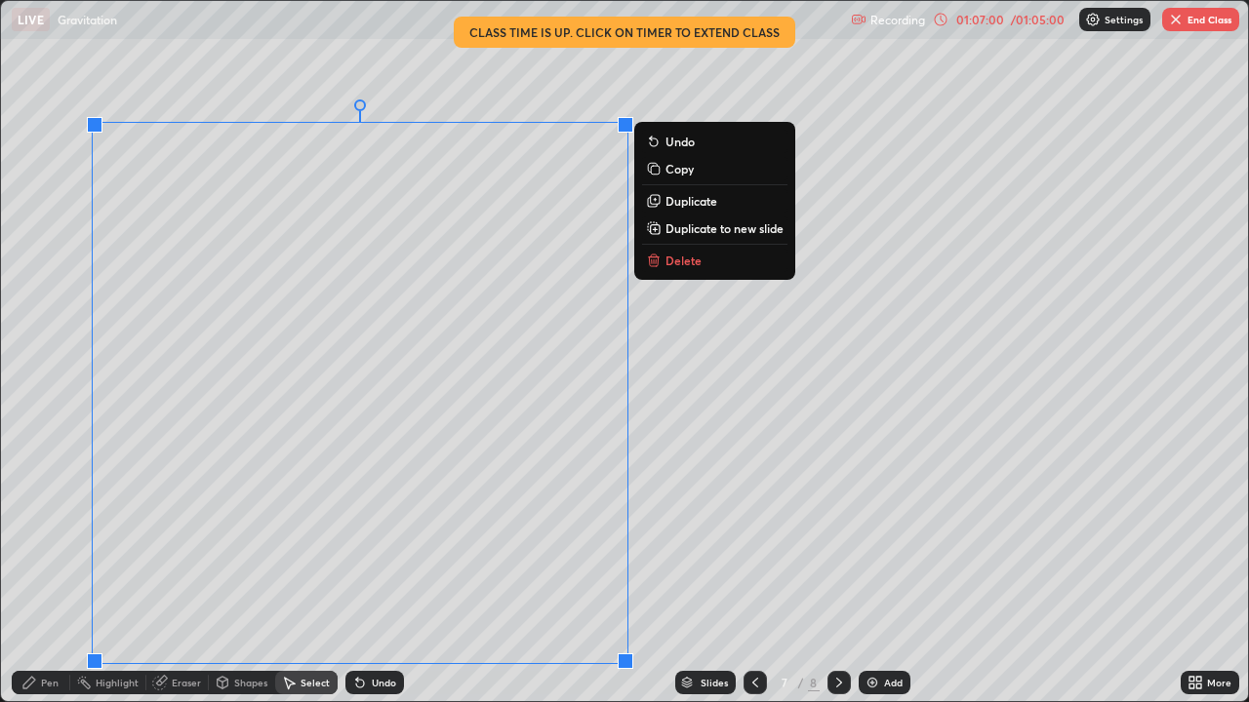
click at [678, 260] on p "Delete" at bounding box center [683, 261] width 36 height 16
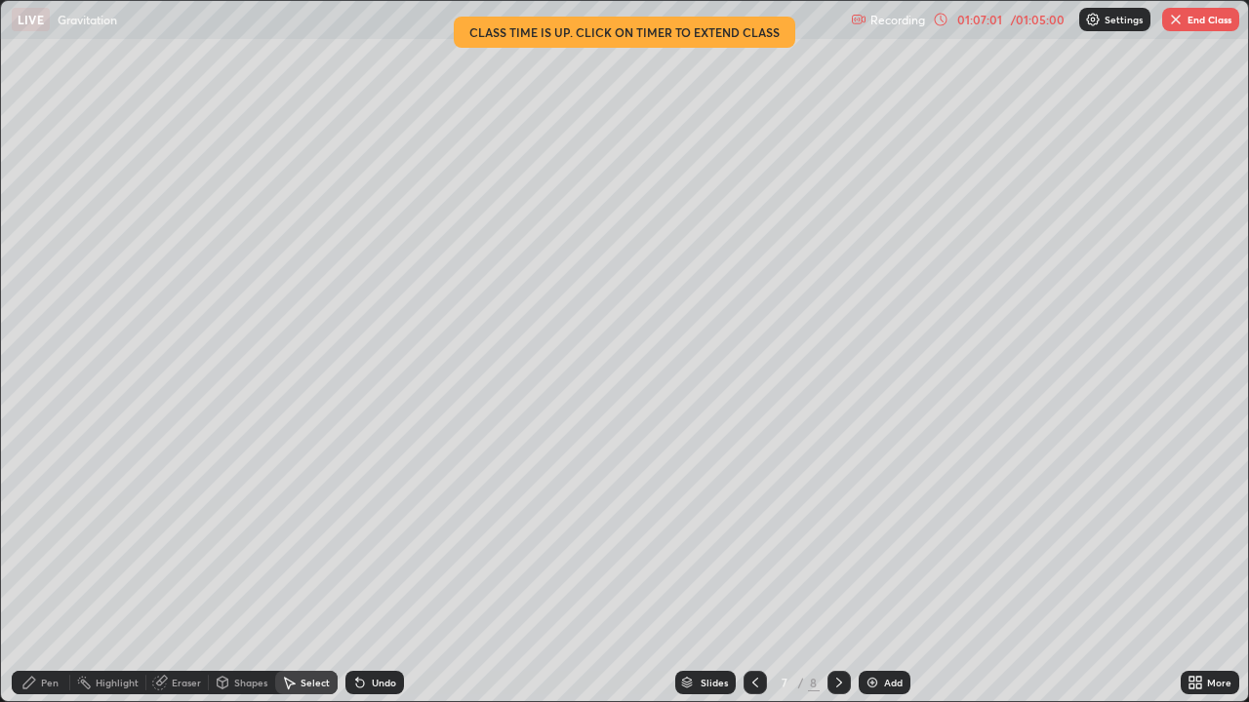
click at [48, 570] on div "Pen" at bounding box center [41, 682] width 59 height 23
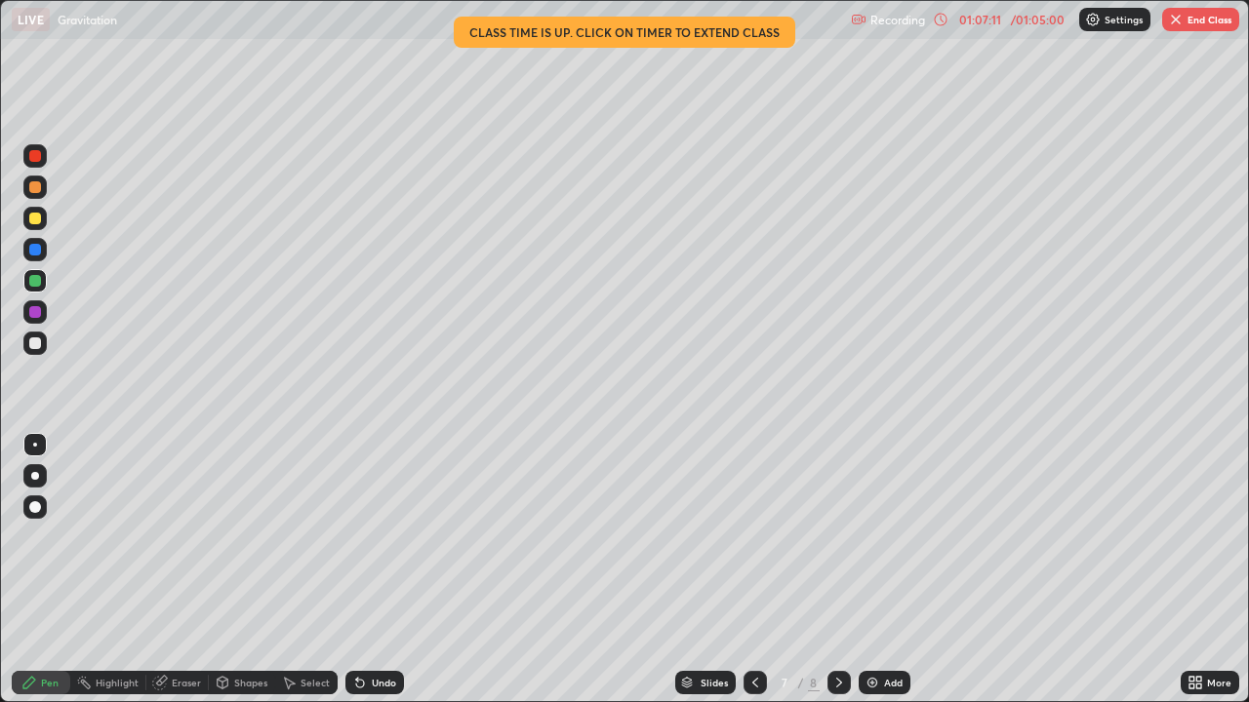
click at [176, 570] on div "Eraser" at bounding box center [186, 683] width 29 height 10
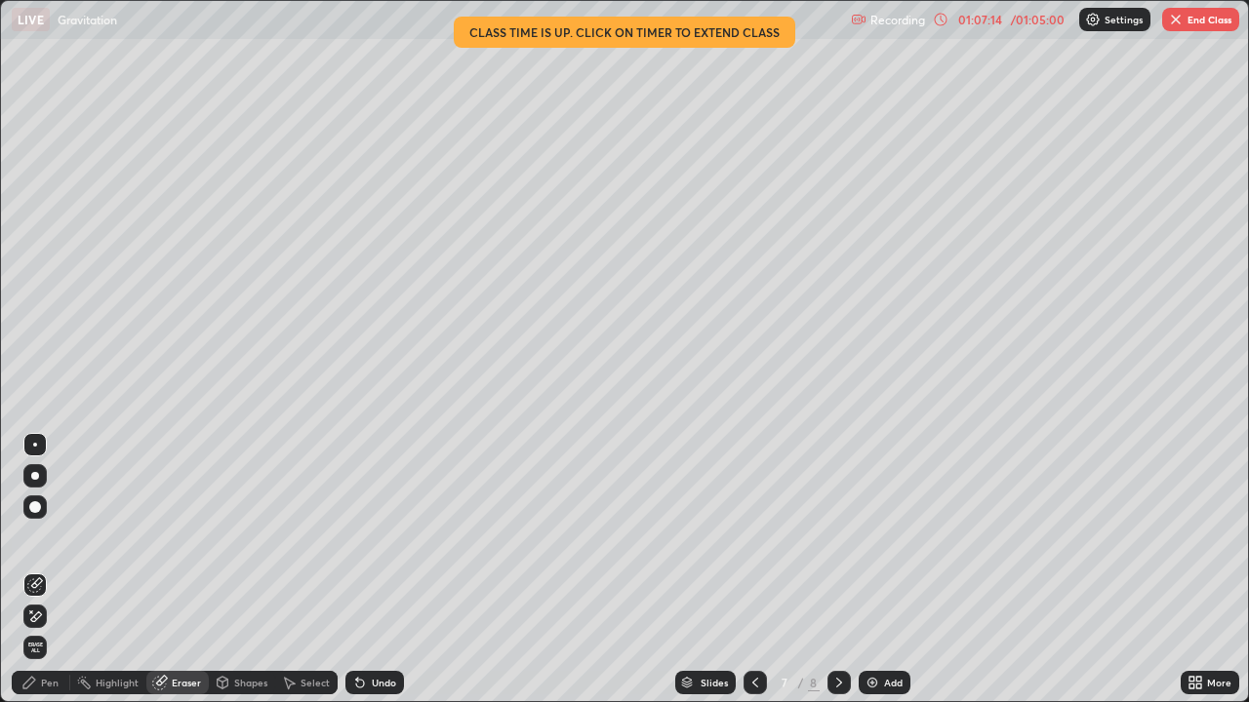
click at [42, 570] on div "Pen" at bounding box center [41, 682] width 59 height 23
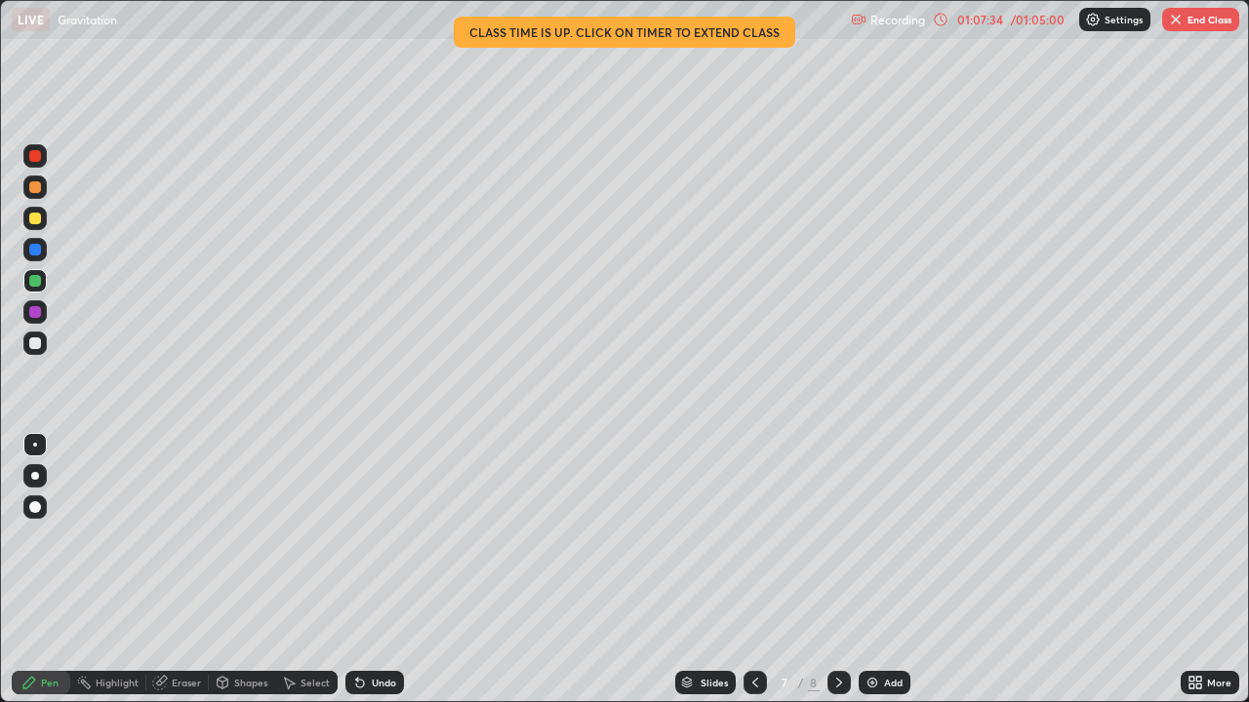
click at [181, 570] on div "Eraser" at bounding box center [186, 683] width 29 height 10
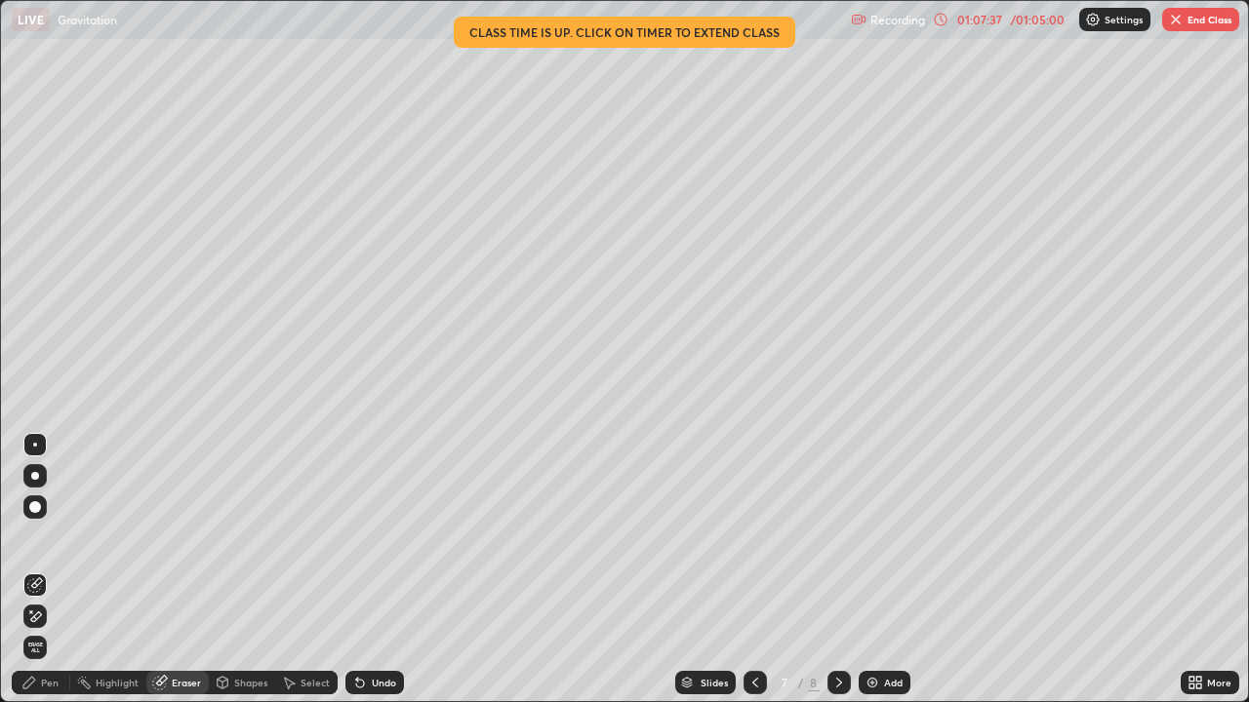
click at [42, 570] on div "Pen" at bounding box center [50, 683] width 18 height 10
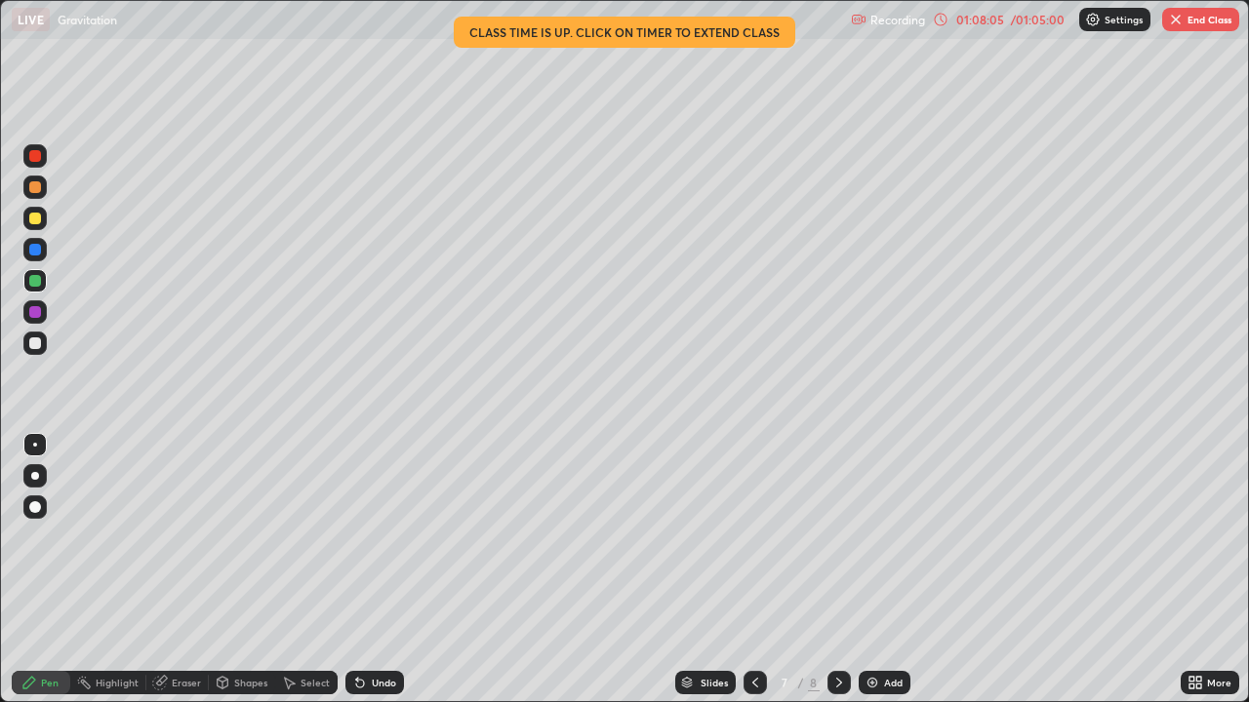
click at [184, 570] on div "Eraser" at bounding box center [186, 683] width 29 height 10
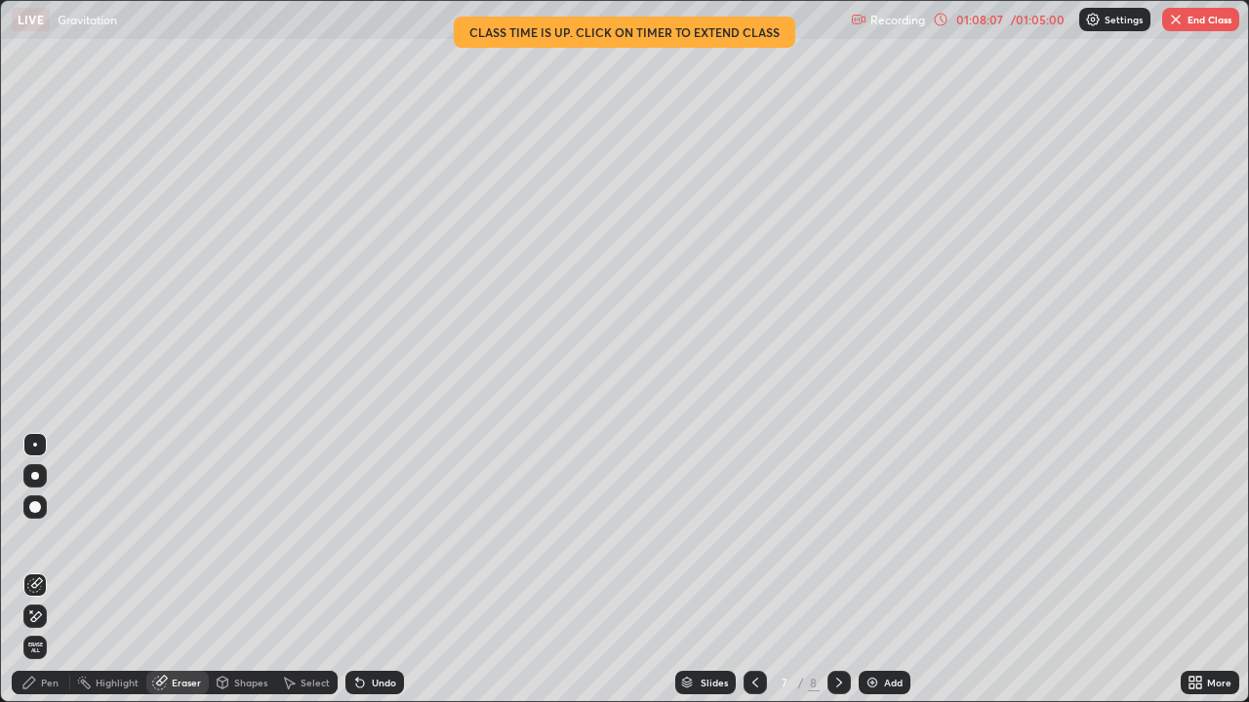
click at [44, 570] on div "Pen" at bounding box center [50, 683] width 18 height 10
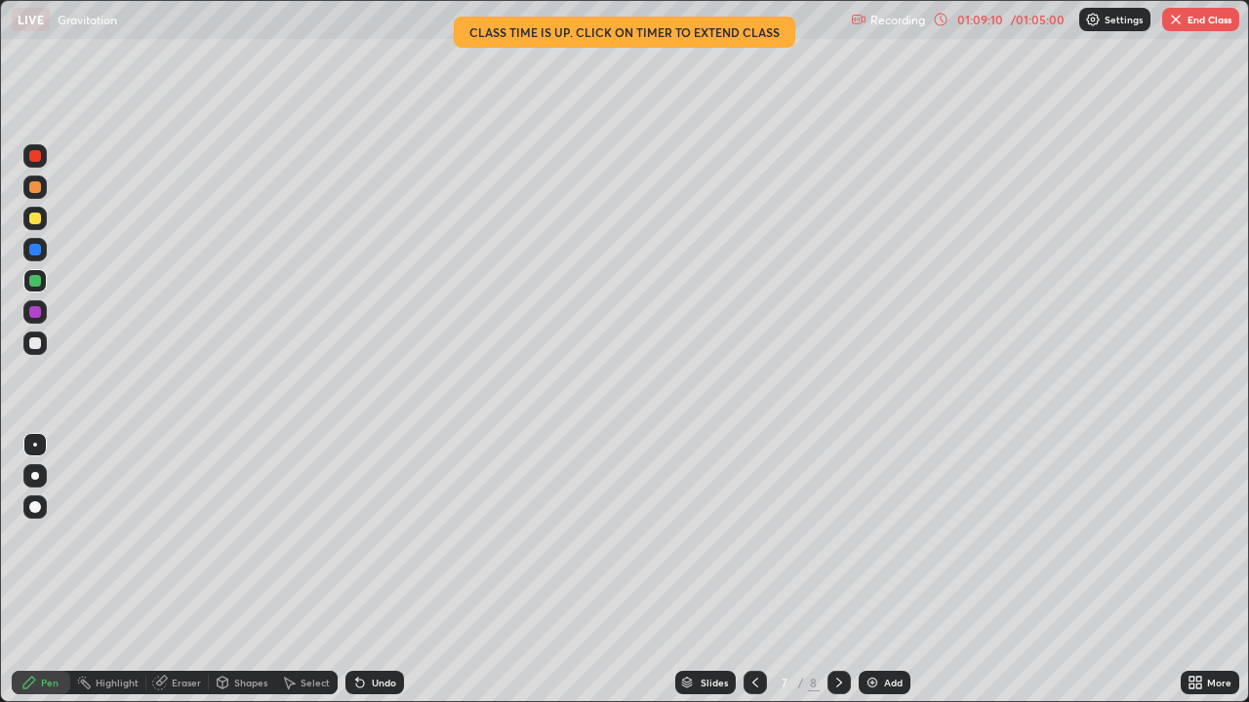
click at [183, 570] on div "Eraser" at bounding box center [186, 683] width 29 height 10
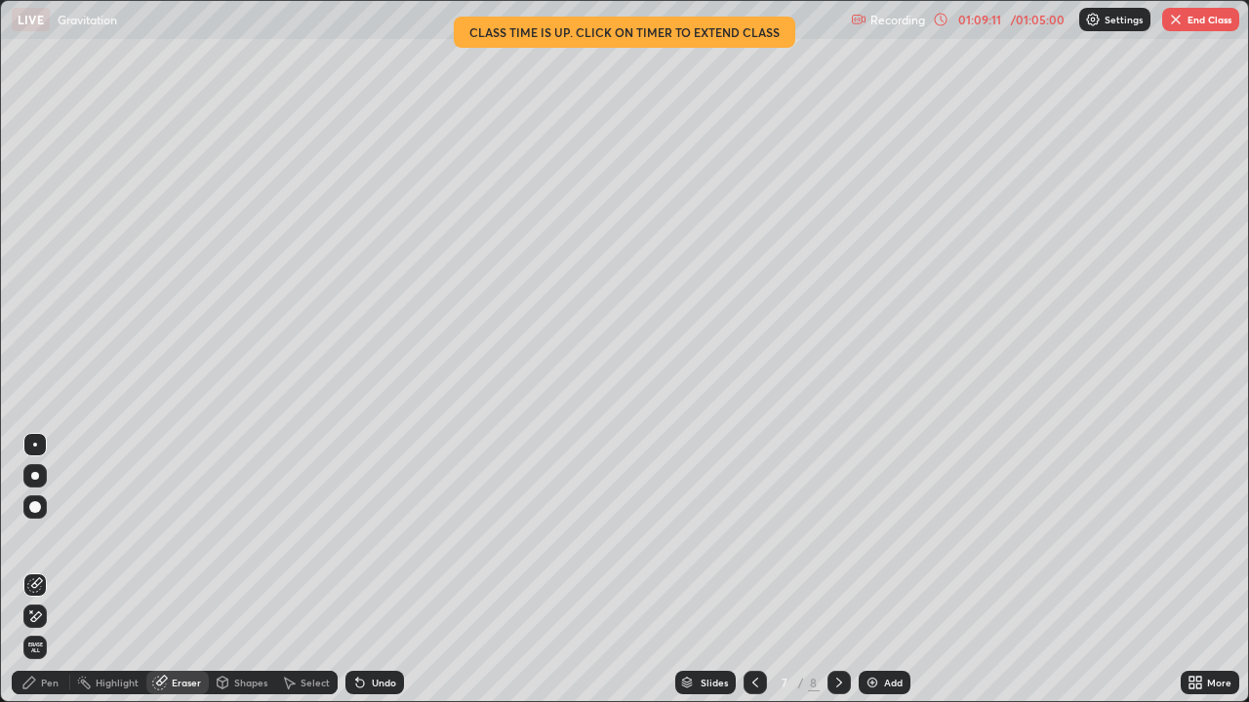
click at [50, 570] on div "Pen" at bounding box center [50, 683] width 18 height 10
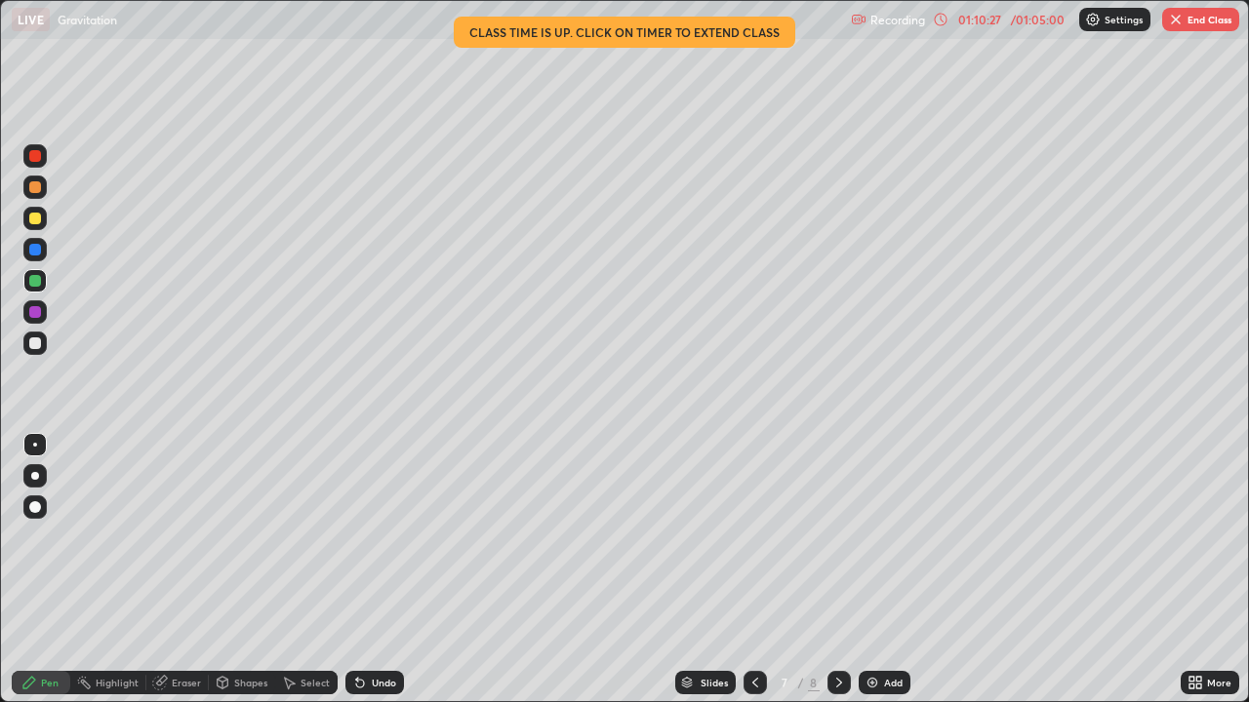
click at [1209, 29] on button "End Class" at bounding box center [1200, 19] width 77 height 23
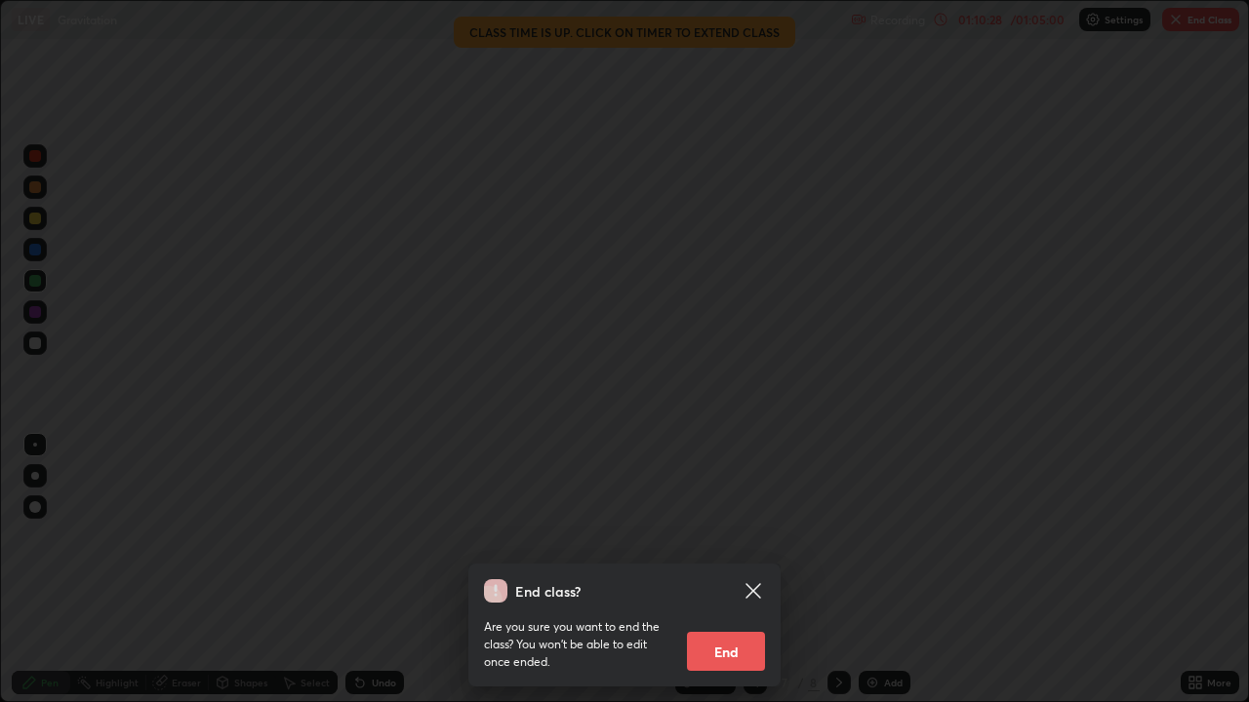
click at [740, 570] on button "End" at bounding box center [726, 651] width 78 height 39
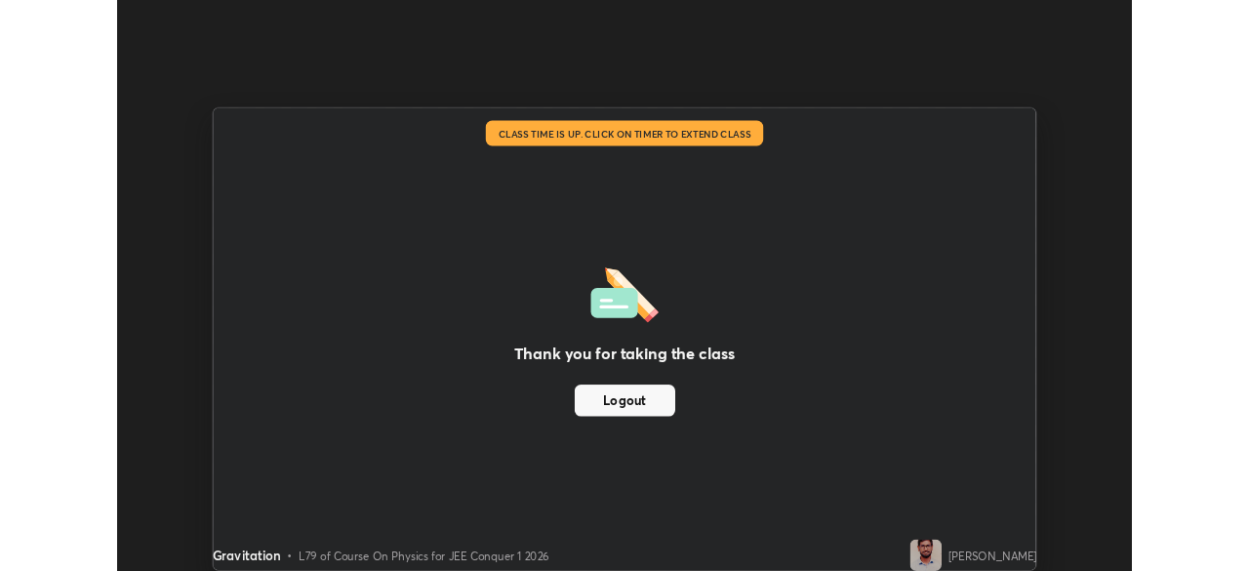
scroll to position [96998, 96320]
